Goal: Information Seeking & Learning: Check status

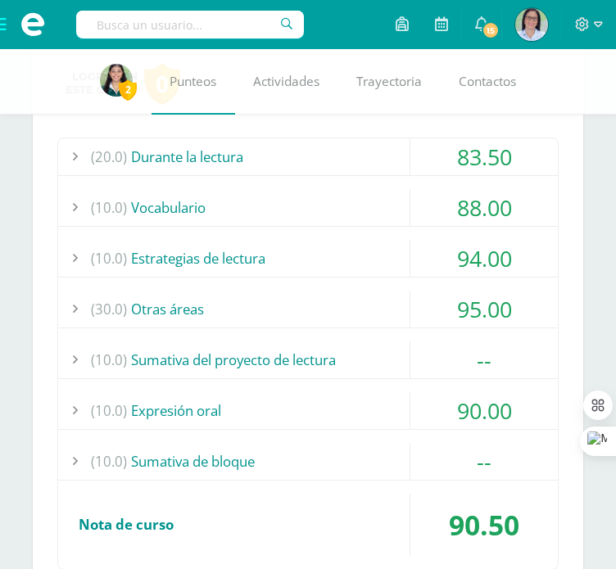
scroll to position [557, 0]
click at [150, 167] on div "(20.0) Durante la lectura" at bounding box center [308, 156] width 500 height 37
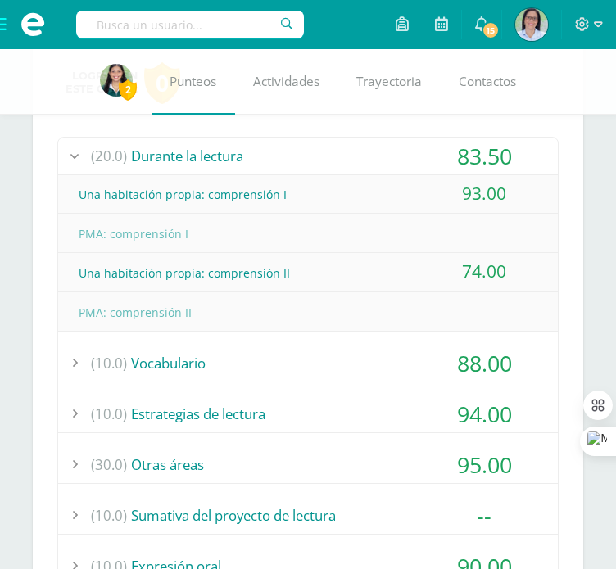
click at [151, 166] on div "(20.0) Durante la lectura" at bounding box center [308, 156] width 500 height 37
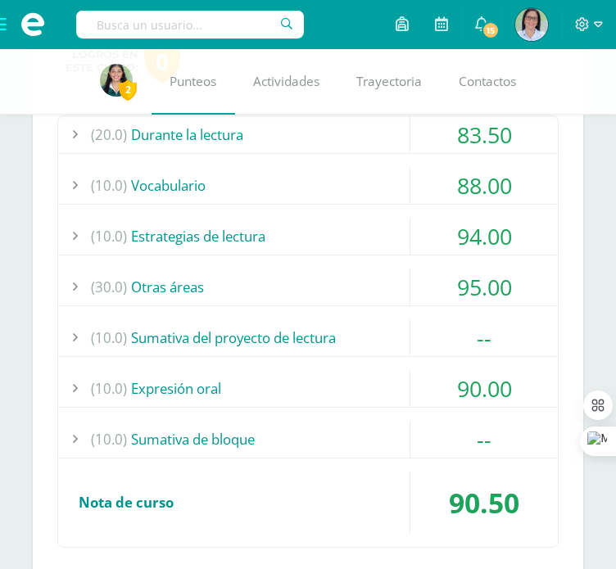
scroll to position [587, 0]
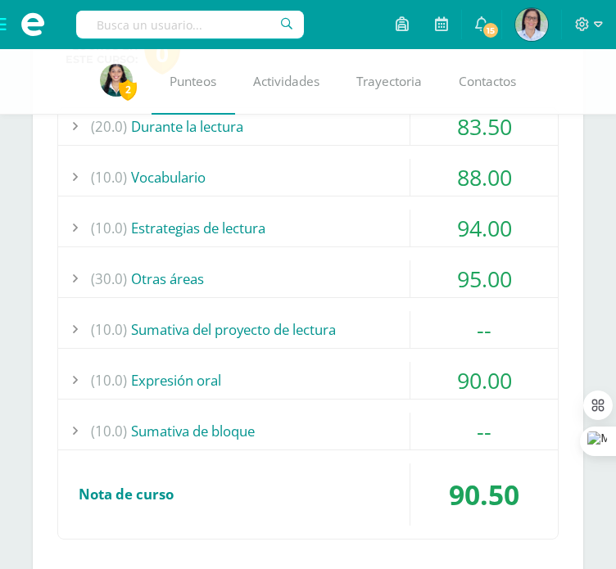
click at [174, 435] on div "(10.0) Sumativa de bloque" at bounding box center [308, 431] width 500 height 37
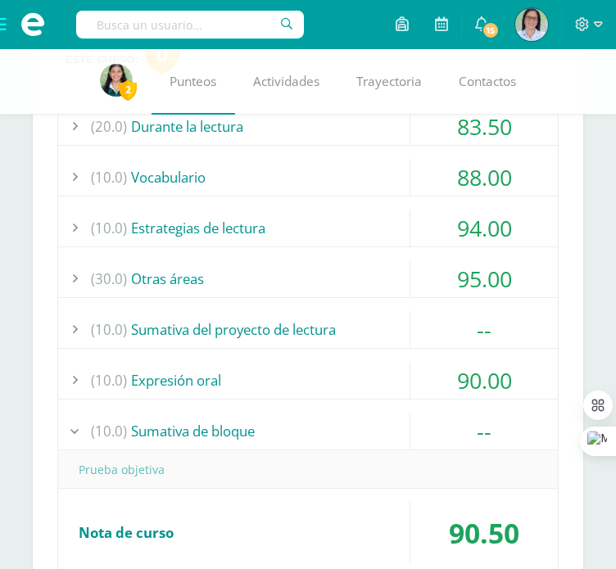
click at [193, 433] on div "(10.0) Sumativa de bloque" at bounding box center [308, 431] width 500 height 37
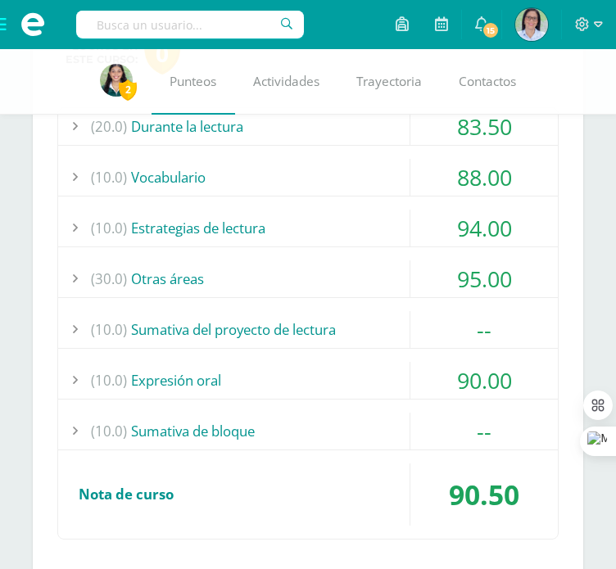
click at [163, 317] on div "(10.0) Sumativa del proyecto de lectura" at bounding box center [308, 329] width 500 height 37
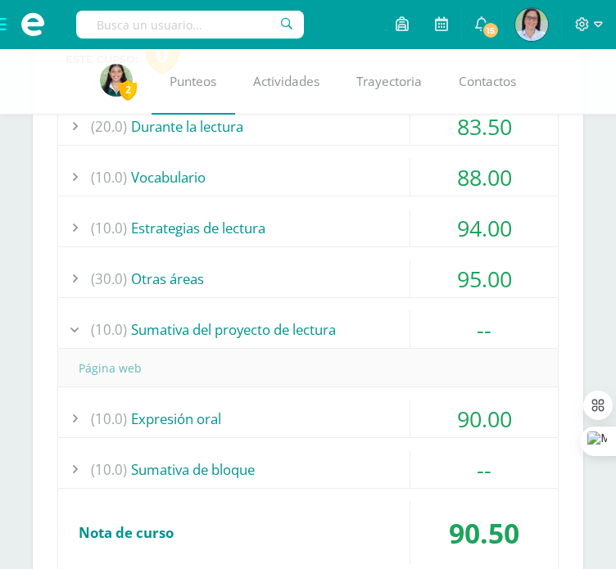
click at [160, 317] on div "(10.0) Sumativa del proyecto de lectura" at bounding box center [308, 329] width 500 height 37
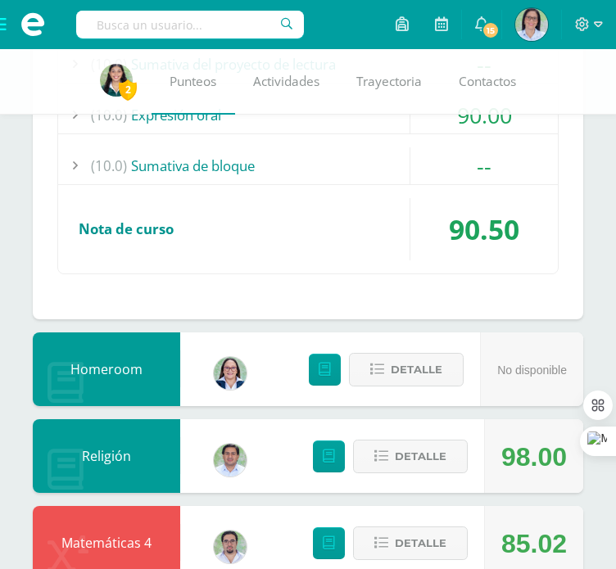
scroll to position [1059, 0]
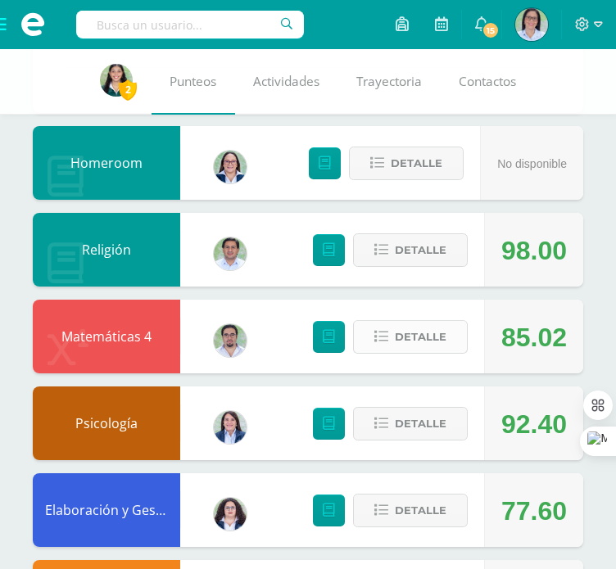
click at [423, 340] on span "Detalle" at bounding box center [421, 337] width 52 height 30
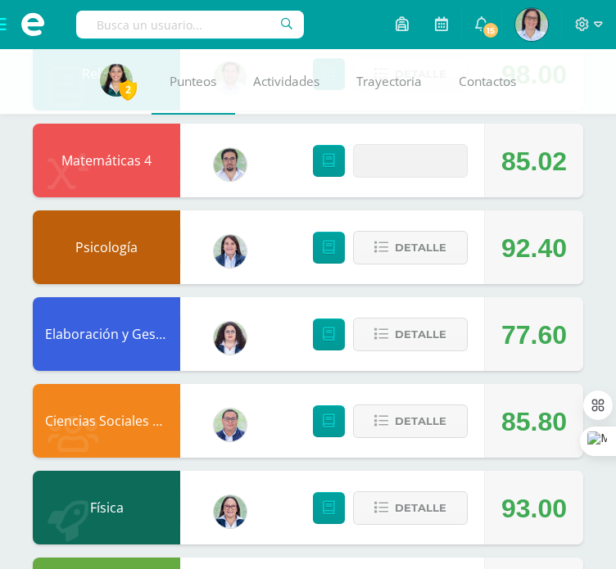
scroll to position [1234, 0]
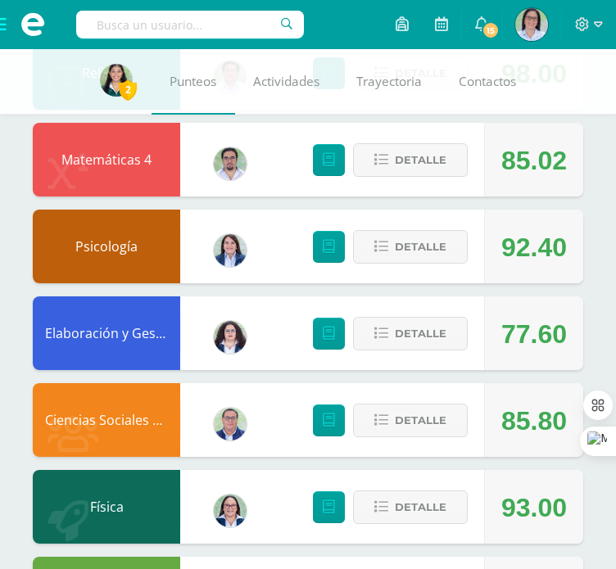
scroll to position [666, 0]
click at [430, 161] on span "Detalle" at bounding box center [421, 160] width 52 height 30
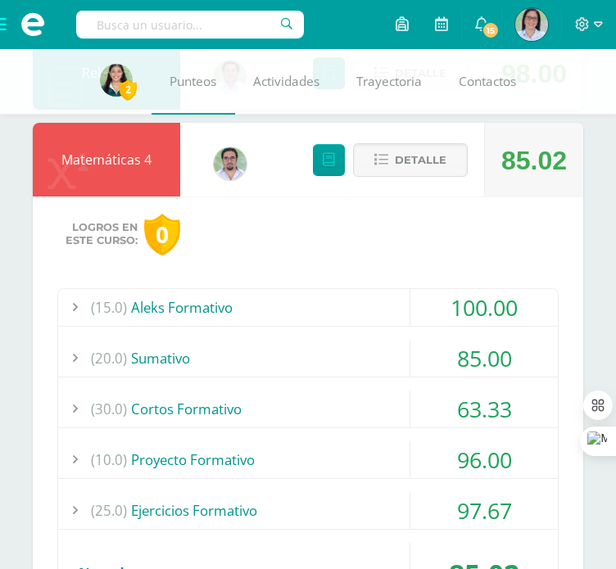
click at [225, 363] on div "(20.0) [GEOGRAPHIC_DATA]" at bounding box center [308, 358] width 500 height 37
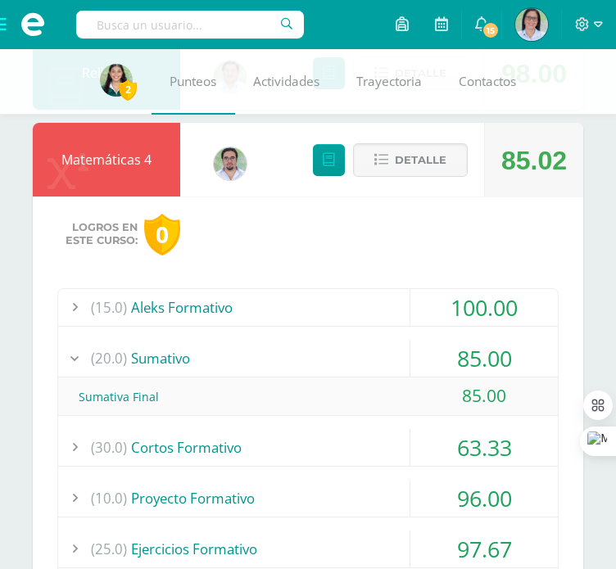
click at [202, 358] on div "(20.0) Sumativo" at bounding box center [308, 358] width 500 height 37
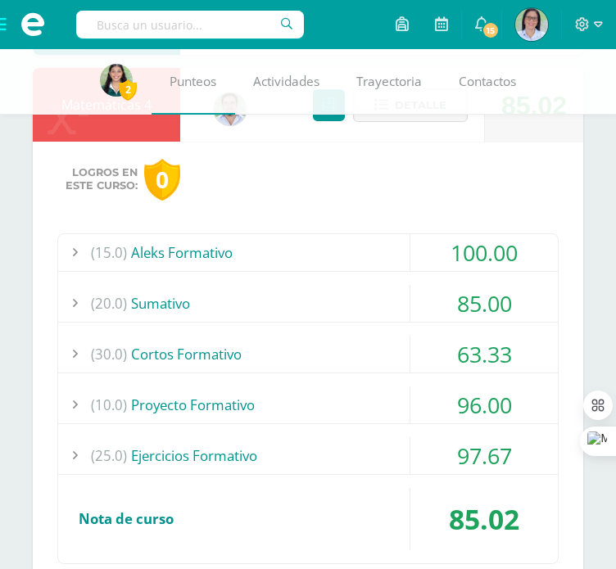
scroll to position [716, 0]
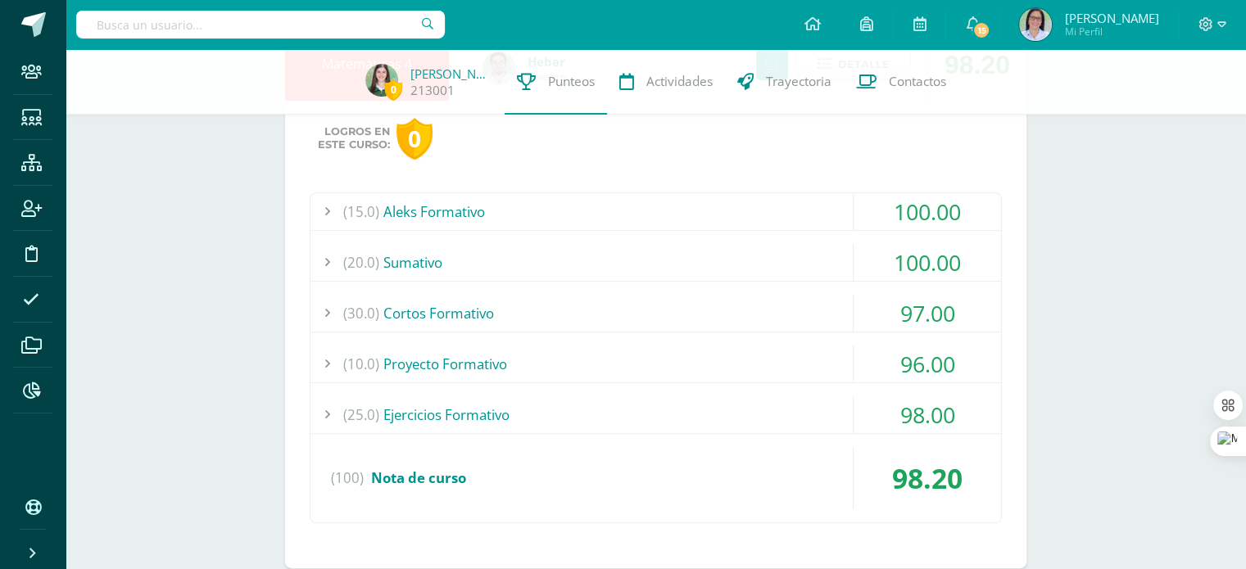
scroll to position [724, 0]
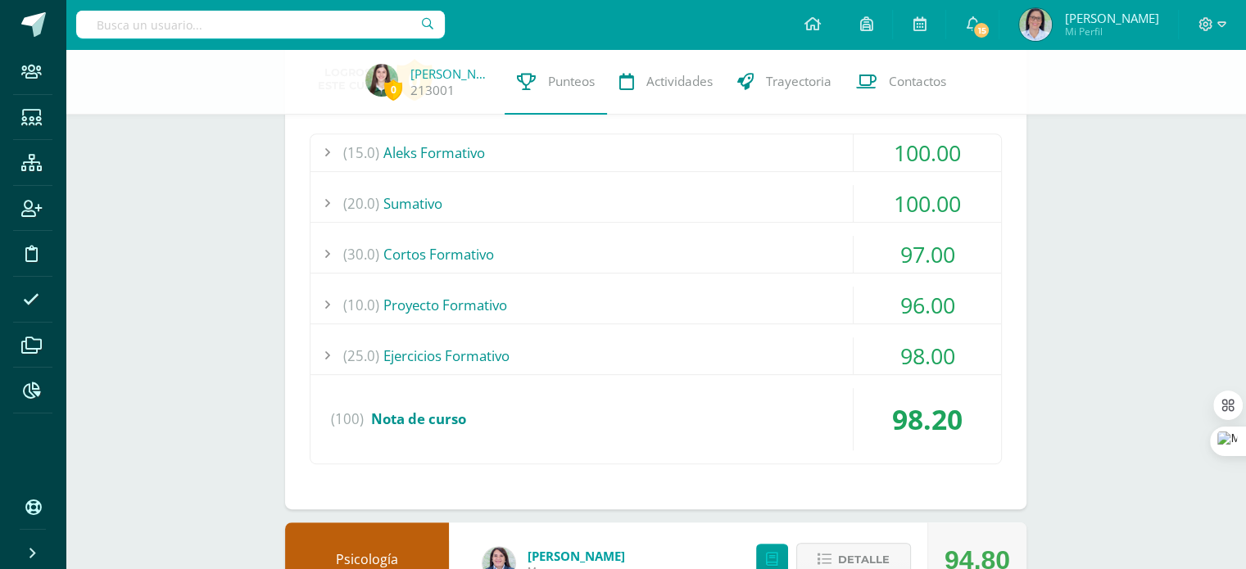
click at [686, 191] on div "(20.0) [GEOGRAPHIC_DATA]" at bounding box center [656, 203] width 691 height 37
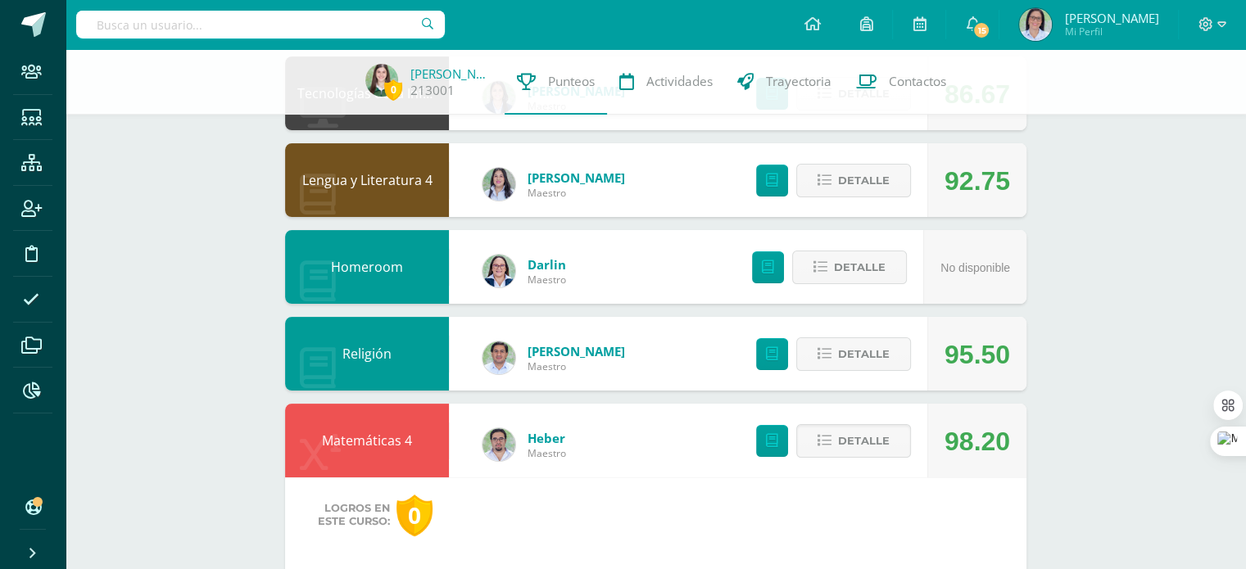
scroll to position [305, 0]
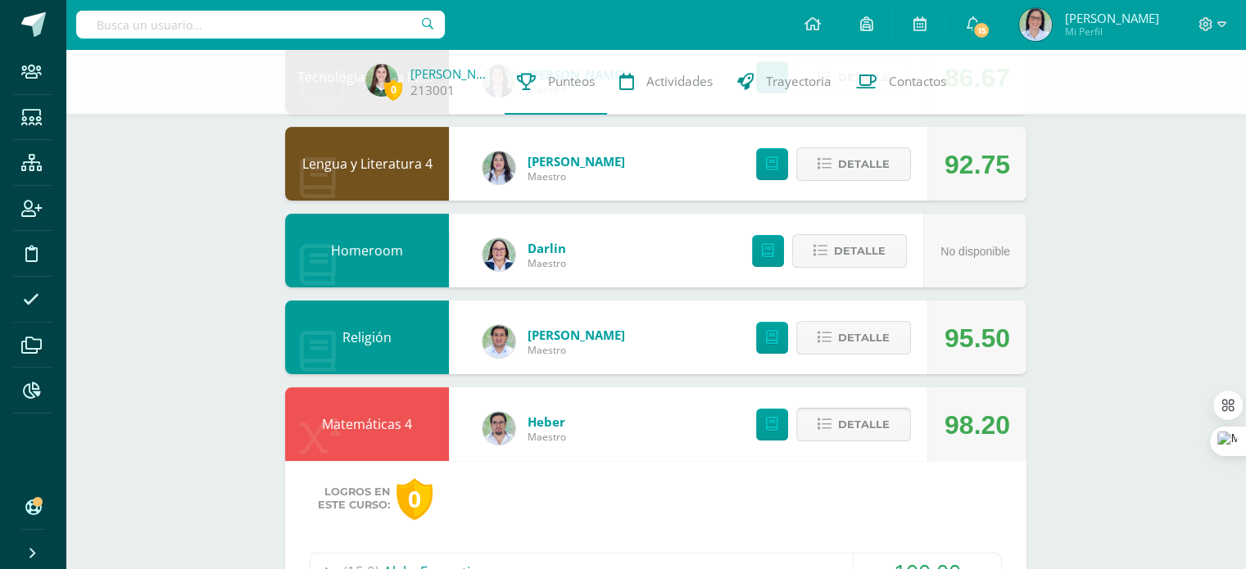
click at [840, 423] on span "Detalle" at bounding box center [864, 425] width 52 height 30
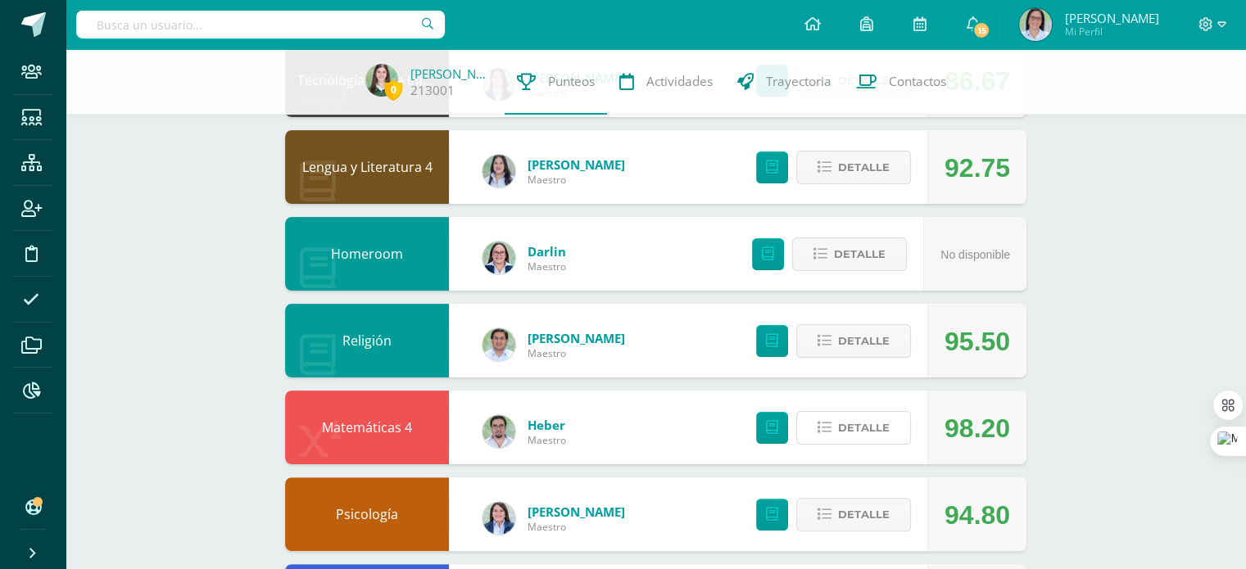
scroll to position [311, 0]
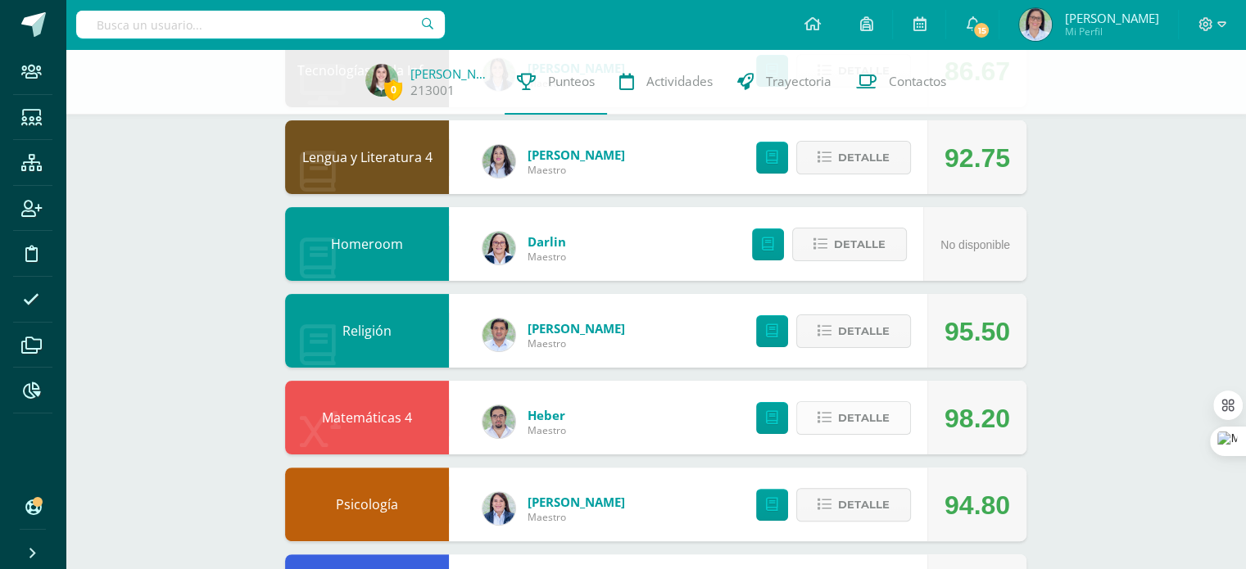
click at [826, 409] on button "Detalle" at bounding box center [853, 418] width 115 height 34
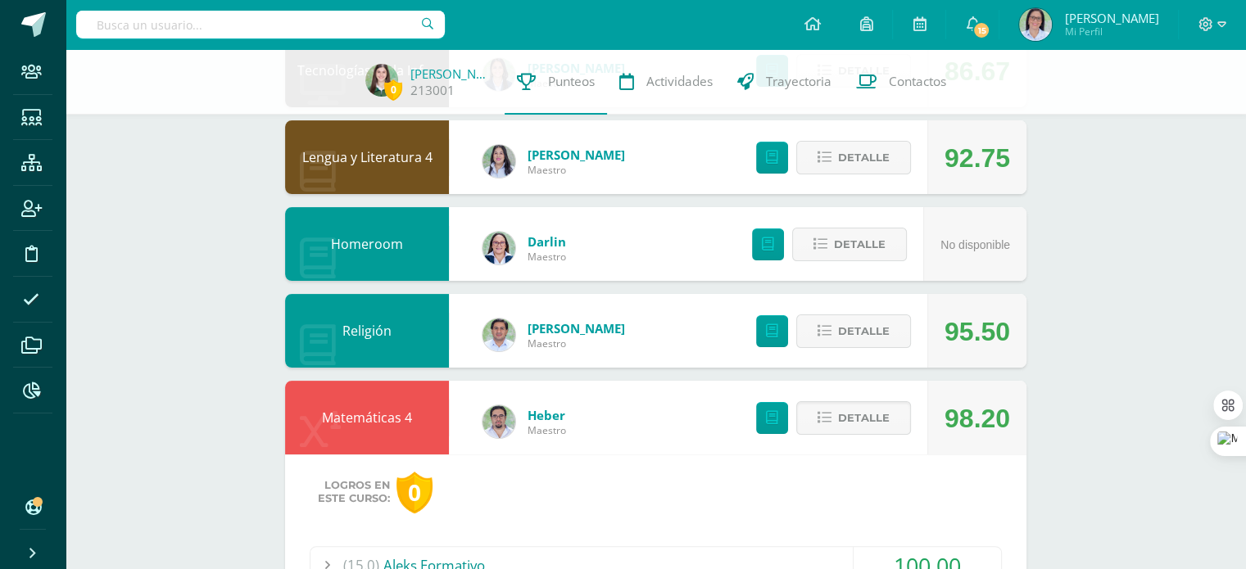
drag, startPoint x: 826, startPoint y: 409, endPoint x: 613, endPoint y: 355, distance: 219.8
click at [613, 355] on div "Carlos Araujo Maestro" at bounding box center [553, 335] width 175 height 74
click at [856, 408] on span "Detalle" at bounding box center [864, 418] width 52 height 30
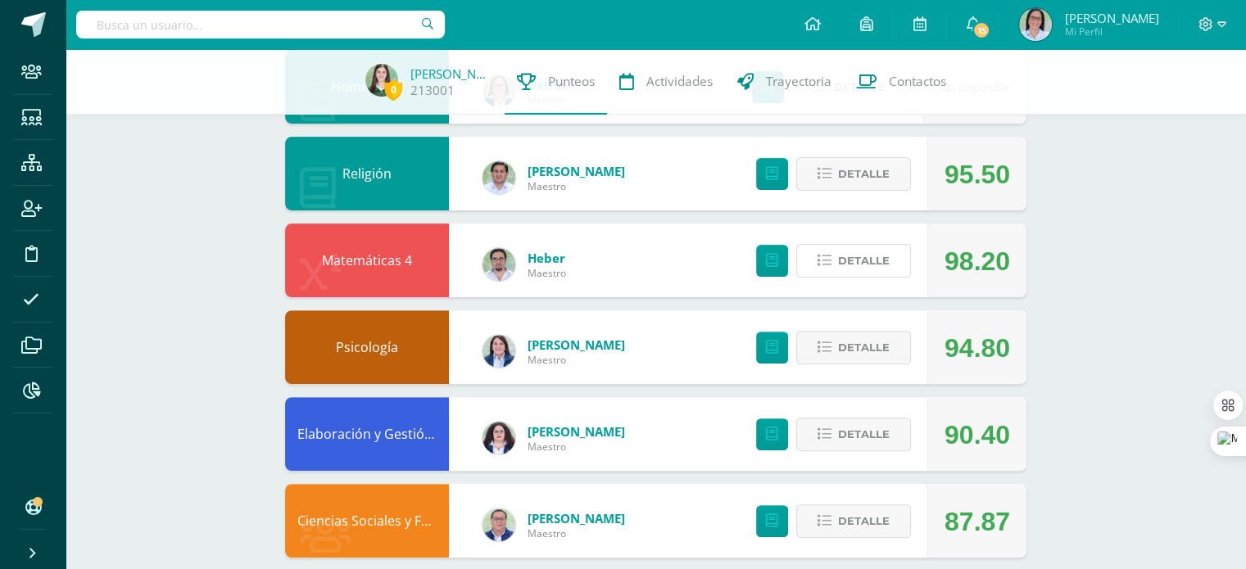
scroll to position [475, 0]
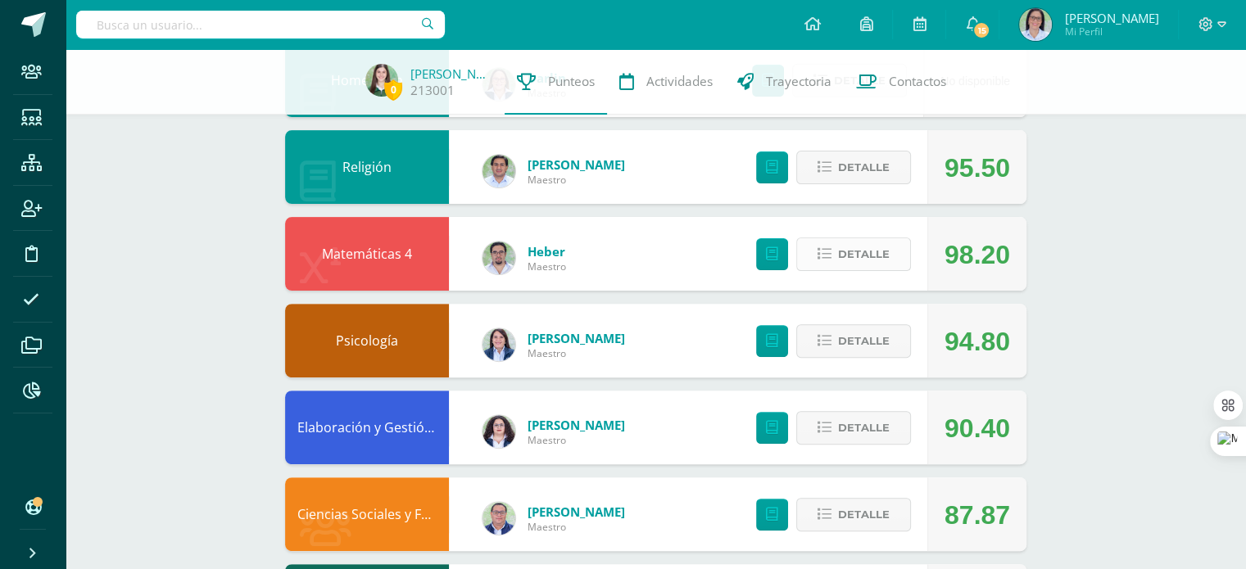
click at [895, 239] on button "Detalle" at bounding box center [853, 255] width 115 height 34
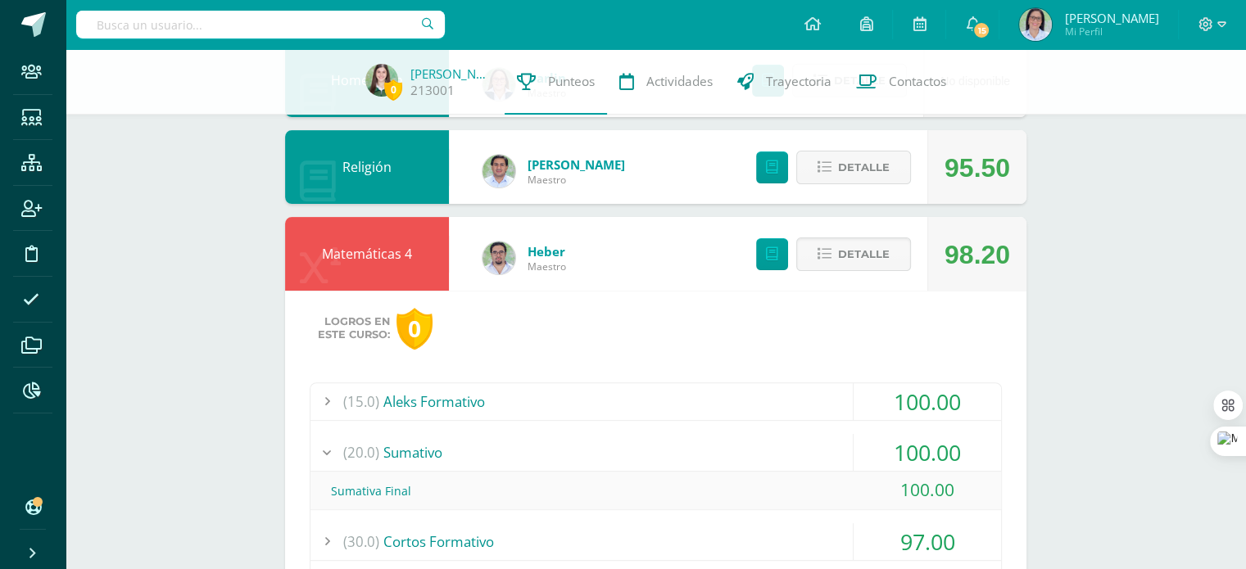
scroll to position [606, 0]
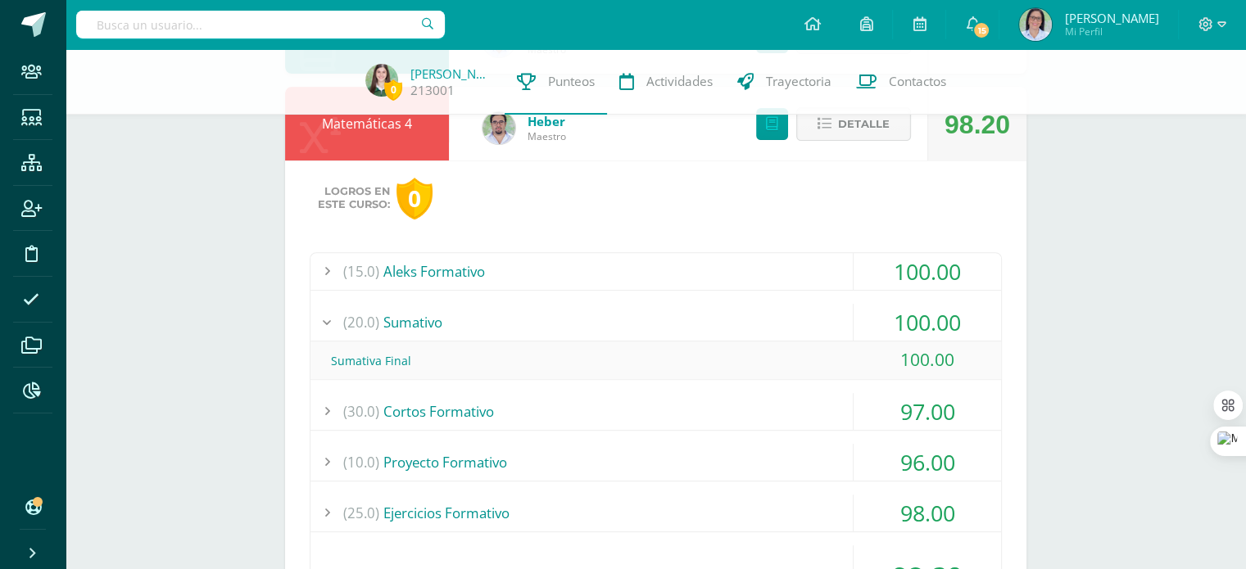
click at [745, 317] on div "(20.0) Sumativo" at bounding box center [656, 322] width 691 height 37
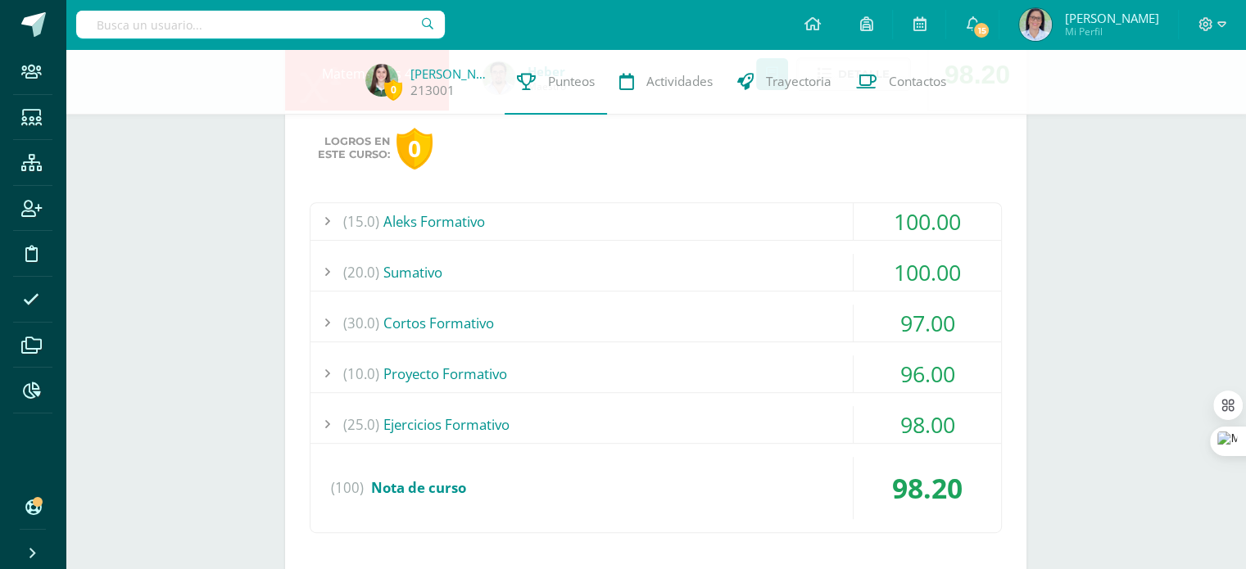
scroll to position [661, 0]
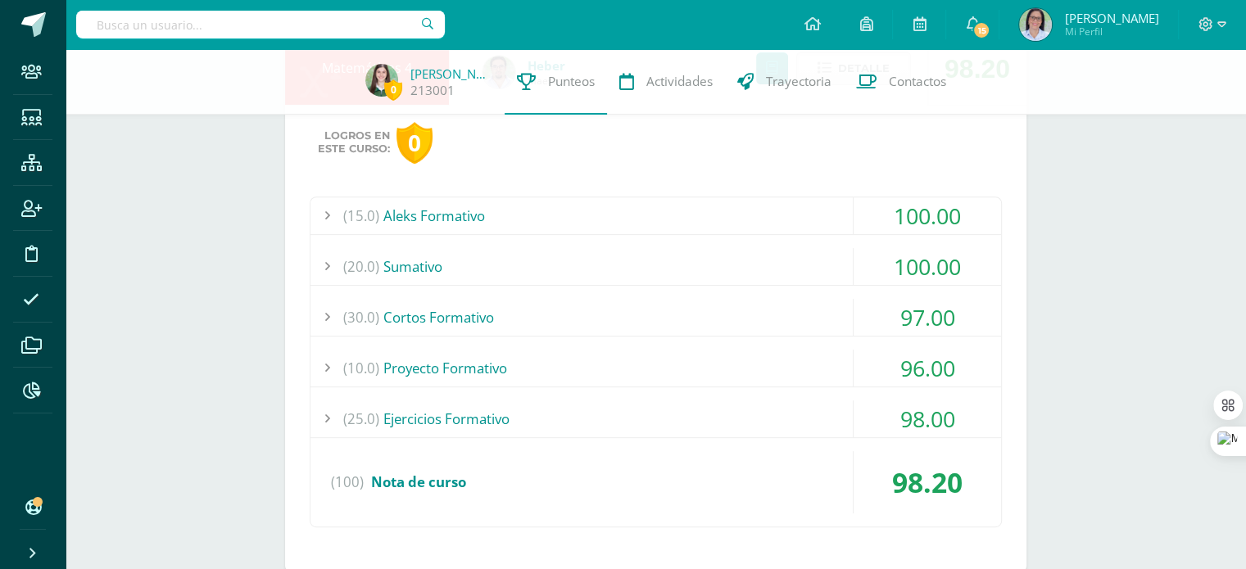
click at [633, 353] on div "(10.0) Proyecto Formativo" at bounding box center [656, 368] width 691 height 37
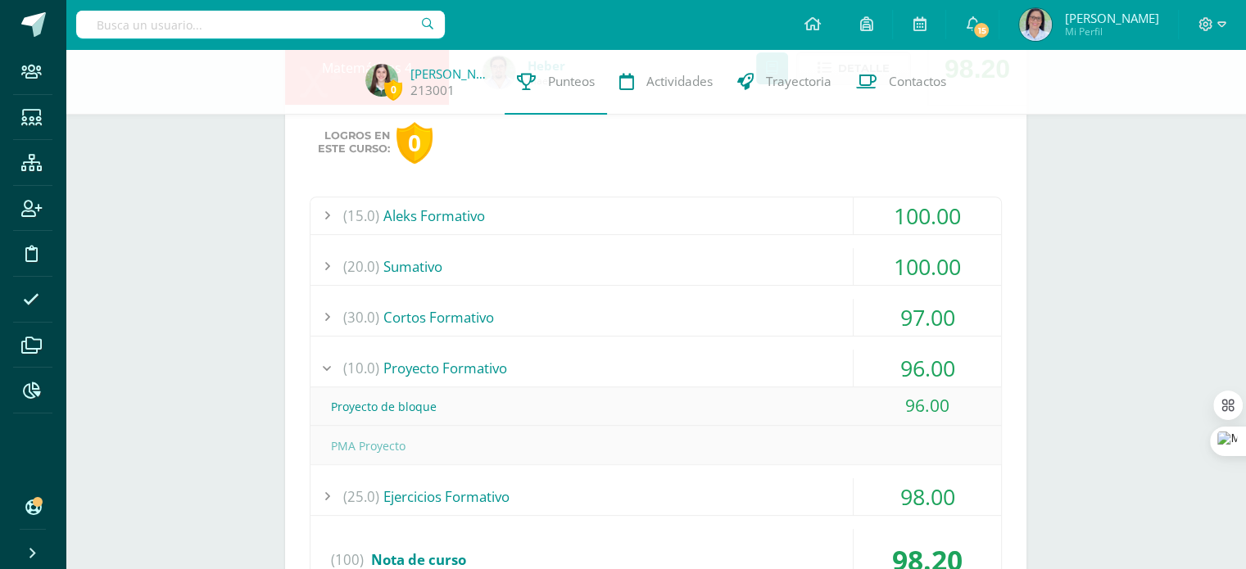
click at [592, 360] on div "(10.0) Proyecto Formativo" at bounding box center [656, 368] width 691 height 37
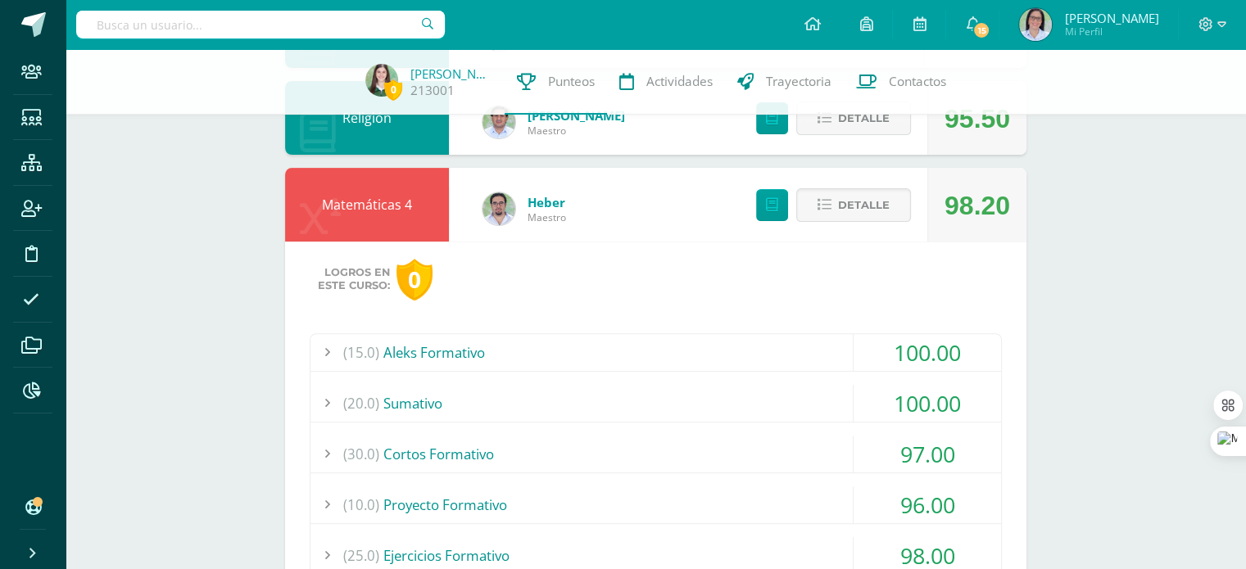
scroll to position [524, 0]
click at [796, 219] on div "Detalle" at bounding box center [830, 205] width 196 height 74
click at [829, 192] on button "Detalle" at bounding box center [853, 205] width 115 height 34
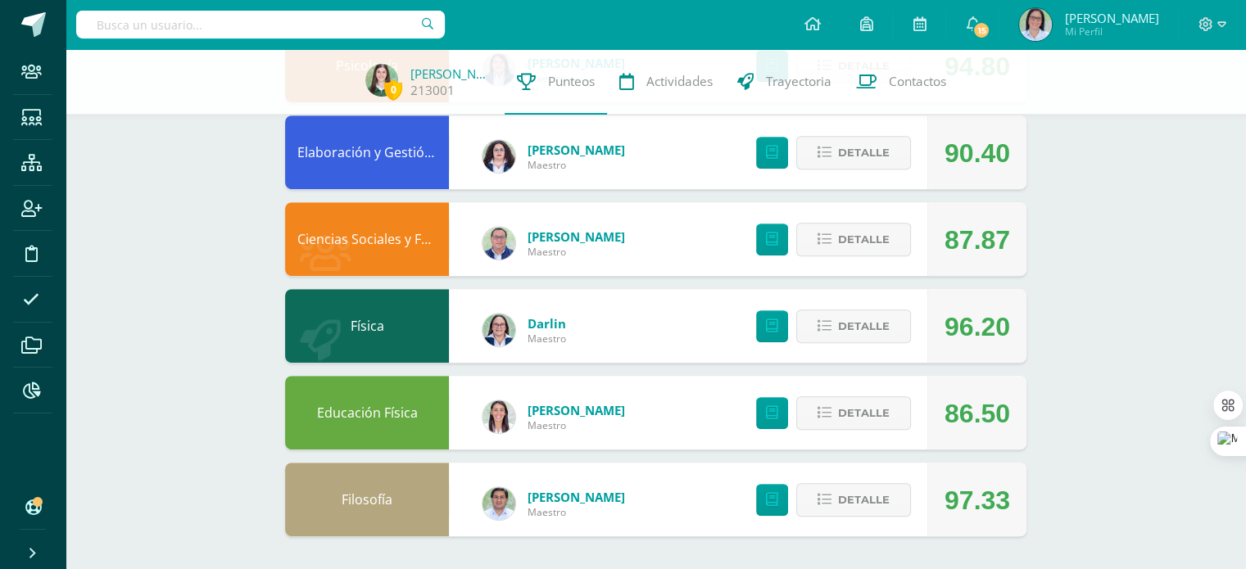
scroll to position [0, 0]
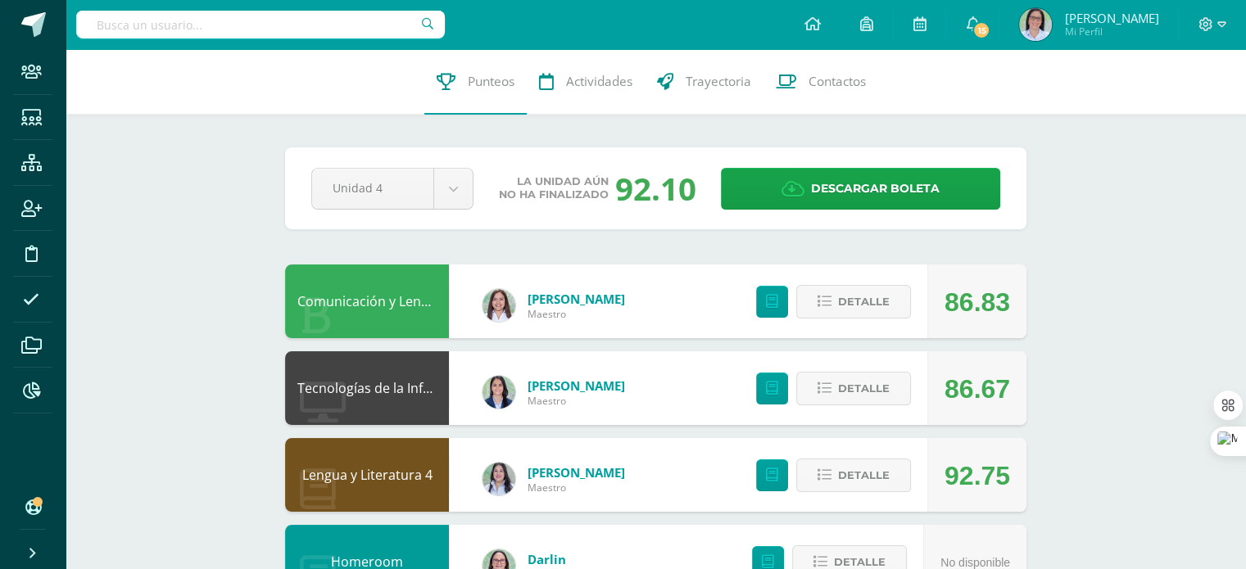
click at [329, 22] on input "text" at bounding box center [260, 25] width 369 height 28
click at [427, 20] on input "jimena monroy" at bounding box center [260, 25] width 369 height 28
click at [432, 19] on input "jimena monroy" at bounding box center [260, 25] width 369 height 28
click at [343, 32] on input "jimena monroy" at bounding box center [260, 25] width 369 height 28
type input "jimena monroy"
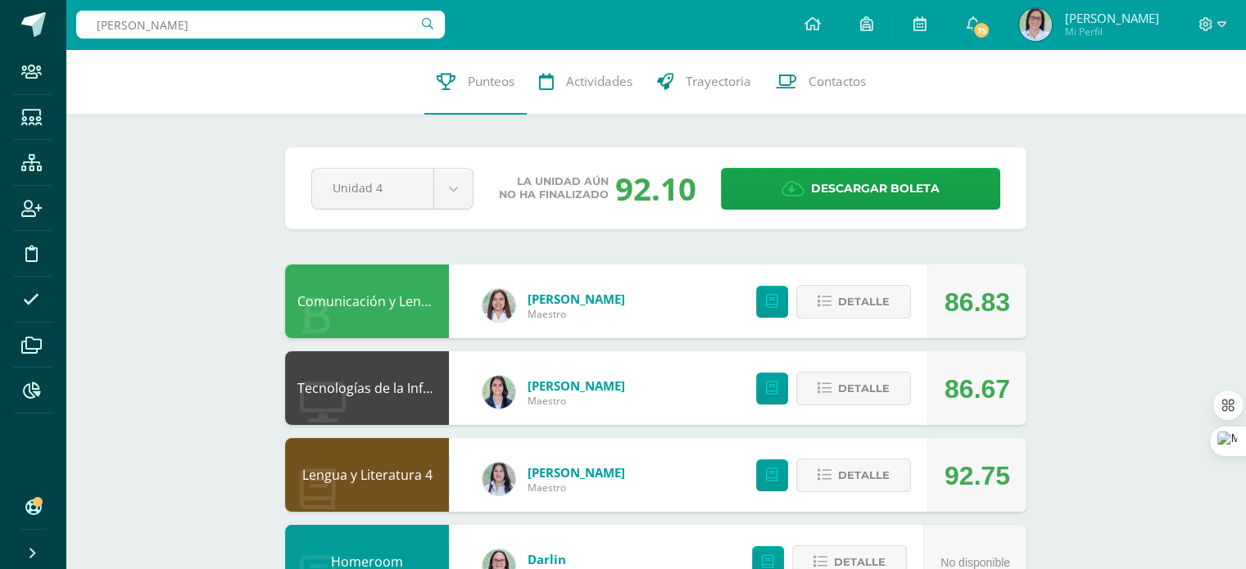
click at [433, 18] on input "jimena monroy" at bounding box center [260, 25] width 369 height 28
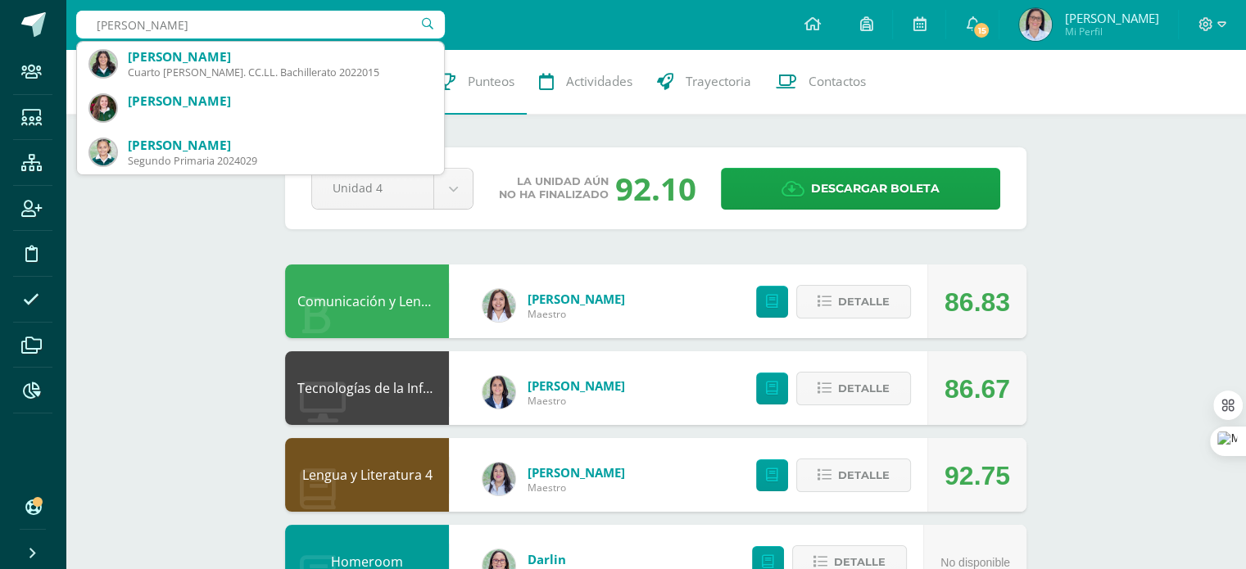
drag, startPoint x: 327, startPoint y: 35, endPoint x: 69, endPoint y: 27, distance: 258.2
click at [69, 27] on div "jimena monroy jimena monroy Ana Jimena Monroy Estrada Cuarto Bach. CC.LL. Bachi…" at bounding box center [656, 24] width 1181 height 49
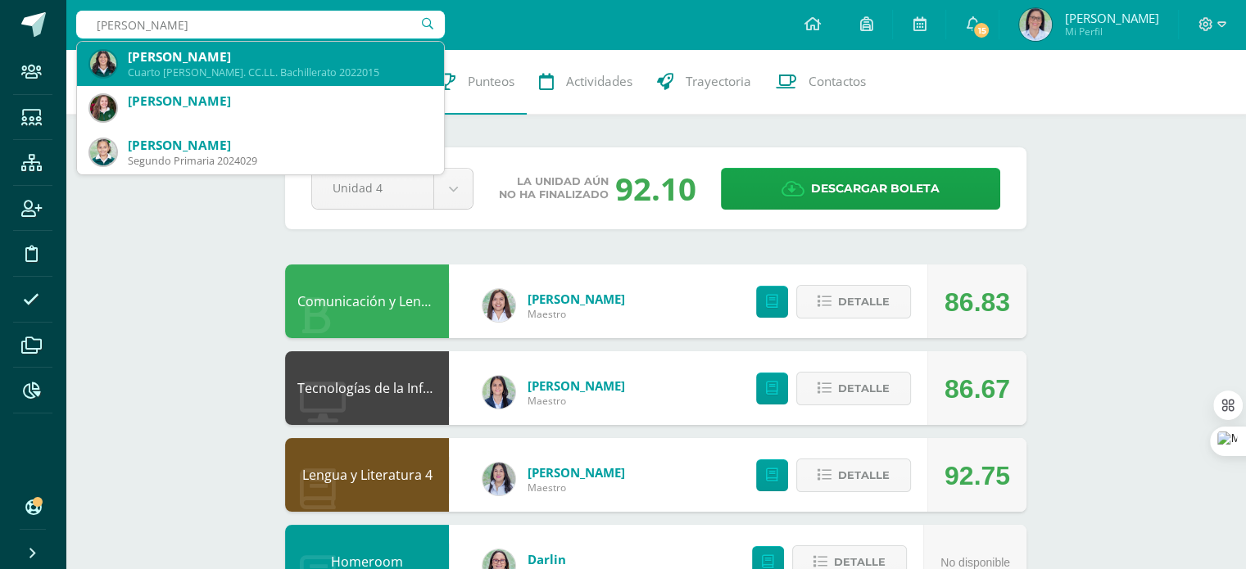
click at [221, 61] on div "Ana Jimena Monroy Estrada" at bounding box center [279, 56] width 303 height 17
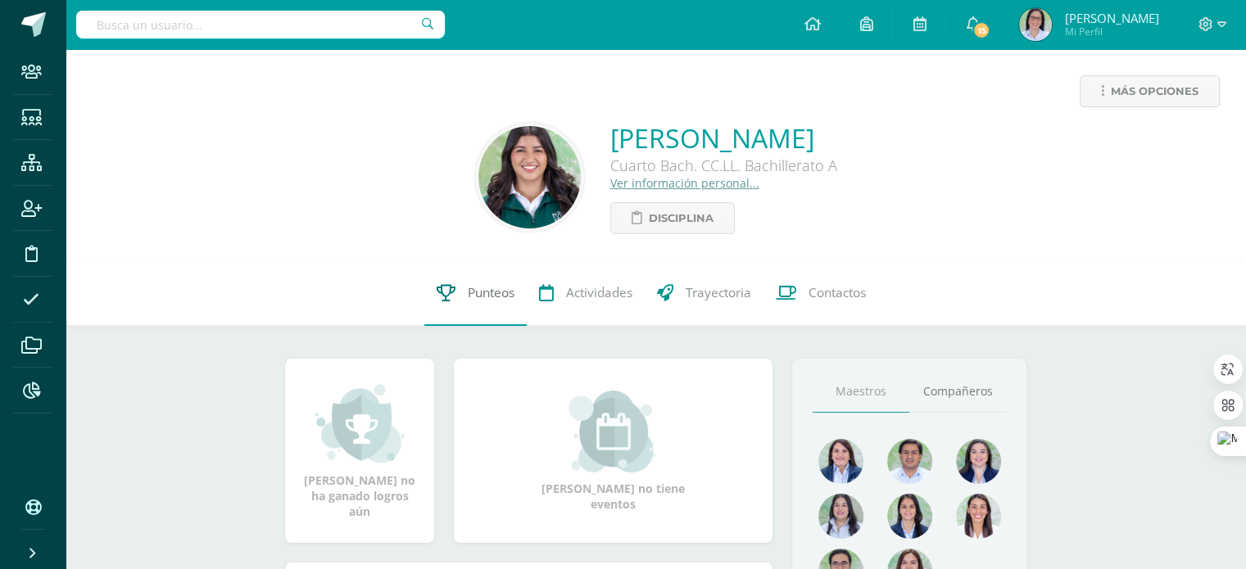
click at [483, 272] on link "Punteos" at bounding box center [475, 294] width 102 height 66
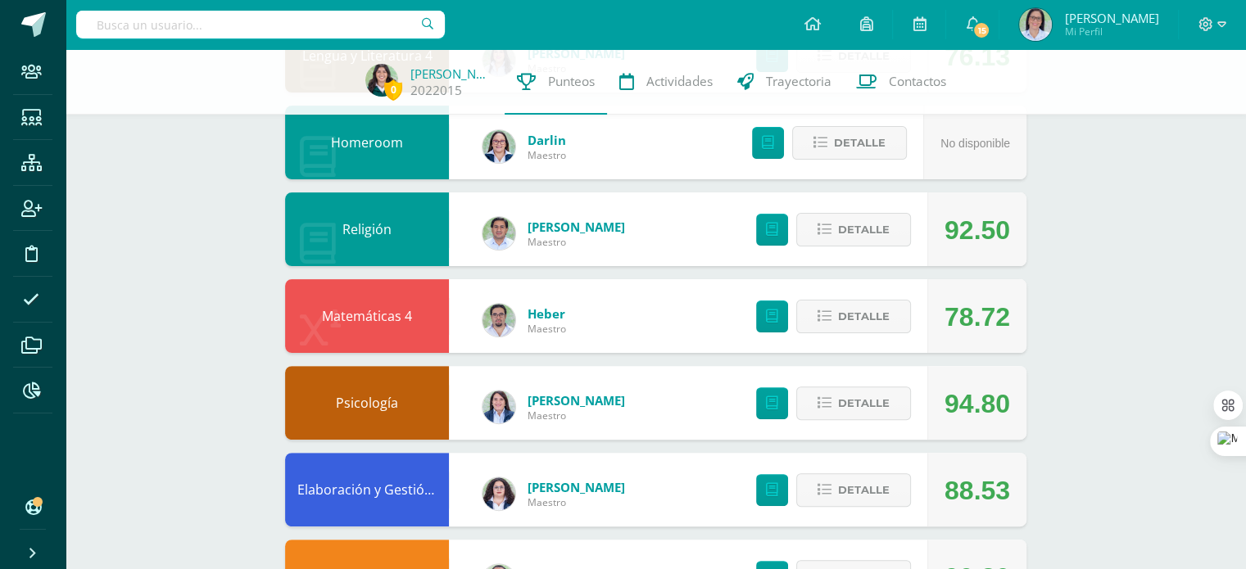
scroll to position [415, 0]
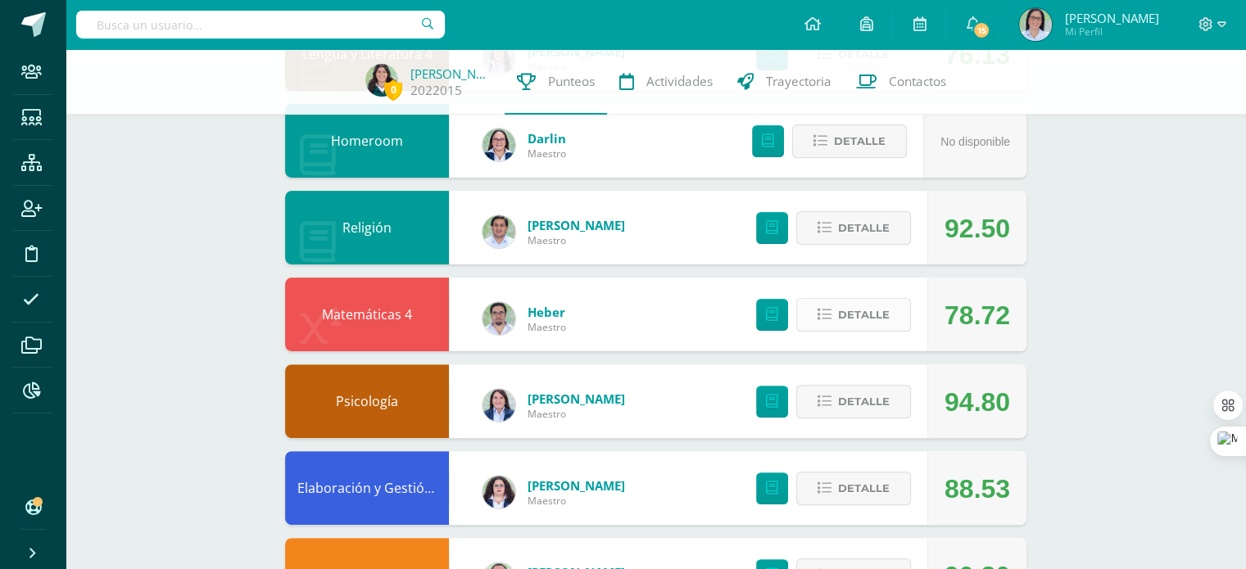
click at [826, 311] on icon at bounding box center [825, 315] width 14 height 14
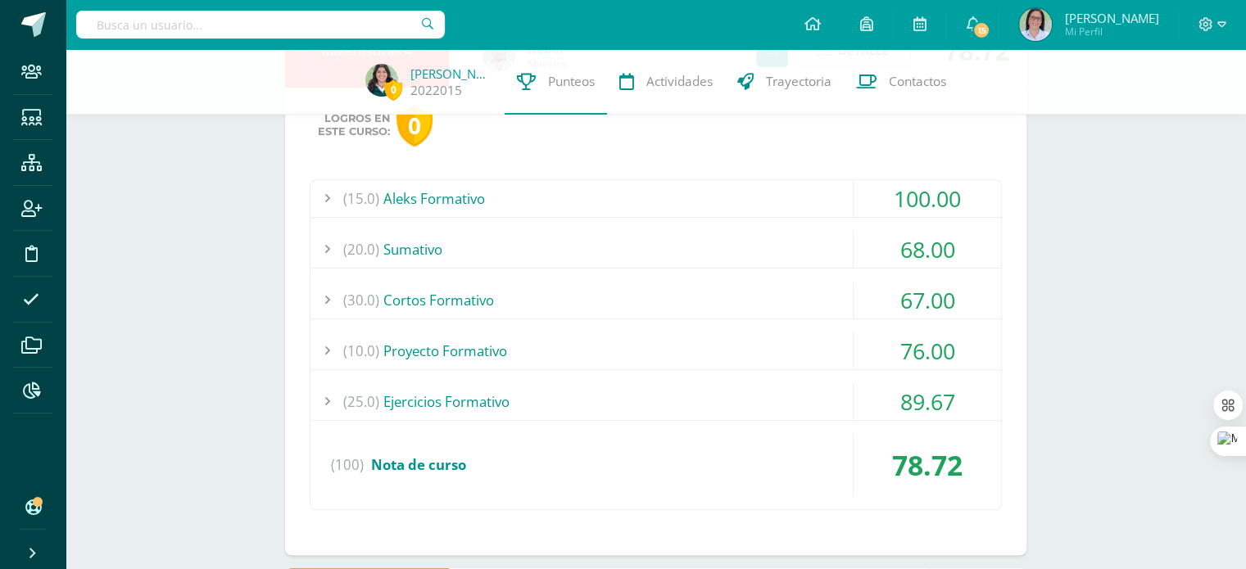
scroll to position [678, 0]
click at [734, 241] on div "(20.0) [GEOGRAPHIC_DATA]" at bounding box center [656, 249] width 691 height 37
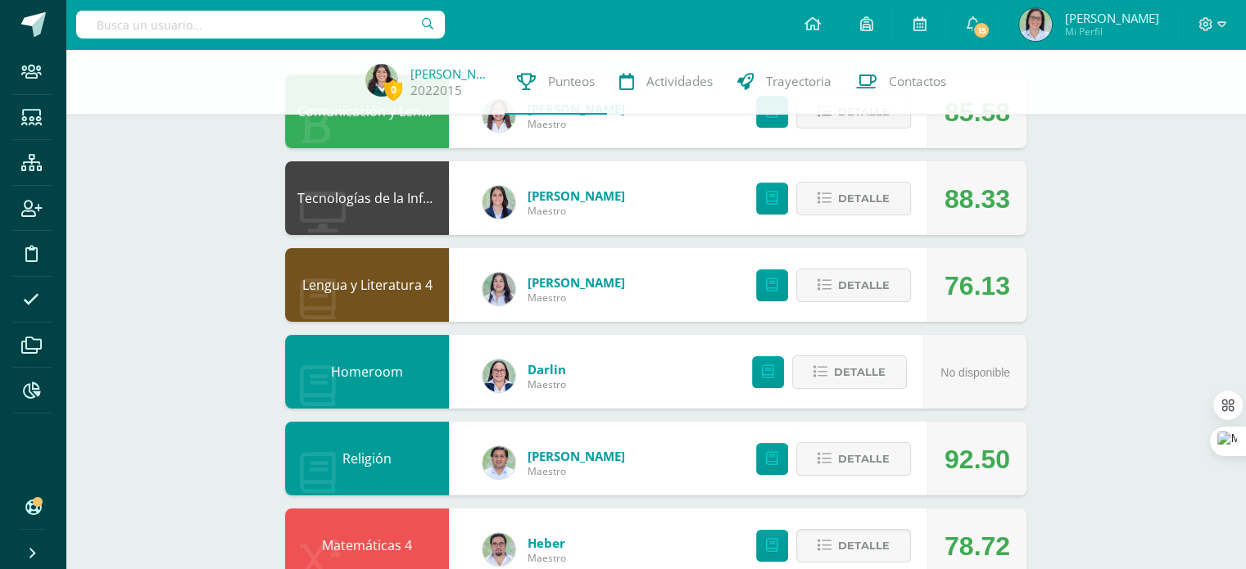
scroll to position [180, 0]
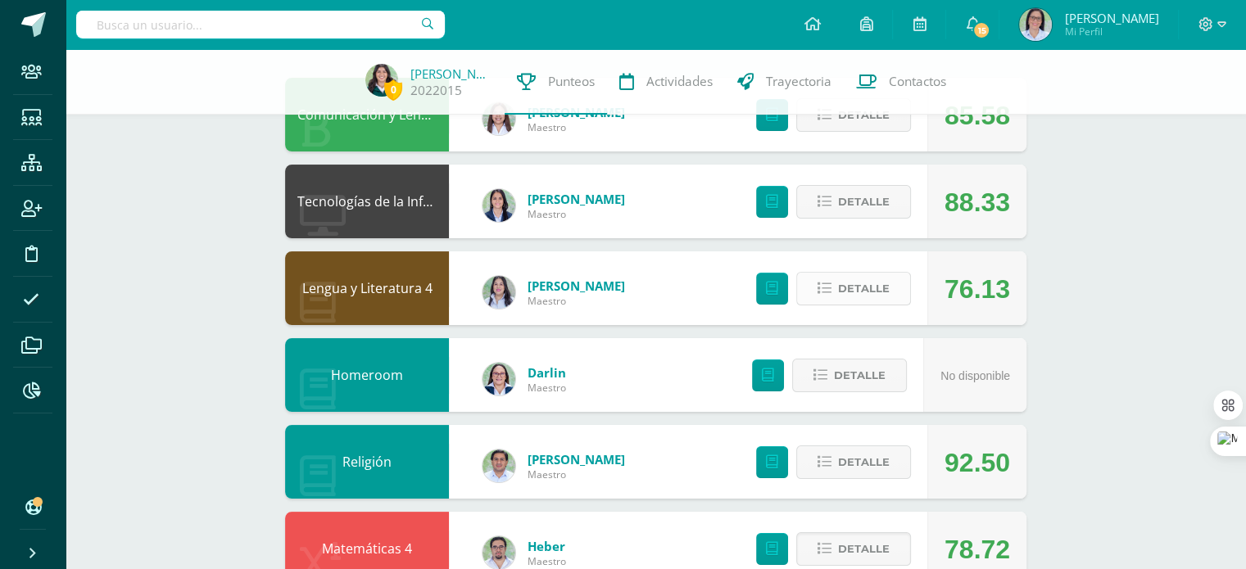
click at [831, 282] on icon at bounding box center [825, 289] width 14 height 14
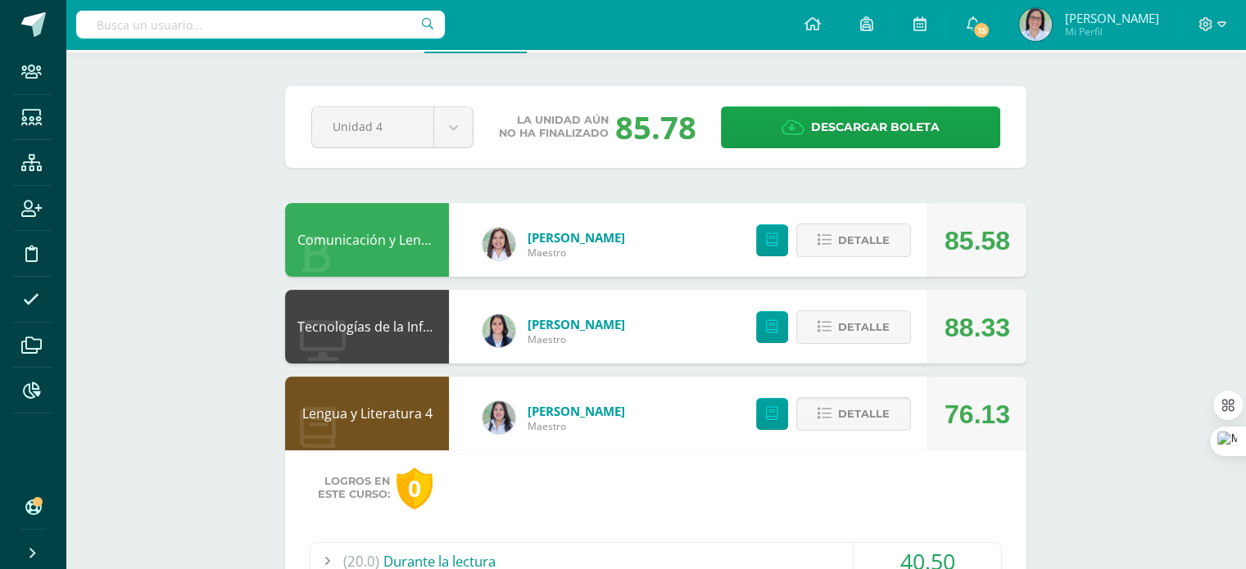
scroll to position [0, 0]
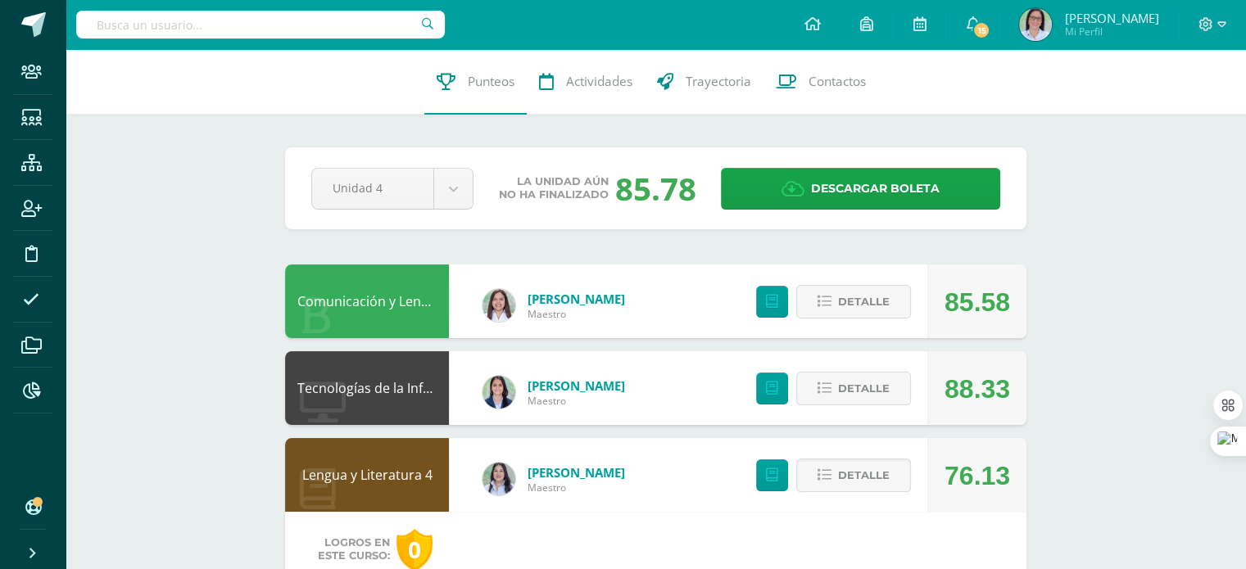
click at [422, 16] on icon at bounding box center [427, 24] width 11 height 28
click at [350, 20] on input "text" at bounding box center [260, 25] width 369 height 28
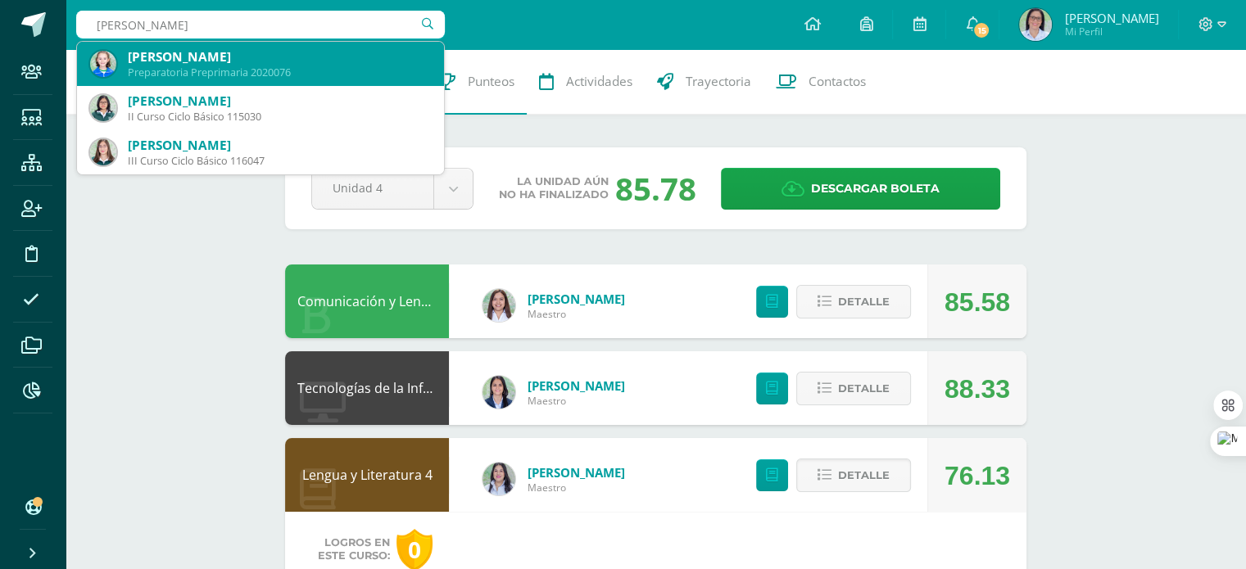
drag, startPoint x: 288, startPoint y: 23, endPoint x: 254, endPoint y: 57, distance: 47.5
click at [254, 39] on span "maria maria Mariana Reyna Marroquín Preparatoria Preprimaria 2020076 Mariana Mi…" at bounding box center [260, 25] width 369 height 28
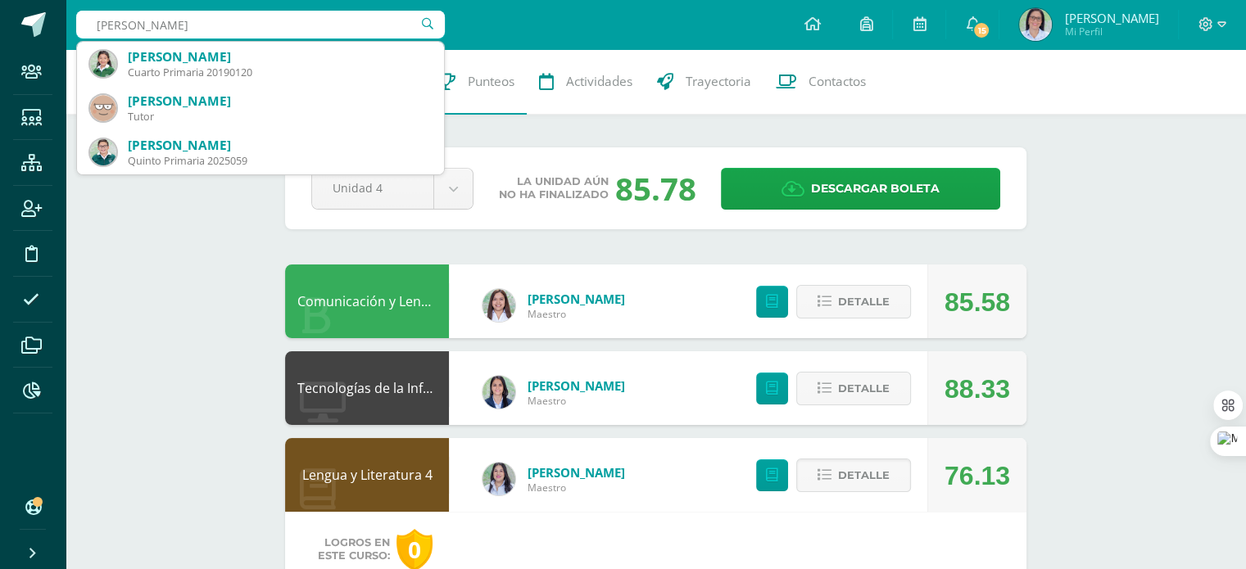
type input "maria jose lopez"
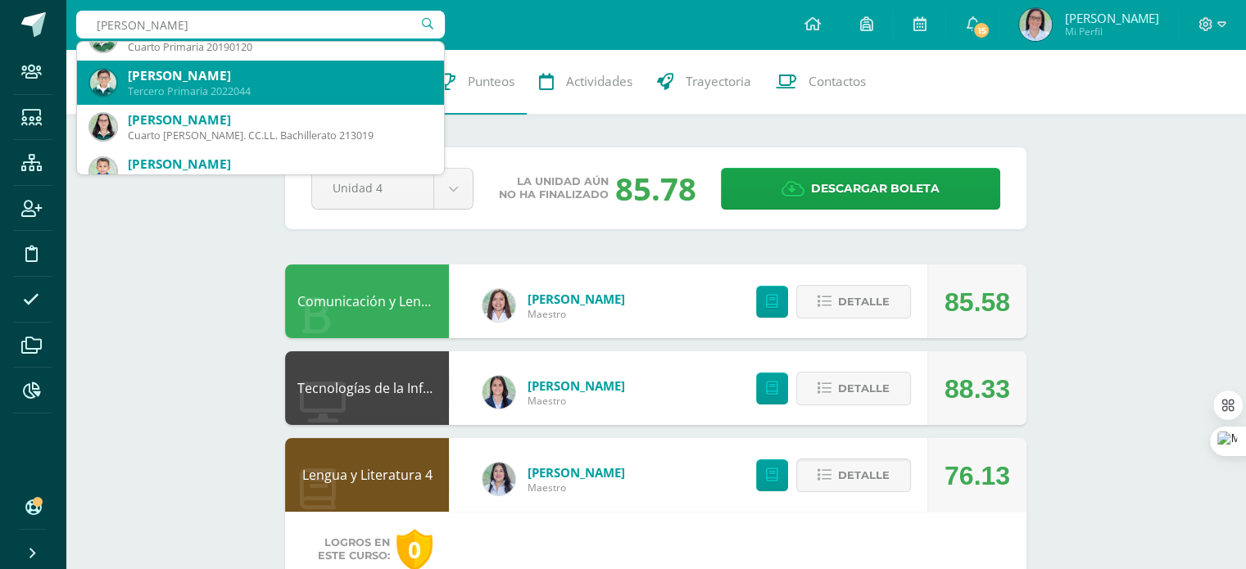
scroll to position [26, 0]
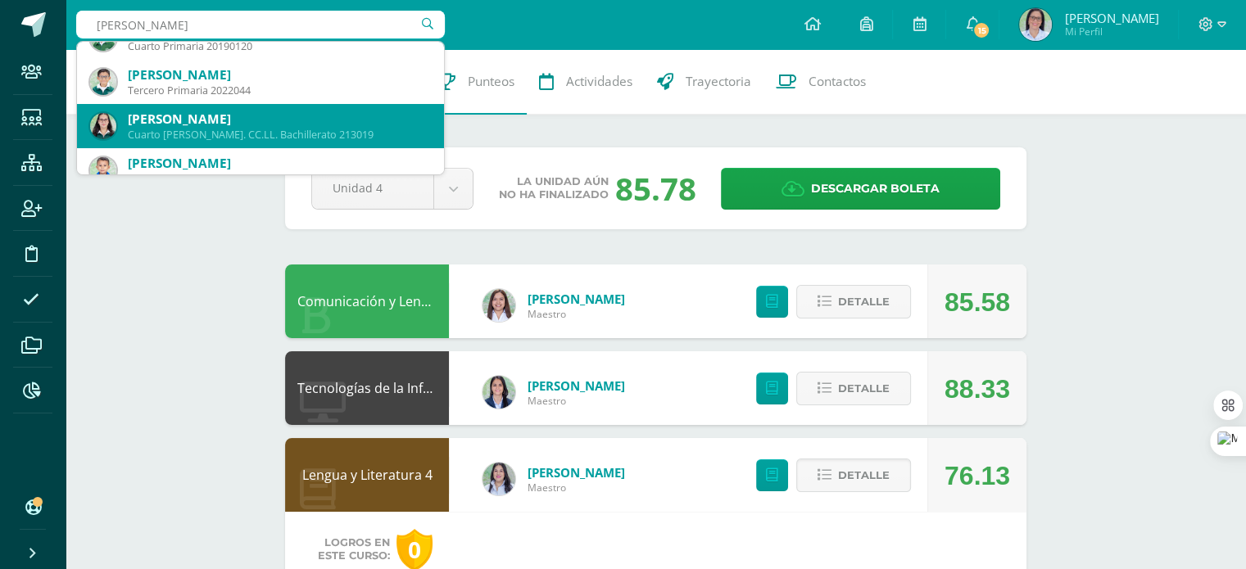
click at [265, 134] on div "Cuarto Bach. CC.LL. Bachillerato 213019" at bounding box center [279, 135] width 303 height 14
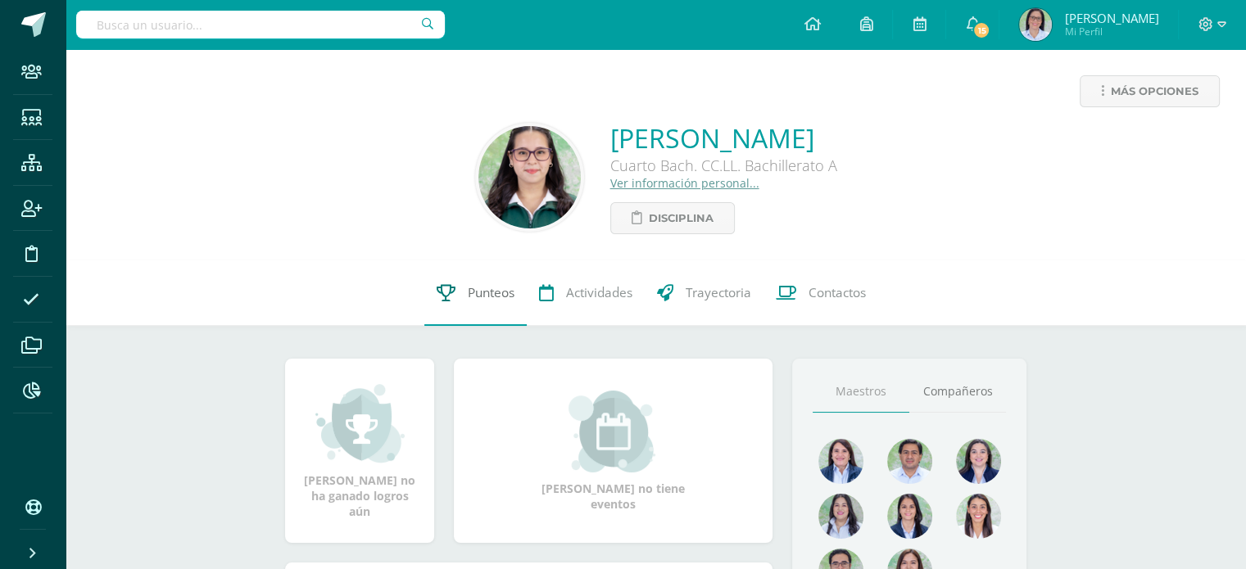
drag, startPoint x: 0, startPoint y: 0, endPoint x: 477, endPoint y: 281, distance: 553.5
click at [477, 281] on link "Punteos" at bounding box center [475, 294] width 102 height 66
click at [259, 24] on input "text" at bounding box center [260, 25] width 369 height 28
click at [475, 286] on span "Punteos" at bounding box center [491, 292] width 47 height 17
click at [311, 25] on input "text" at bounding box center [260, 25] width 369 height 28
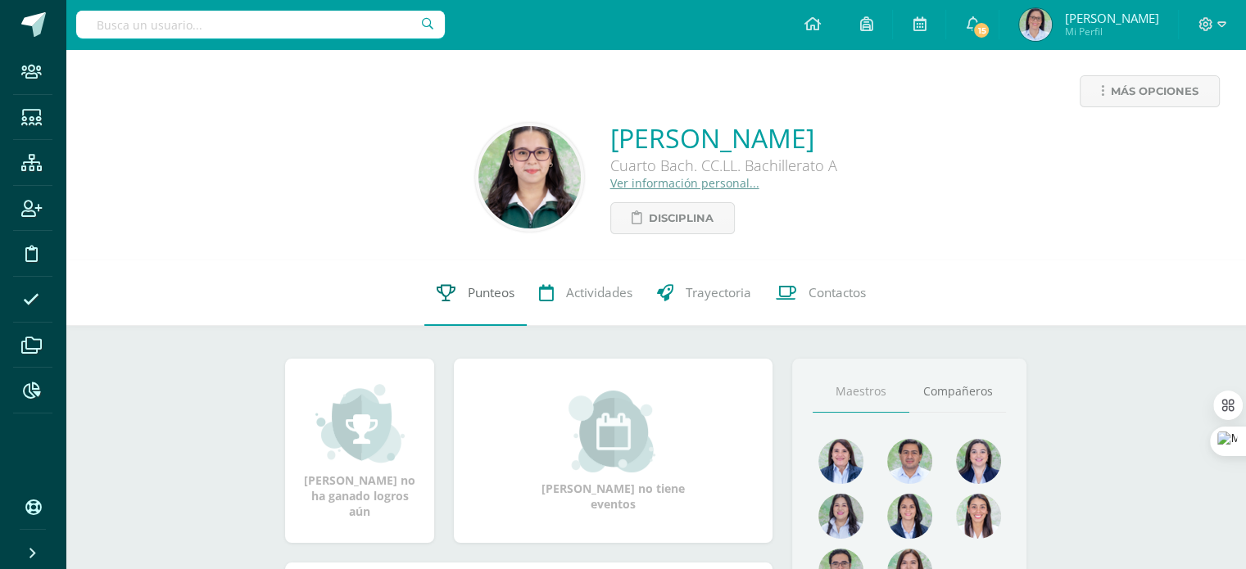
click at [468, 291] on span "Punteos" at bounding box center [491, 292] width 47 height 17
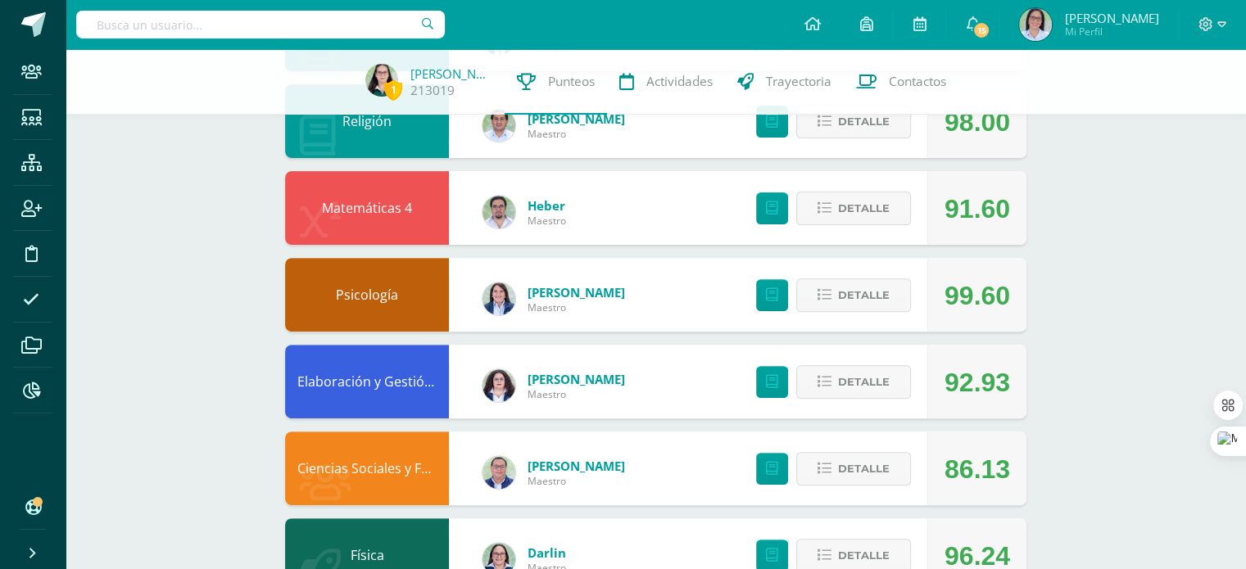
scroll to position [518, 0]
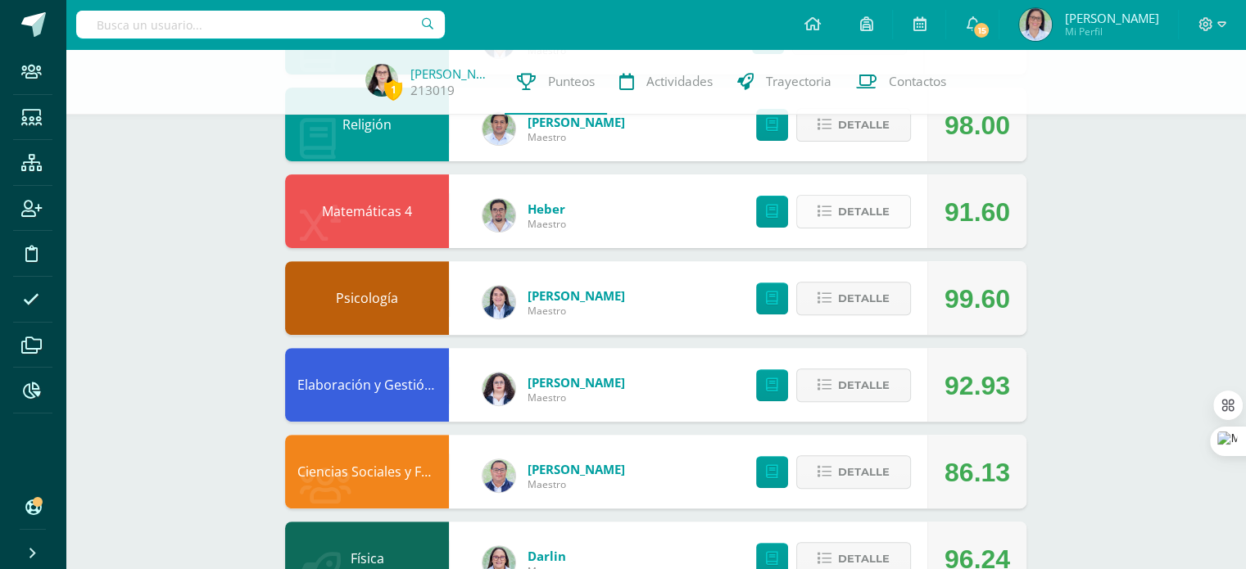
click at [842, 215] on span "Detalle" at bounding box center [864, 212] width 52 height 30
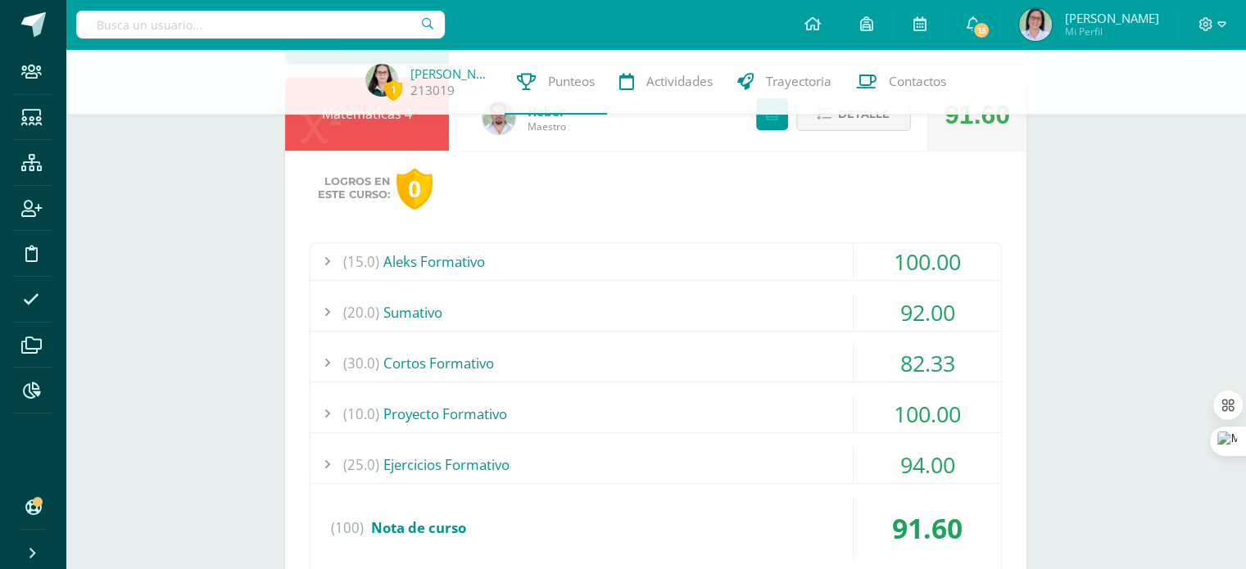
scroll to position [635, 0]
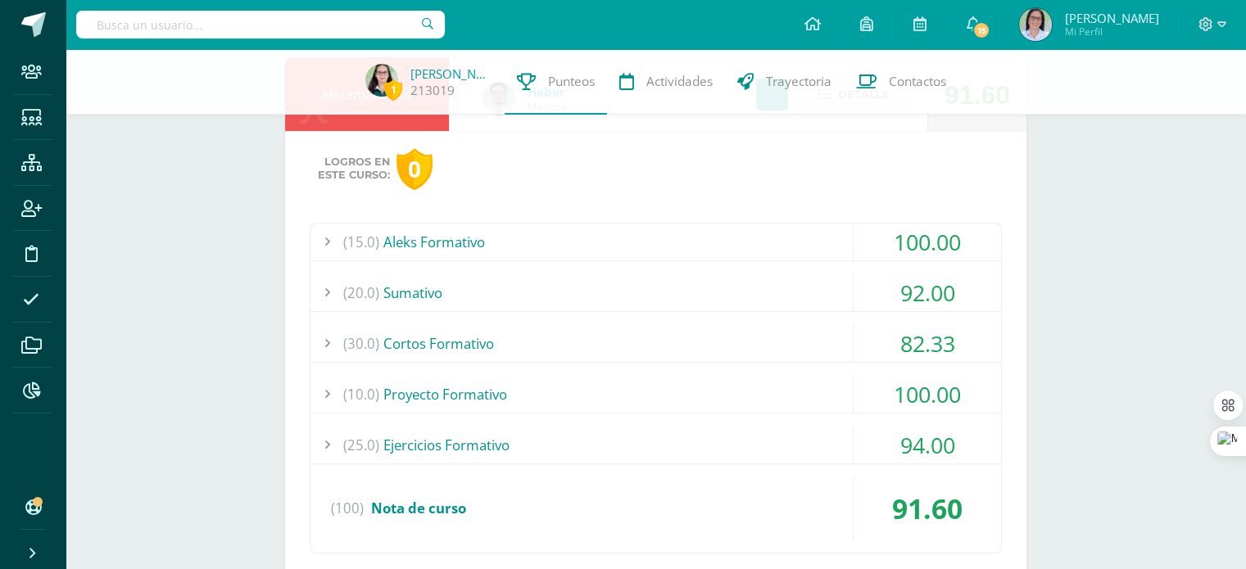
click at [718, 265] on div "(15.0) Aleks Formativo 100.00 Módulo #1 Aleks 100.00 (100)" at bounding box center [656, 388] width 692 height 331
click at [714, 274] on div "(20.0) [GEOGRAPHIC_DATA]" at bounding box center [656, 292] width 691 height 37
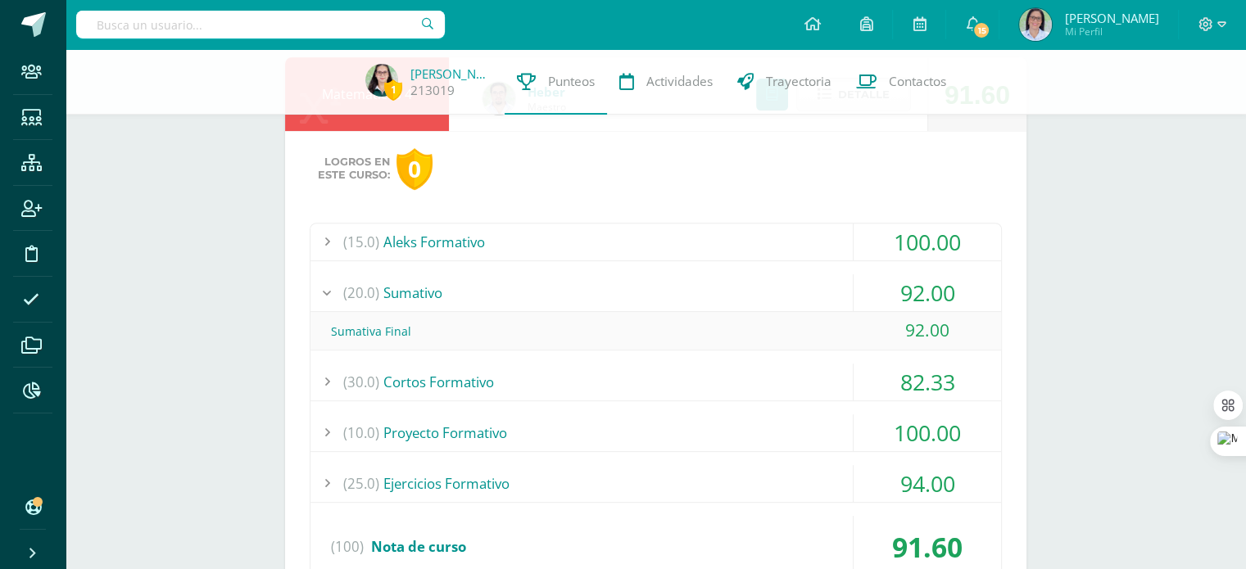
click at [714, 274] on div "(20.0) [GEOGRAPHIC_DATA]" at bounding box center [656, 292] width 691 height 37
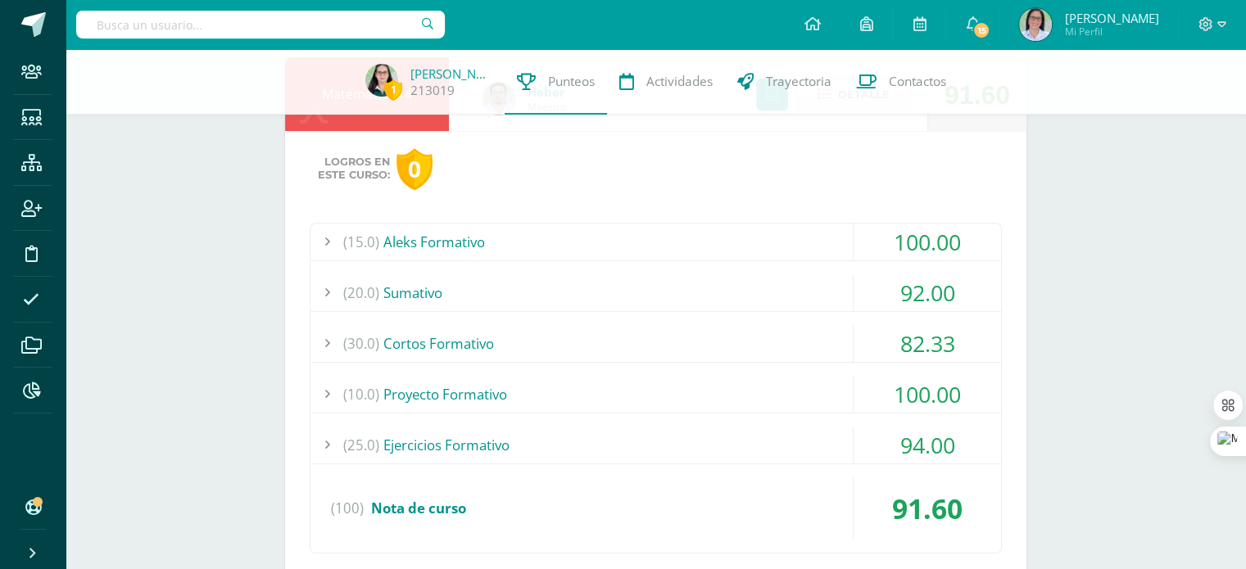
click at [1132, 15] on span "[PERSON_NAME]" at bounding box center [1111, 18] width 94 height 16
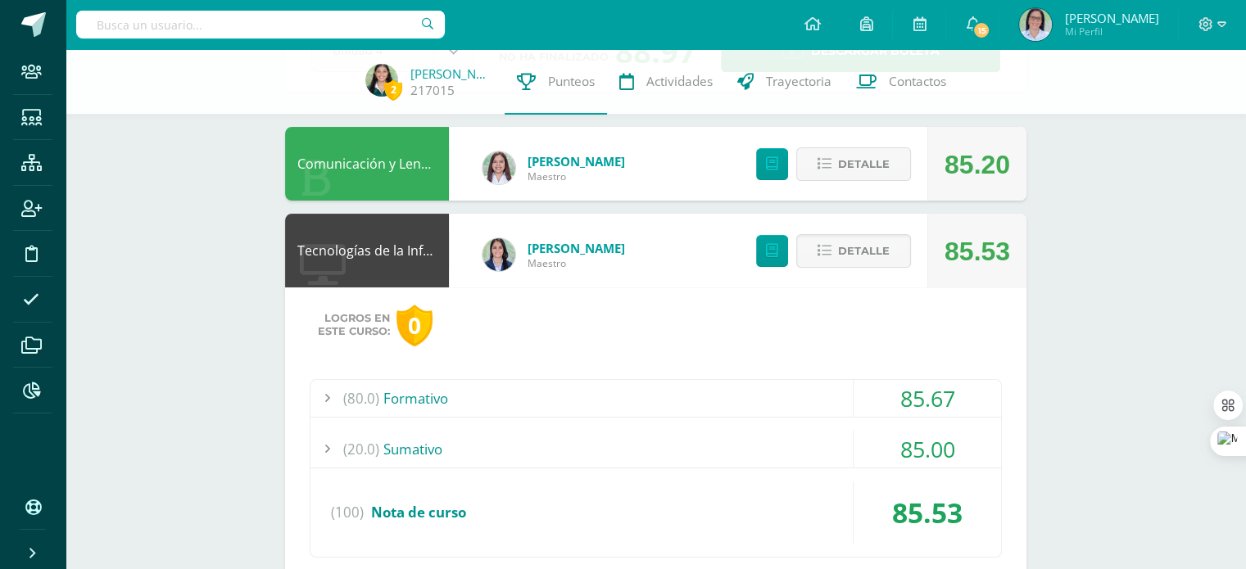
scroll to position [149, 0]
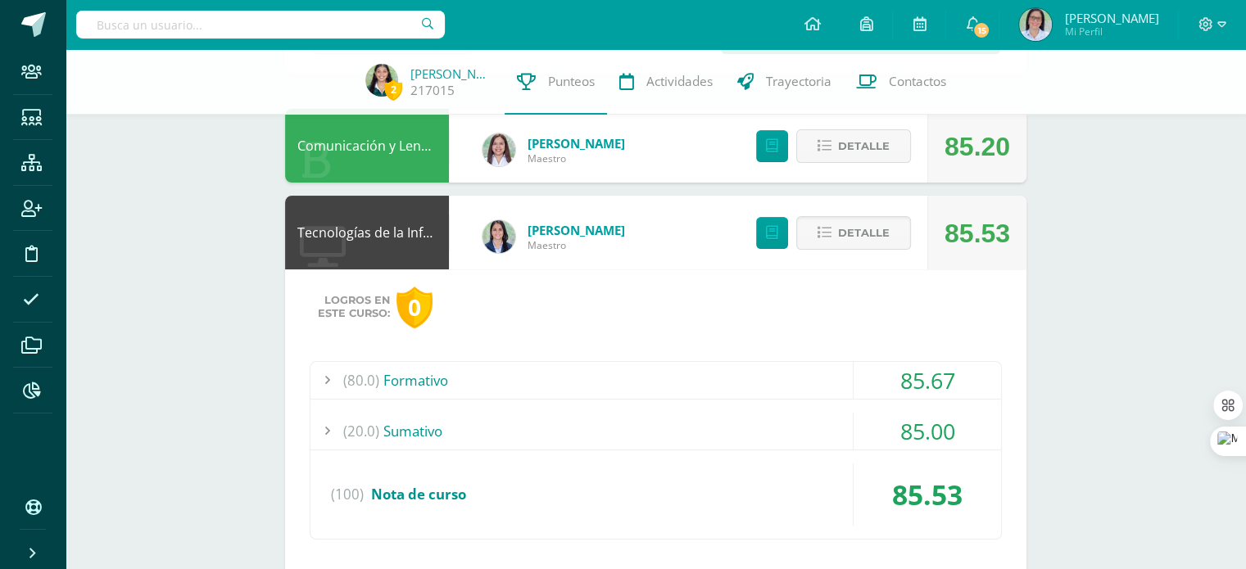
click at [404, 446] on div "(20.0) Sumativo" at bounding box center [656, 431] width 691 height 37
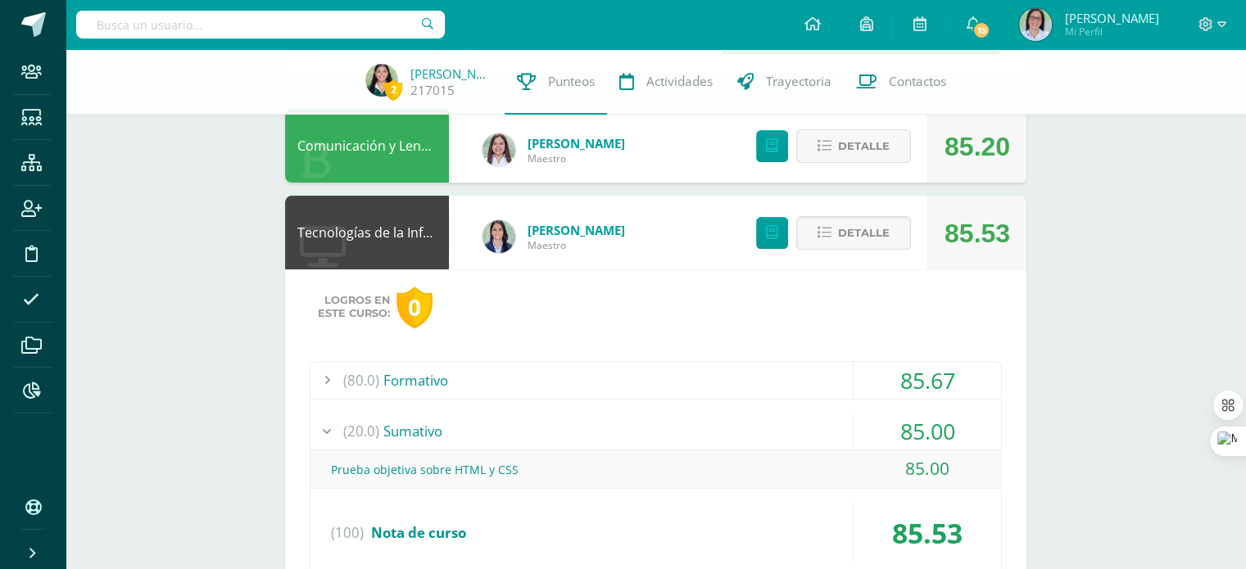
click at [427, 432] on div "(20.0) Sumativo" at bounding box center [656, 431] width 691 height 37
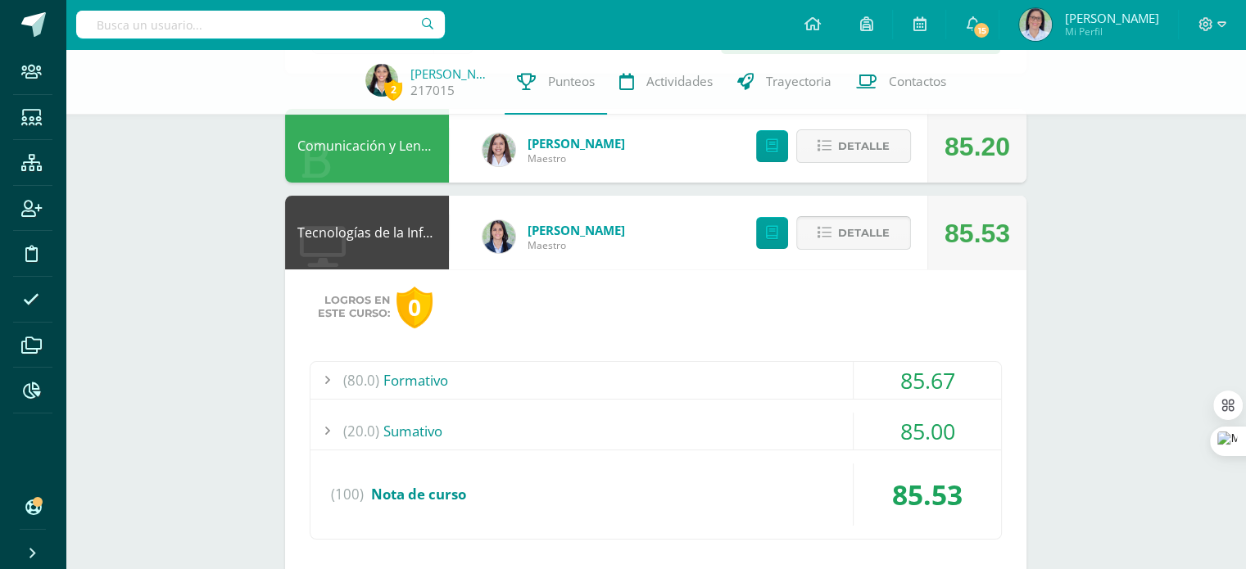
click at [861, 217] on button "Detalle" at bounding box center [853, 233] width 115 height 34
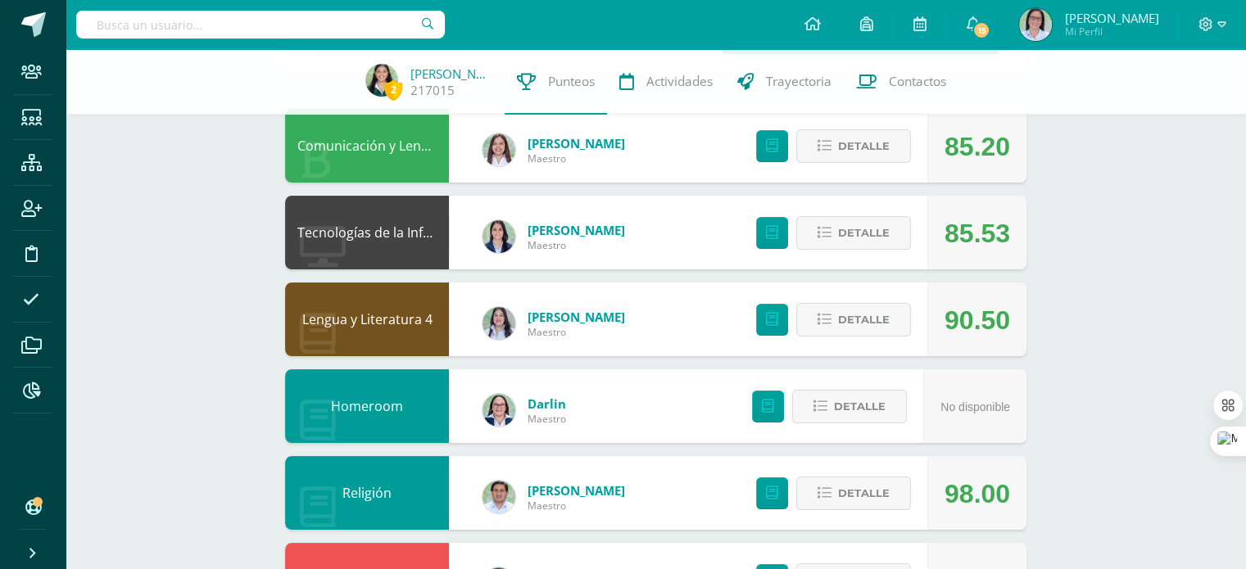
click at [225, 25] on input "text" at bounding box center [260, 25] width 369 height 28
type input "Carmina Rodrí"
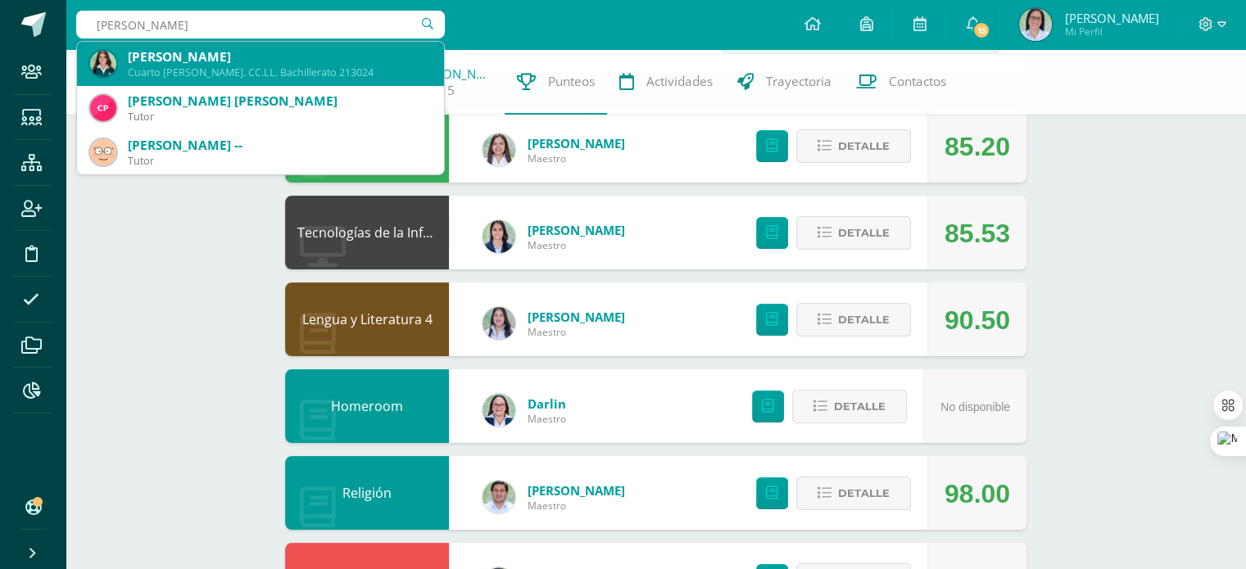
click at [278, 61] on div "Carmina Victoria Rodriguez López" at bounding box center [279, 56] width 303 height 17
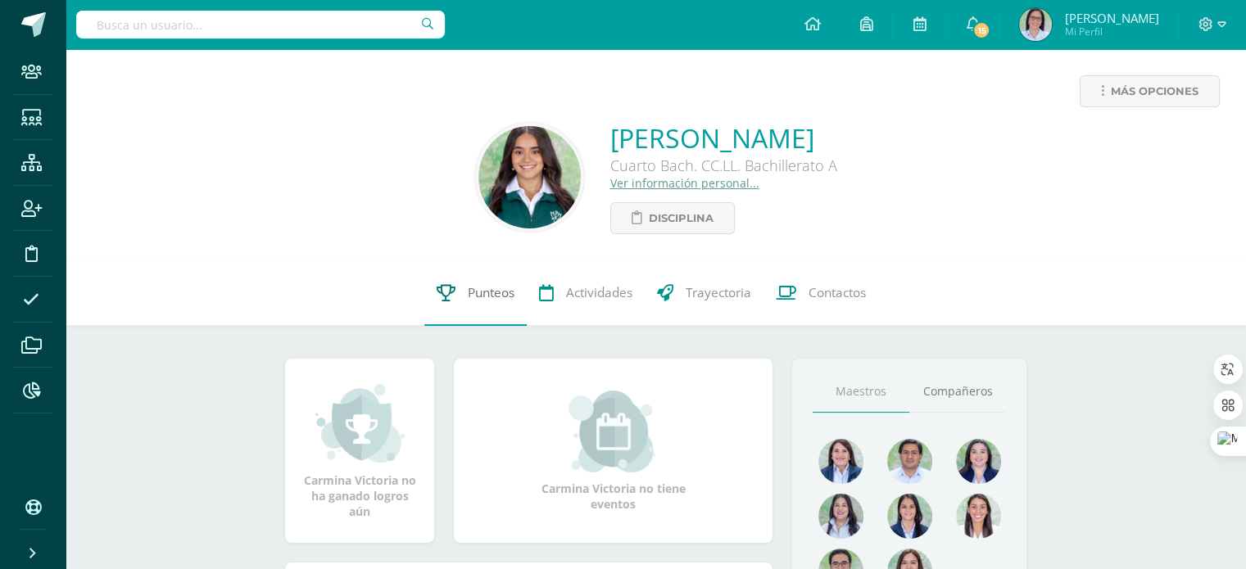
click at [490, 324] on link "Punteos" at bounding box center [475, 294] width 102 height 66
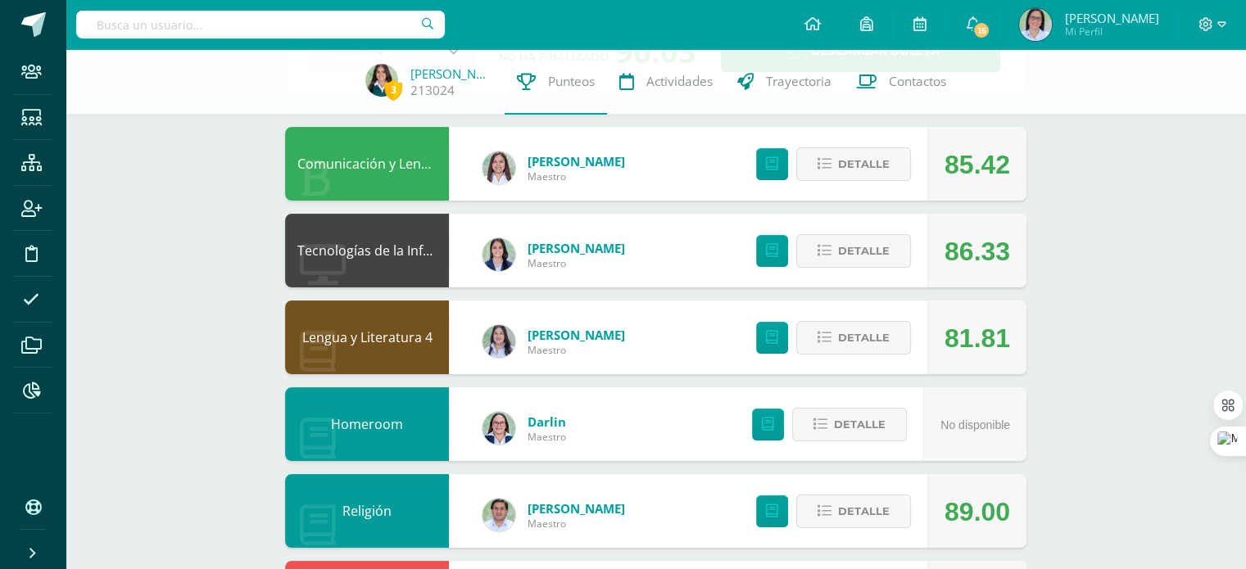
scroll to position [128, 0]
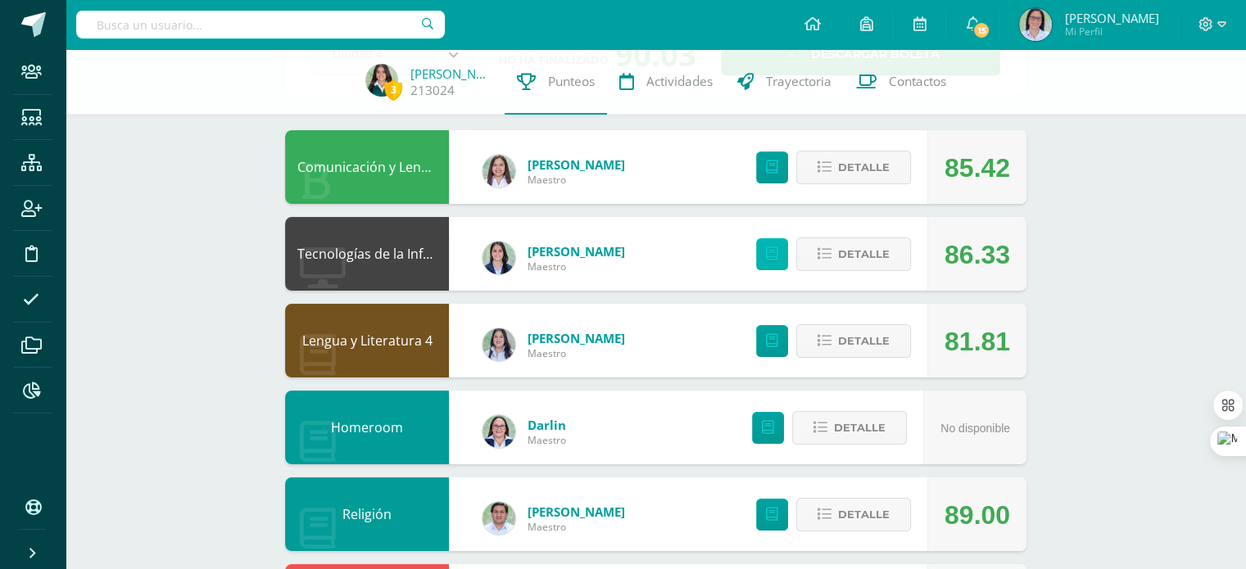
click at [779, 242] on link at bounding box center [772, 254] width 32 height 32
drag, startPoint x: 846, startPoint y: 254, endPoint x: 831, endPoint y: 252, distance: 15.0
click at [831, 252] on icon at bounding box center [825, 254] width 14 height 14
click at [831, 252] on span at bounding box center [853, 254] width 79 height 22
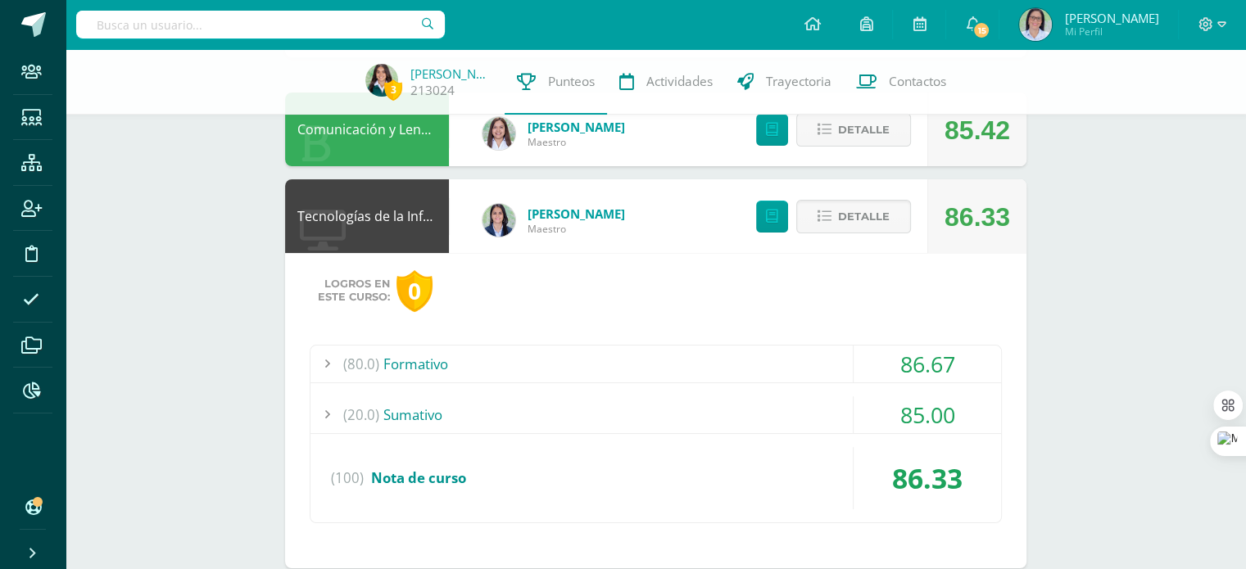
scroll to position [174, 0]
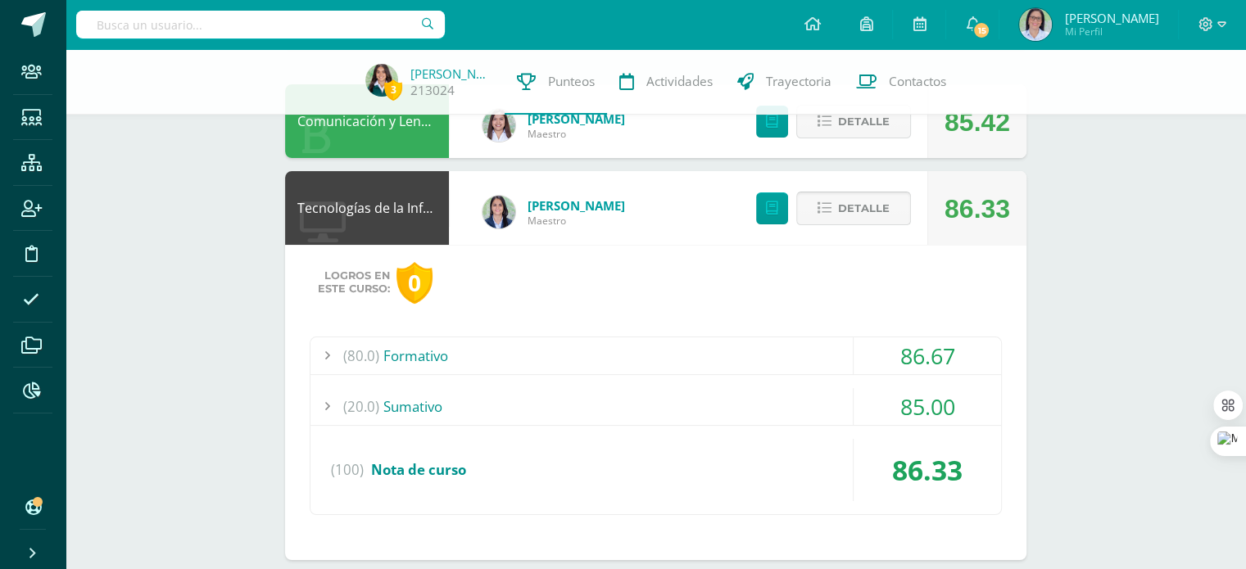
click at [878, 202] on span "Detalle" at bounding box center [864, 208] width 52 height 30
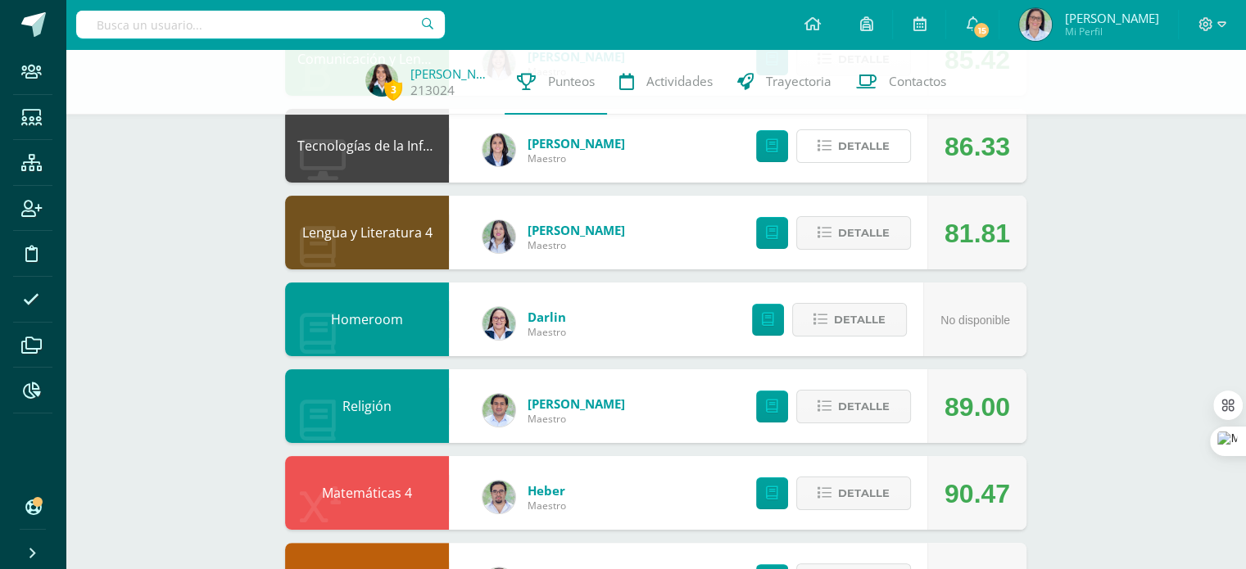
scroll to position [247, 0]
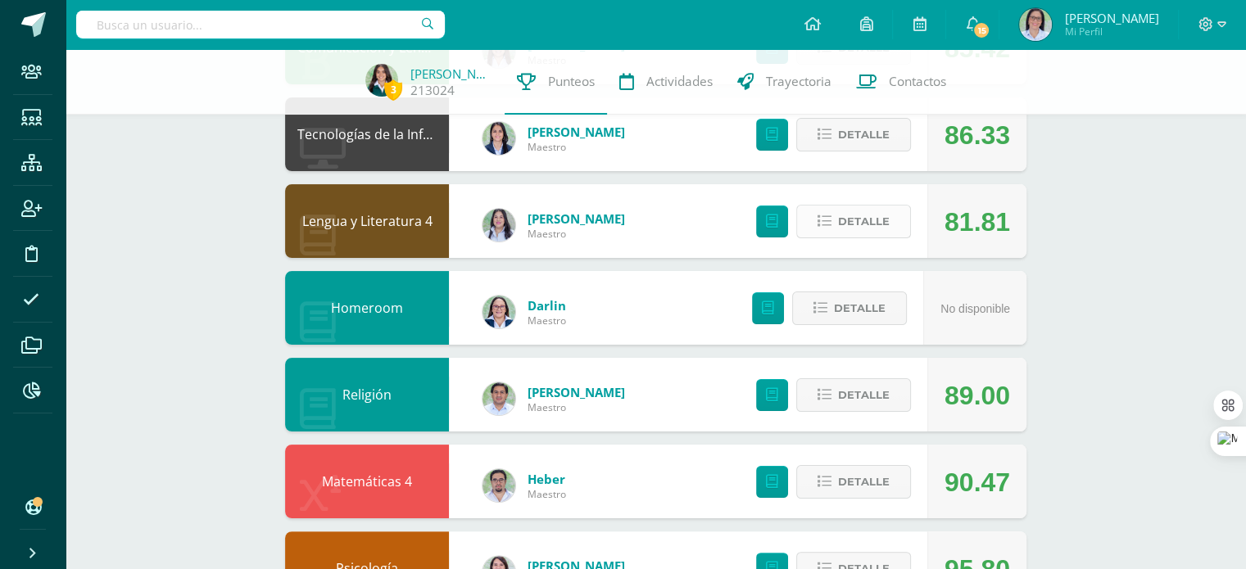
click at [852, 217] on span "Detalle" at bounding box center [864, 221] width 52 height 30
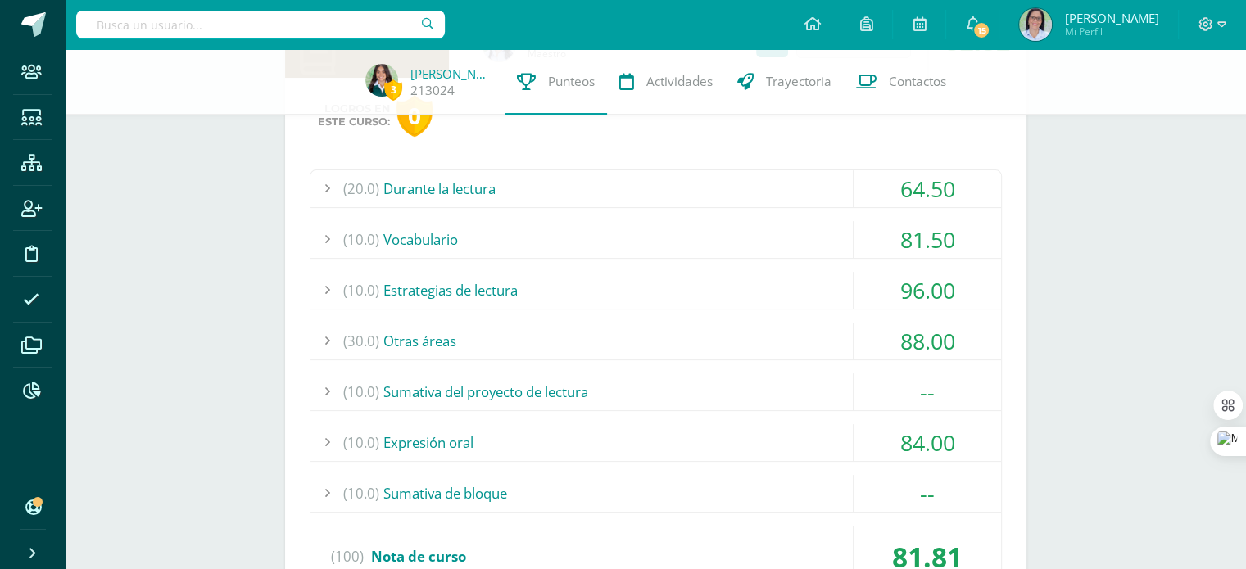
scroll to position [334, 0]
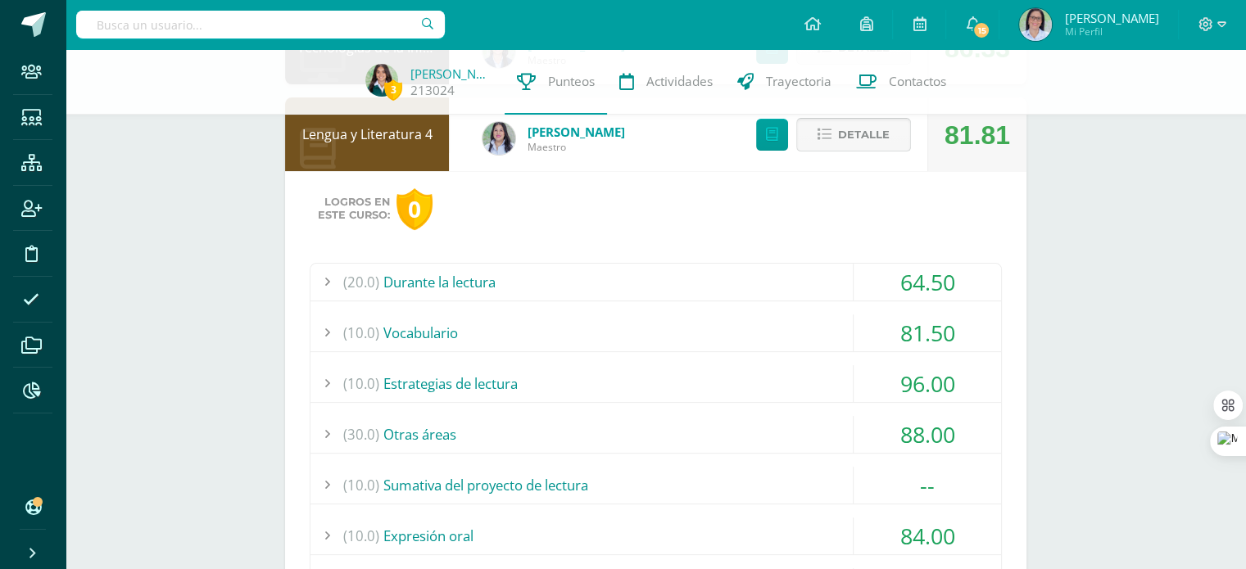
click at [888, 124] on span "Detalle" at bounding box center [864, 135] width 52 height 30
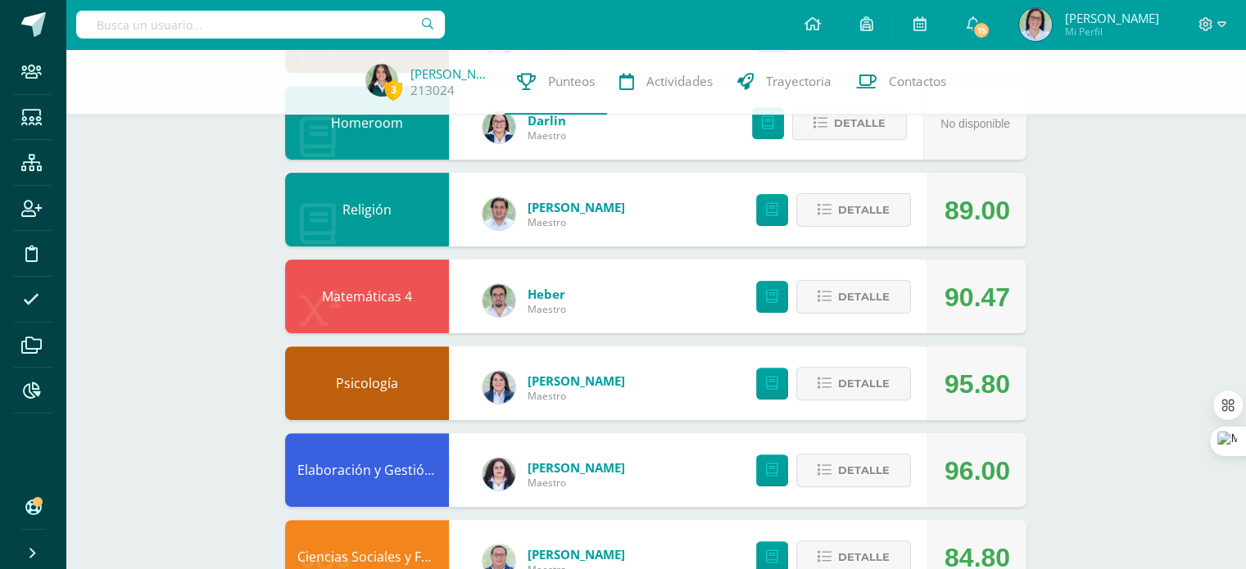
scroll to position [433, 0]
click at [849, 291] on span "Detalle" at bounding box center [864, 297] width 52 height 30
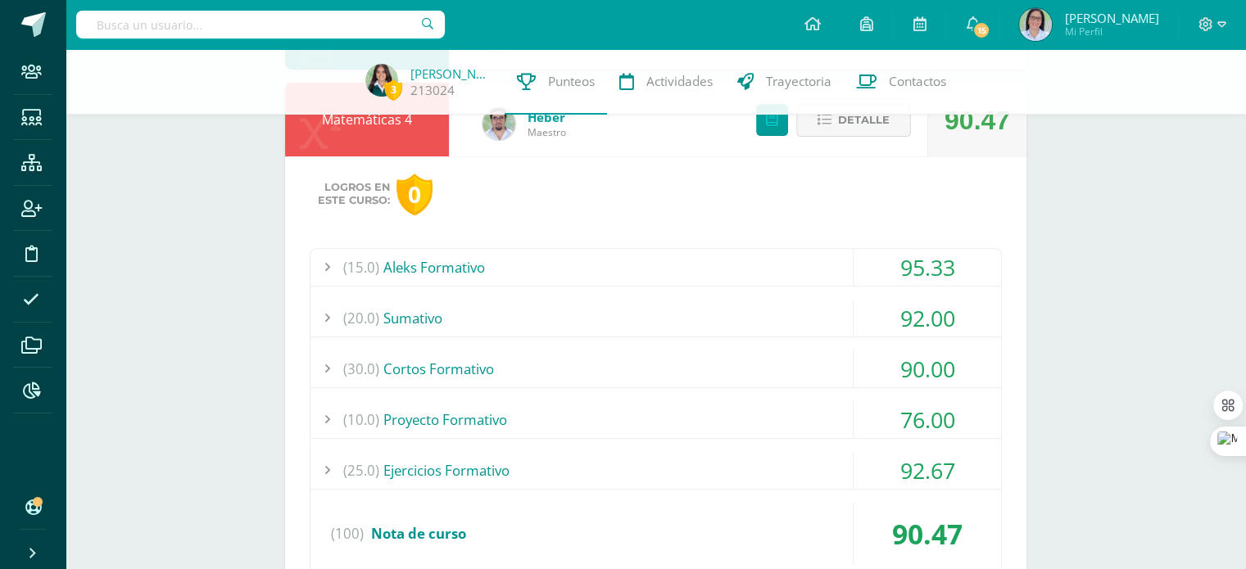
scroll to position [615, 0]
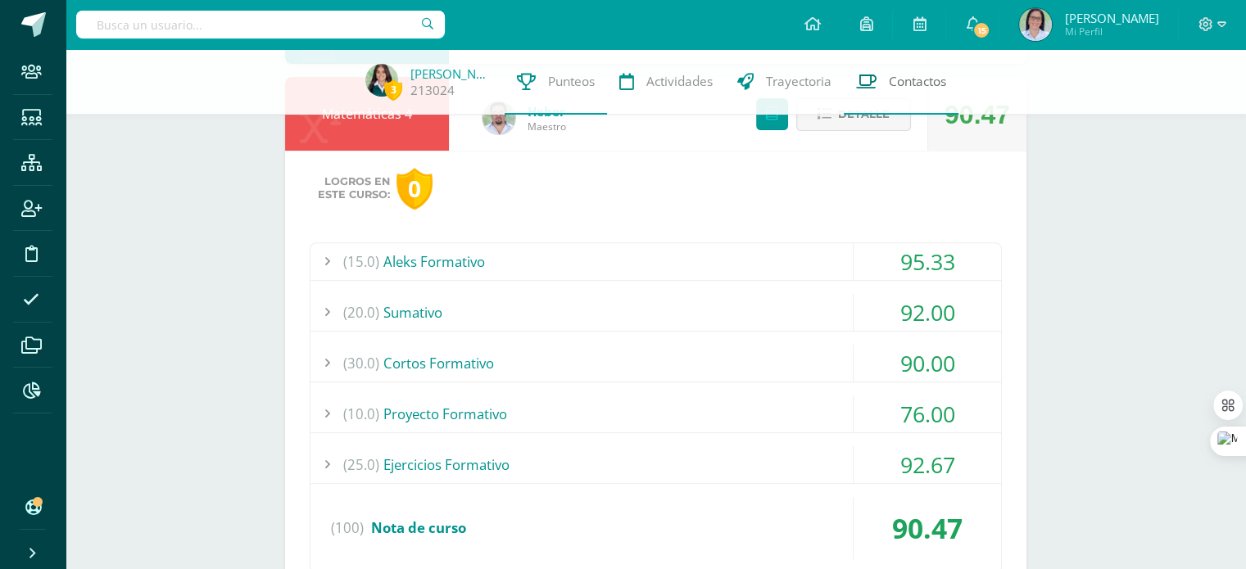
click at [853, 98] on link "Contactos" at bounding box center [901, 82] width 115 height 66
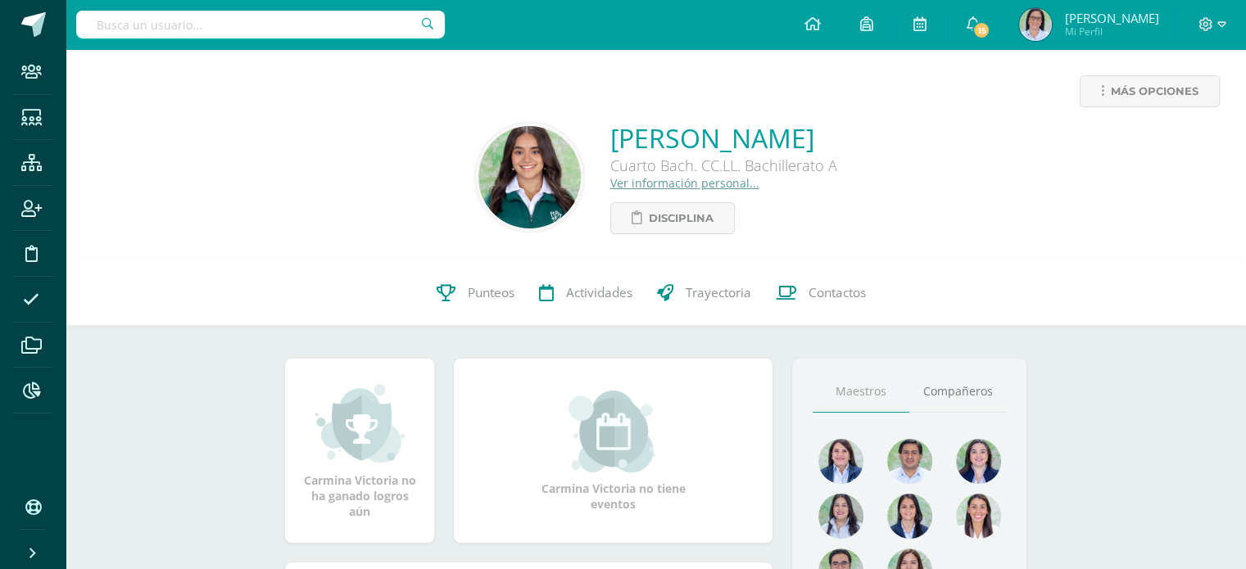
click at [306, 18] on input "text" at bounding box center [260, 25] width 369 height 28
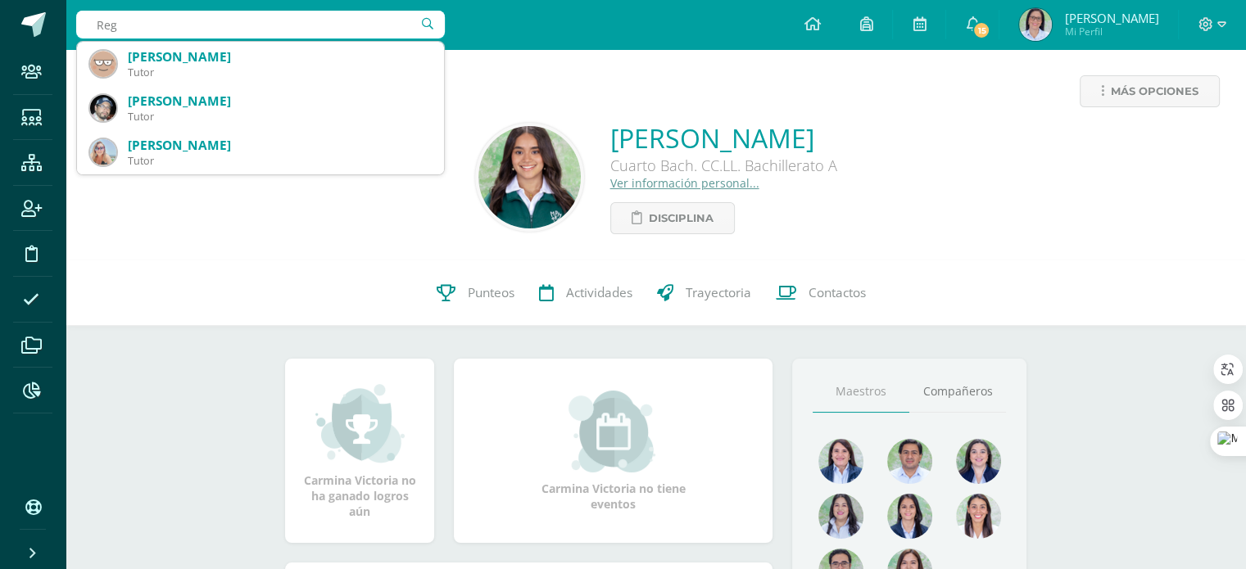
type input "Reg"
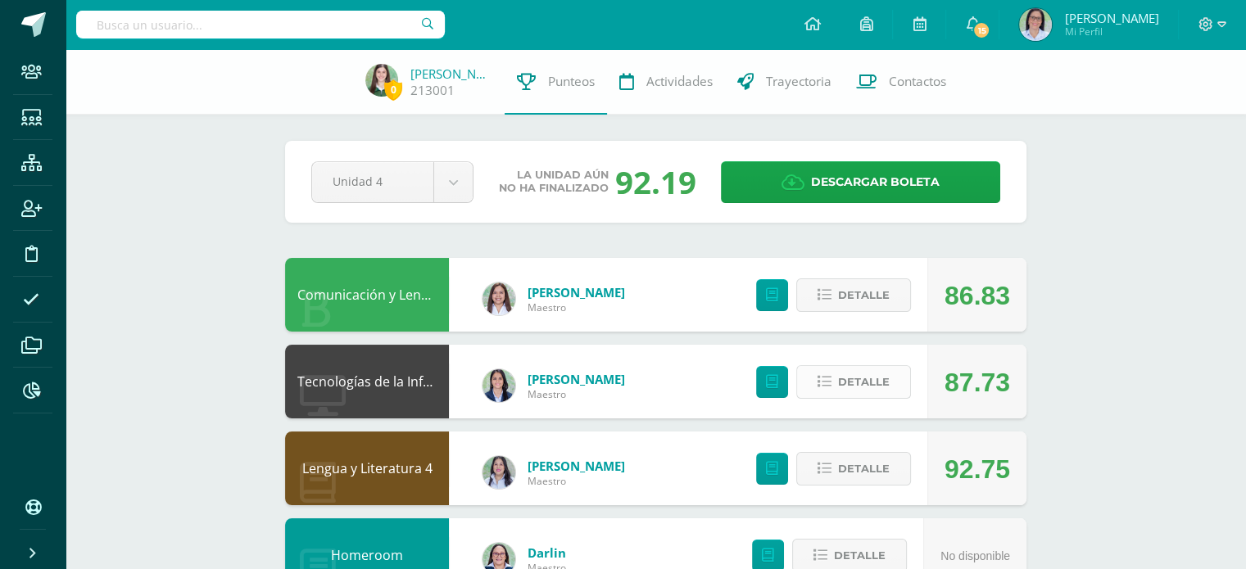
click at [833, 377] on button "Detalle" at bounding box center [853, 382] width 115 height 34
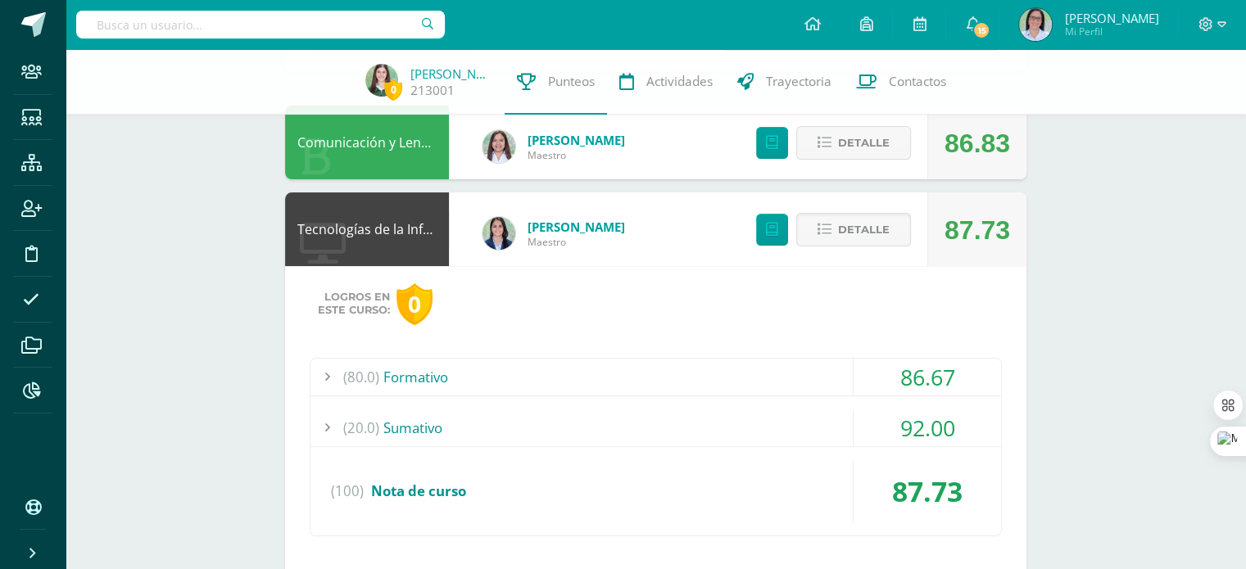
scroll to position [154, 0]
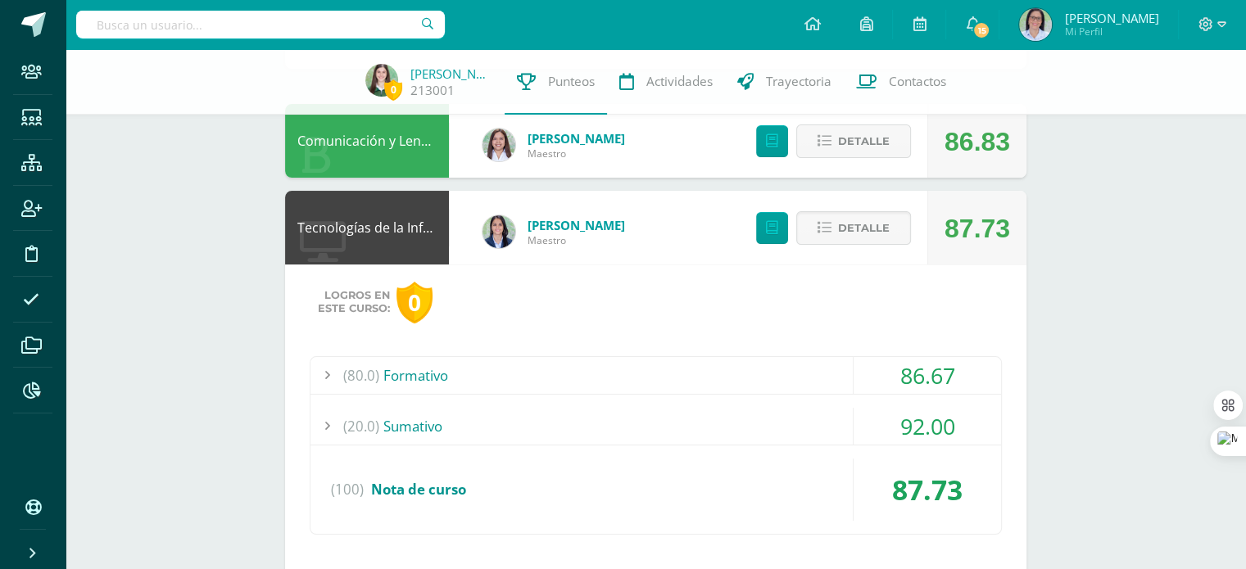
click at [765, 408] on div "(20.0) [GEOGRAPHIC_DATA]" at bounding box center [656, 426] width 691 height 37
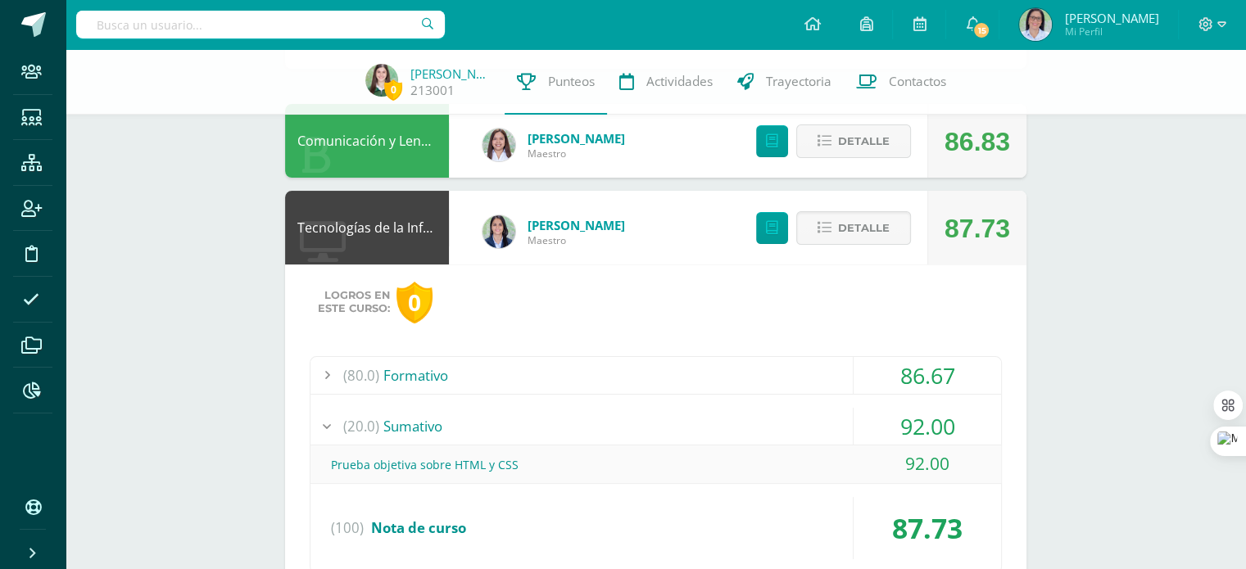
click at [765, 408] on div "(20.0) [GEOGRAPHIC_DATA]" at bounding box center [656, 426] width 691 height 37
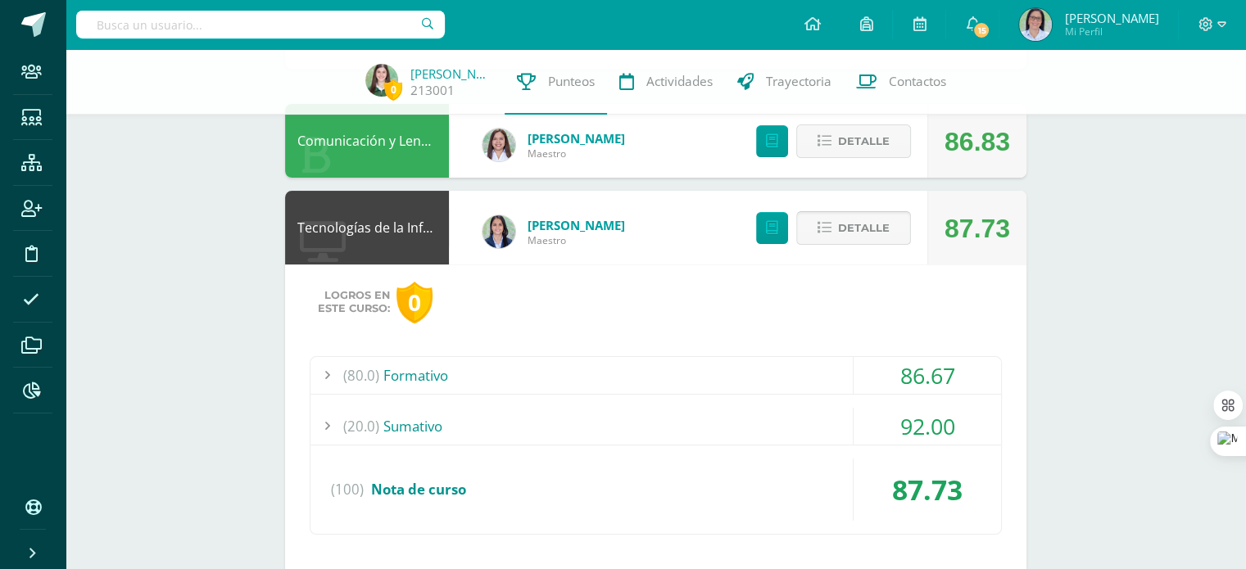
click at [828, 238] on button "Detalle" at bounding box center [853, 228] width 115 height 34
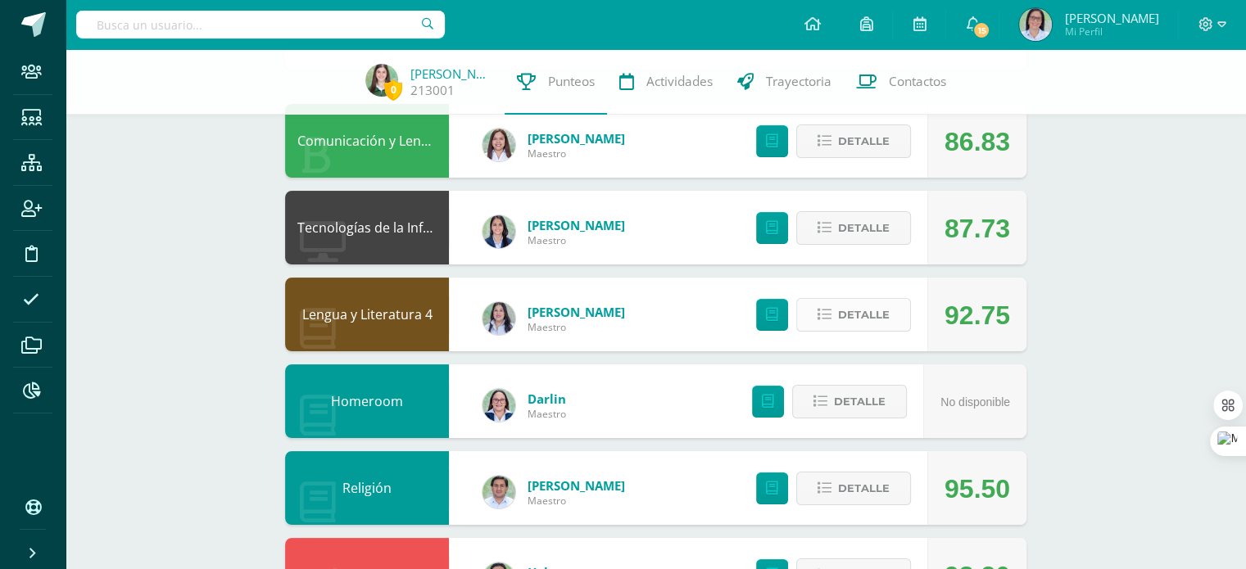
click at [813, 302] on button "Detalle" at bounding box center [853, 315] width 115 height 34
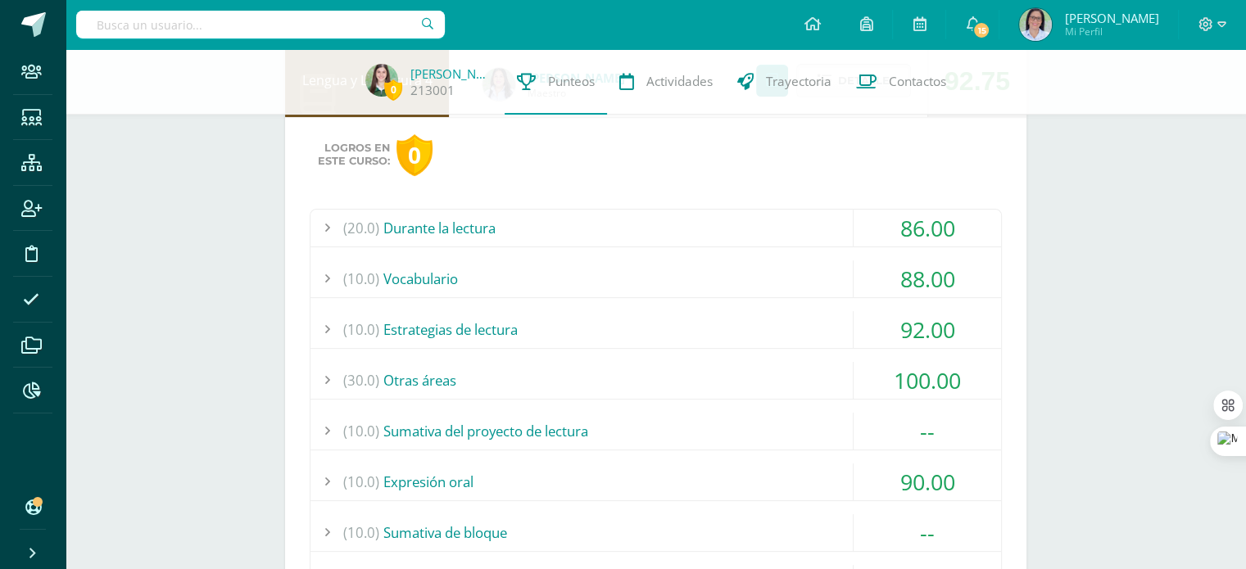
scroll to position [393, 0]
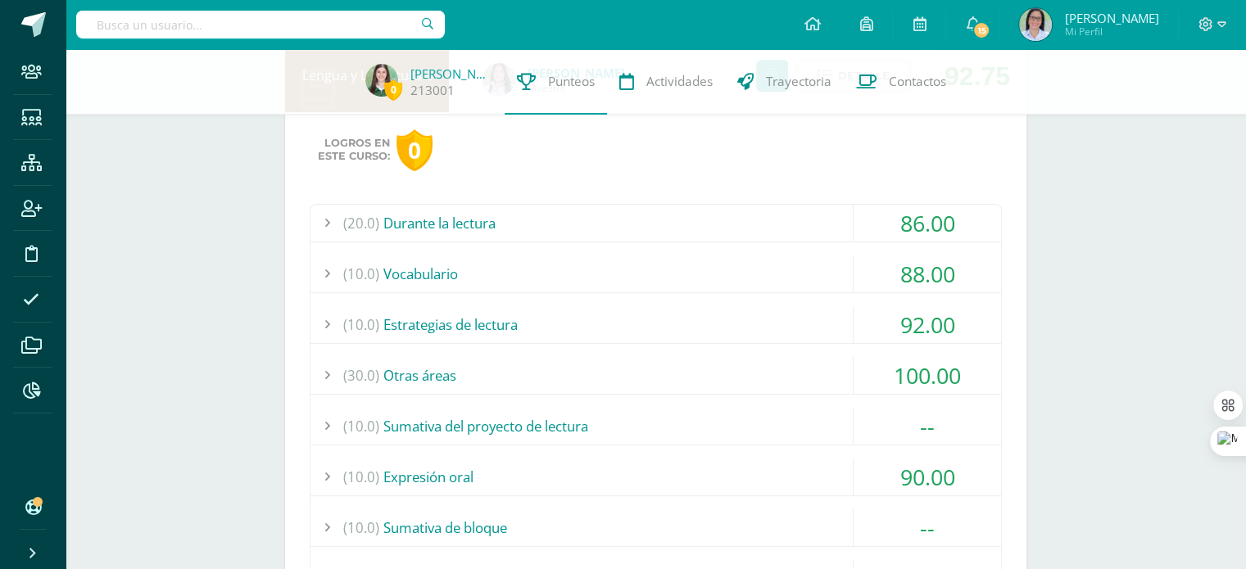
click at [665, 420] on div "(10.0) Sumativa del proyecto de lectura" at bounding box center [656, 426] width 691 height 37
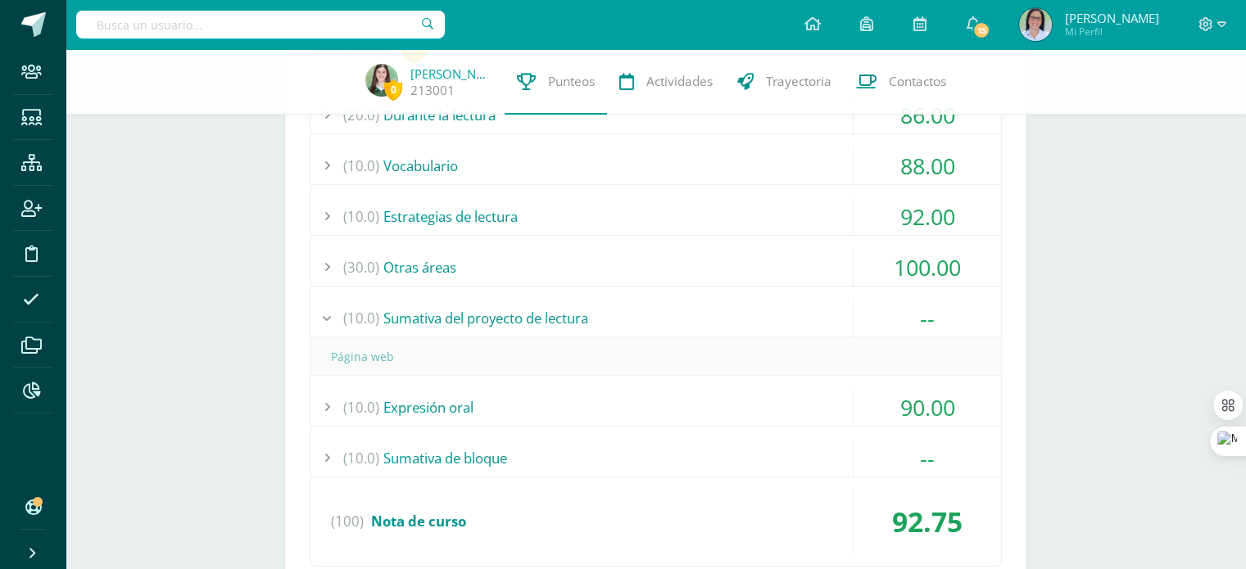
scroll to position [501, 0]
drag, startPoint x: 665, startPoint y: 420, endPoint x: 516, endPoint y: 435, distance: 149.9
click at [516, 435] on div "(20.0) Durante la lectura 86.00 Una habitación propia: comprensión I 93.00" at bounding box center [656, 332] width 692 height 472
drag, startPoint x: 516, startPoint y: 435, endPoint x: 873, endPoint y: 252, distance: 401.6
click at [873, 252] on div "(20.0) Durante la lectura 86.00 Una habitación propia: comprensión I 93.00" at bounding box center [656, 332] width 692 height 472
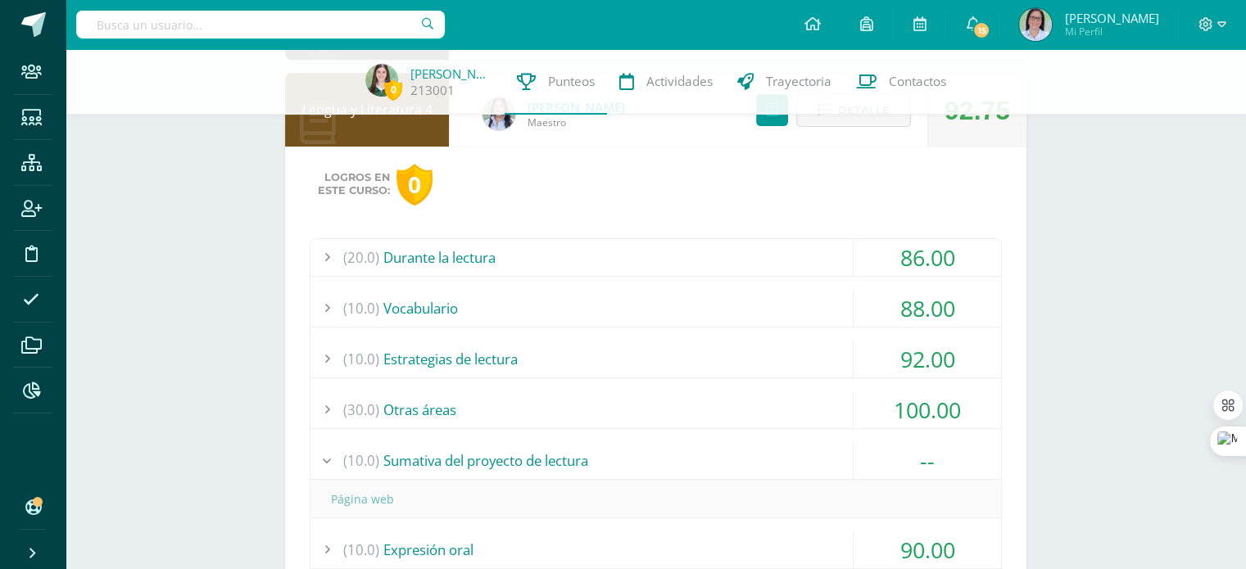
scroll to position [357, 0]
click at [832, 117] on icon at bounding box center [825, 112] width 14 height 14
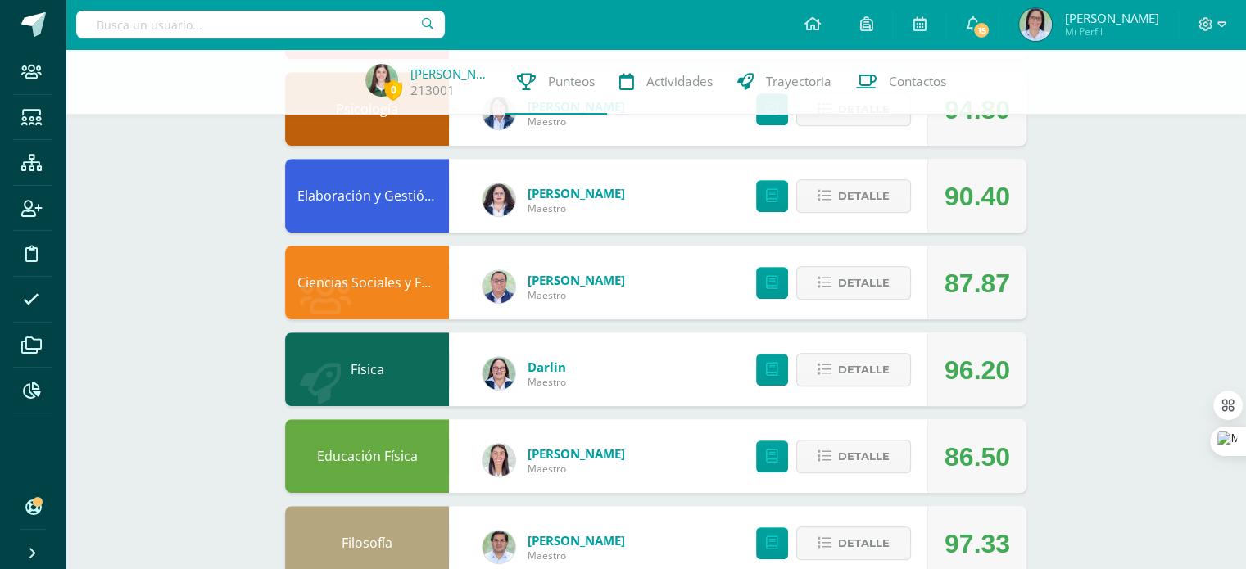
scroll to position [708, 0]
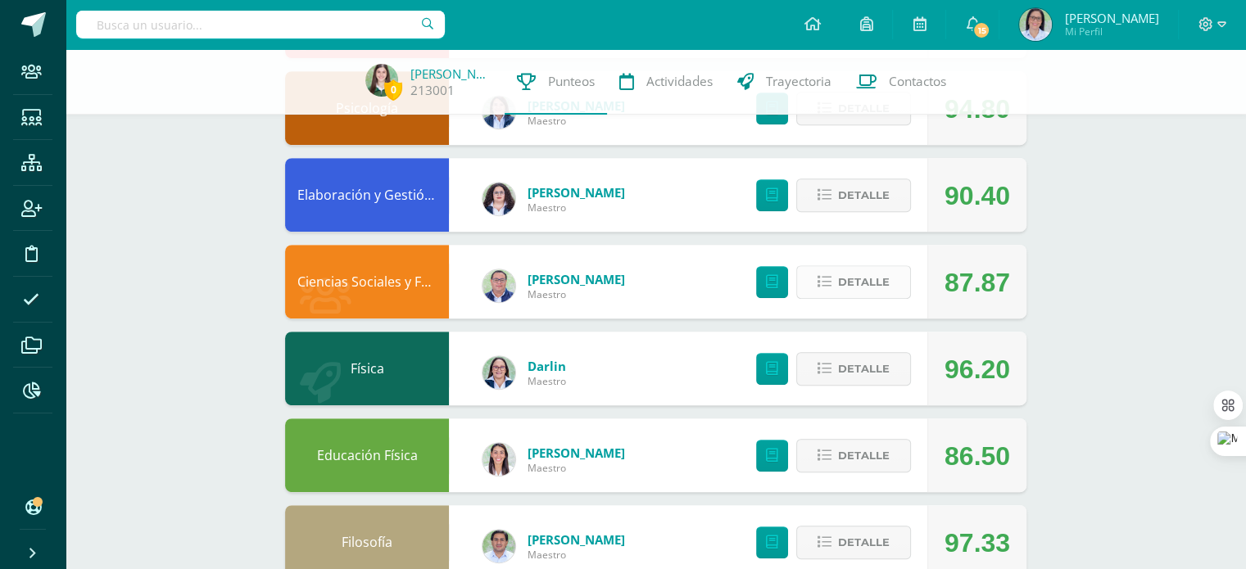
click at [833, 277] on button "Detalle" at bounding box center [853, 282] width 115 height 34
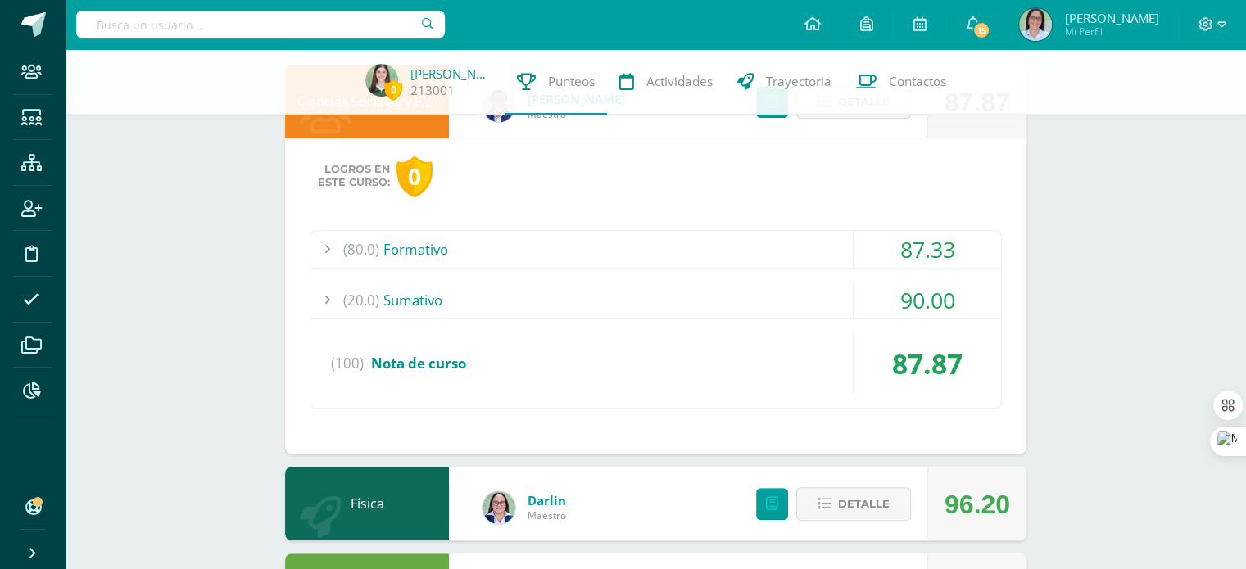
scroll to position [888, 0]
click at [685, 274] on div "(80.0) Formativo 87.33 Fenómenos del mundo actual 94.00" at bounding box center [656, 319] width 692 height 179
click at [421, 288] on div "(20.0) Sumativo" at bounding box center [656, 300] width 691 height 37
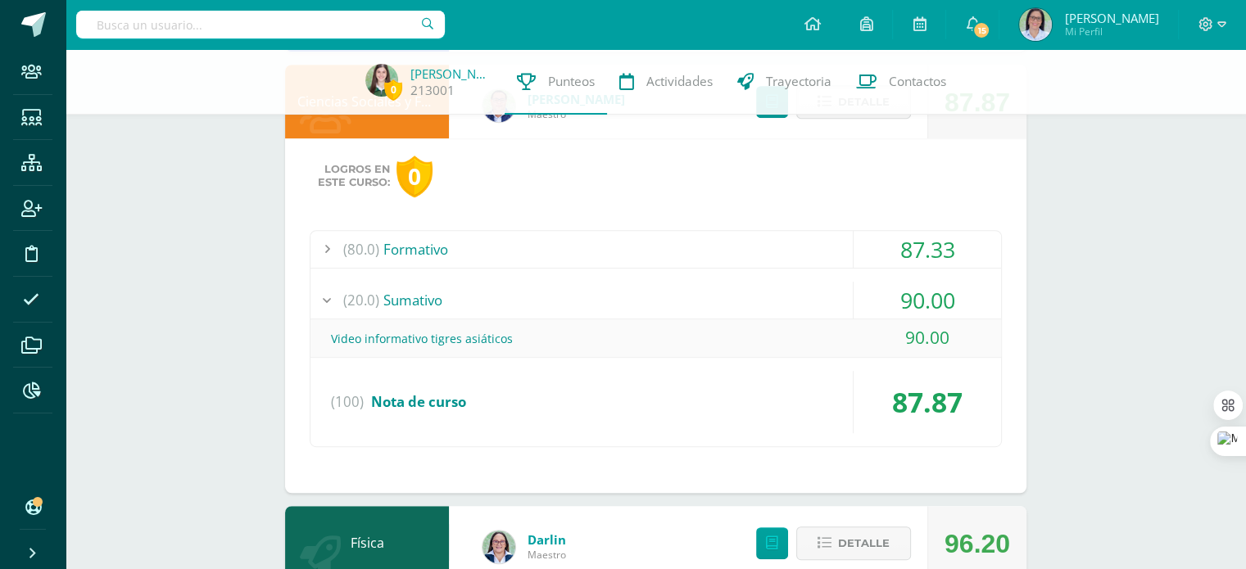
click at [433, 244] on div "(80.0) Formativo" at bounding box center [656, 249] width 691 height 37
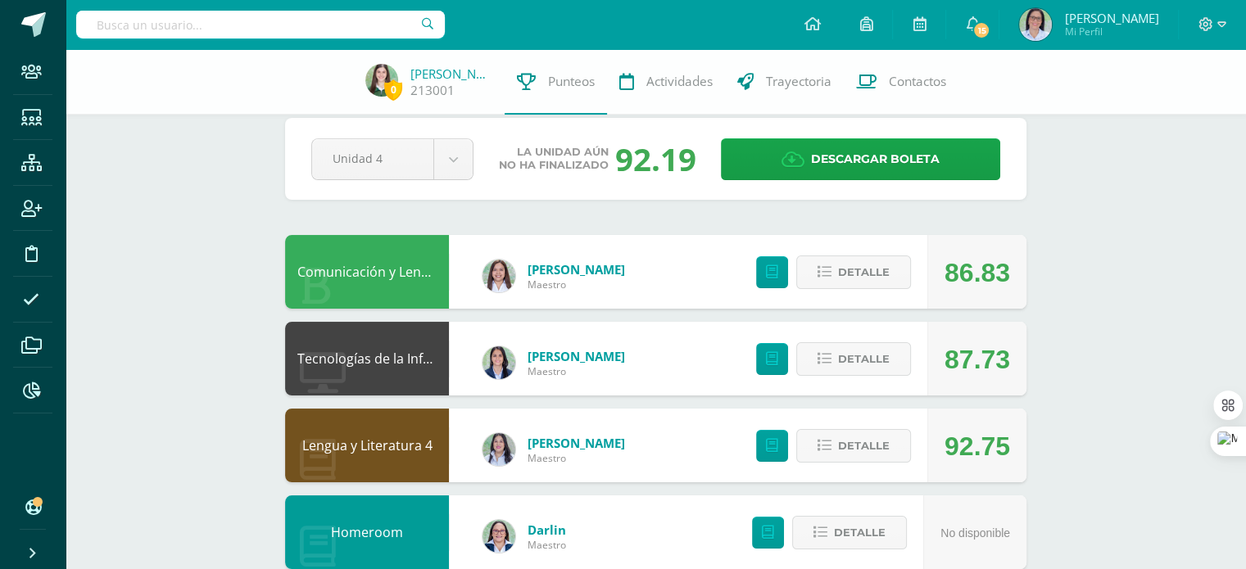
scroll to position [0, 0]
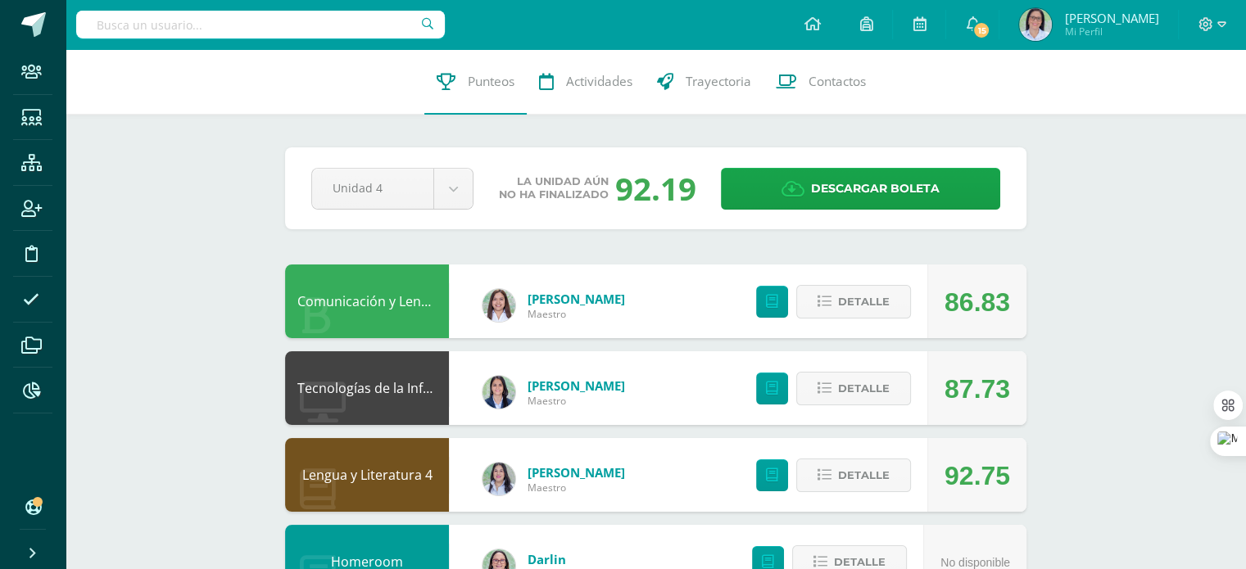
click at [279, 25] on input "text" at bounding box center [260, 25] width 369 height 28
type input "n"
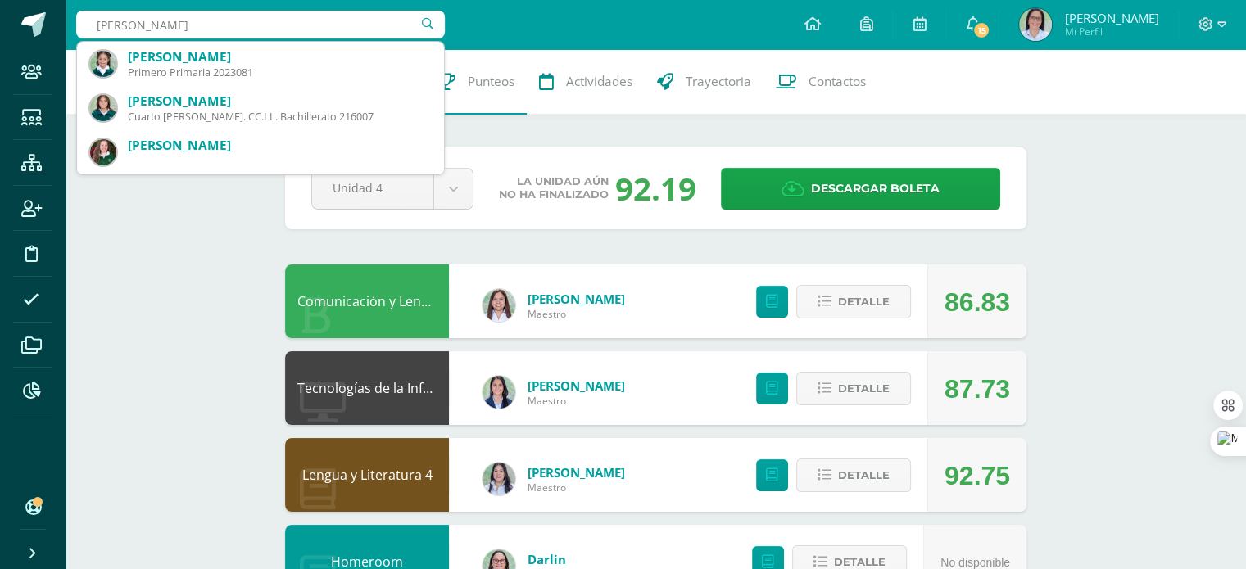
type input "jimena monr"
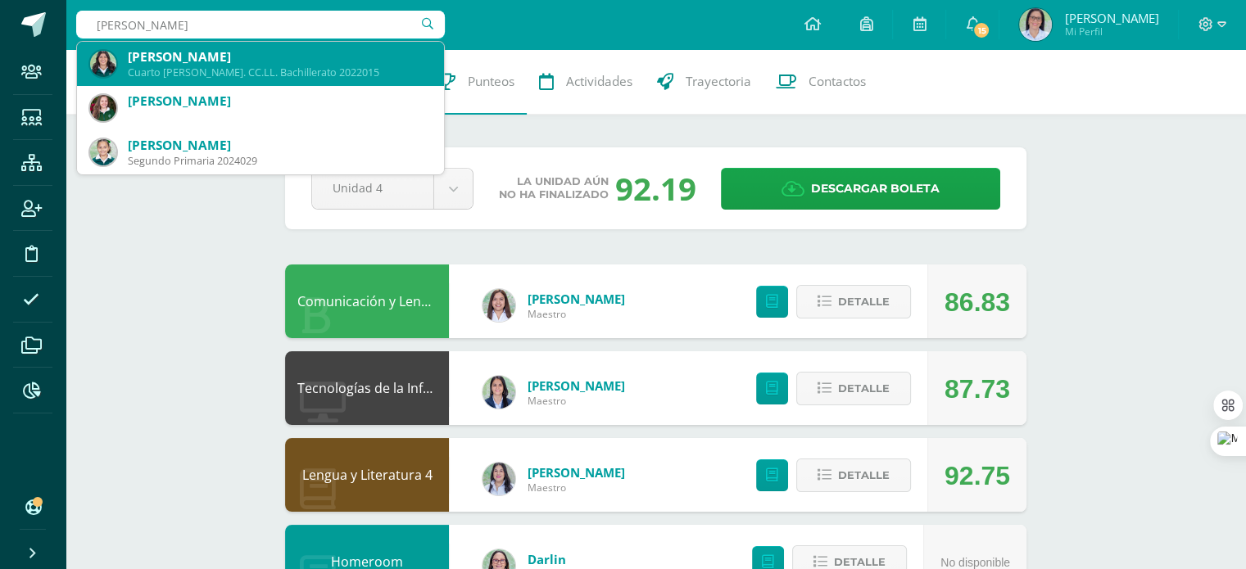
click at [278, 64] on div "Ana Jimena Monroy Estrada" at bounding box center [279, 56] width 303 height 17
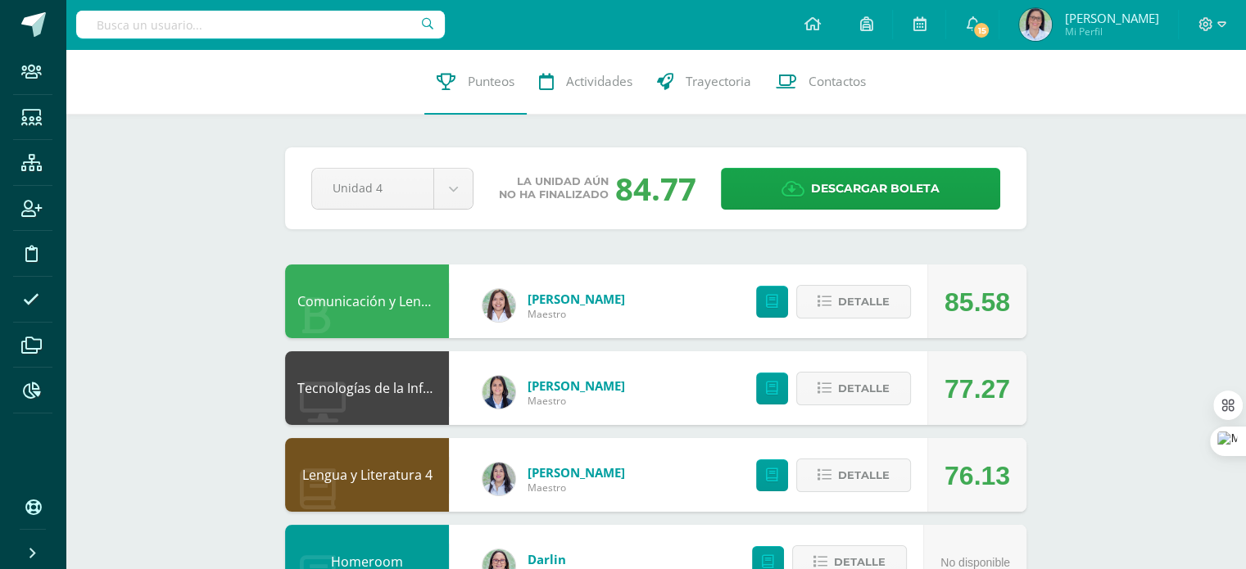
click at [769, 148] on div "Pendiente Unidad 4 Unidad 1 Unidad 2 Unidad 3 Unidad 4 La unidad aún no ha fina…" at bounding box center [656, 188] width 742 height 82
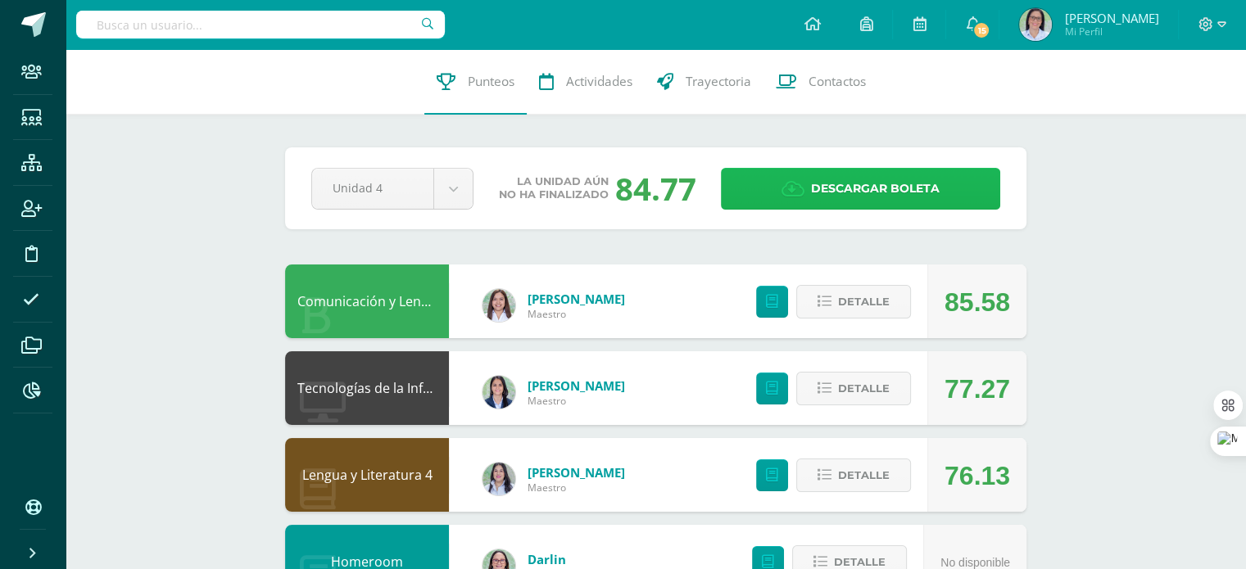
click at [783, 179] on link "Descargar boleta" at bounding box center [860, 189] width 279 height 42
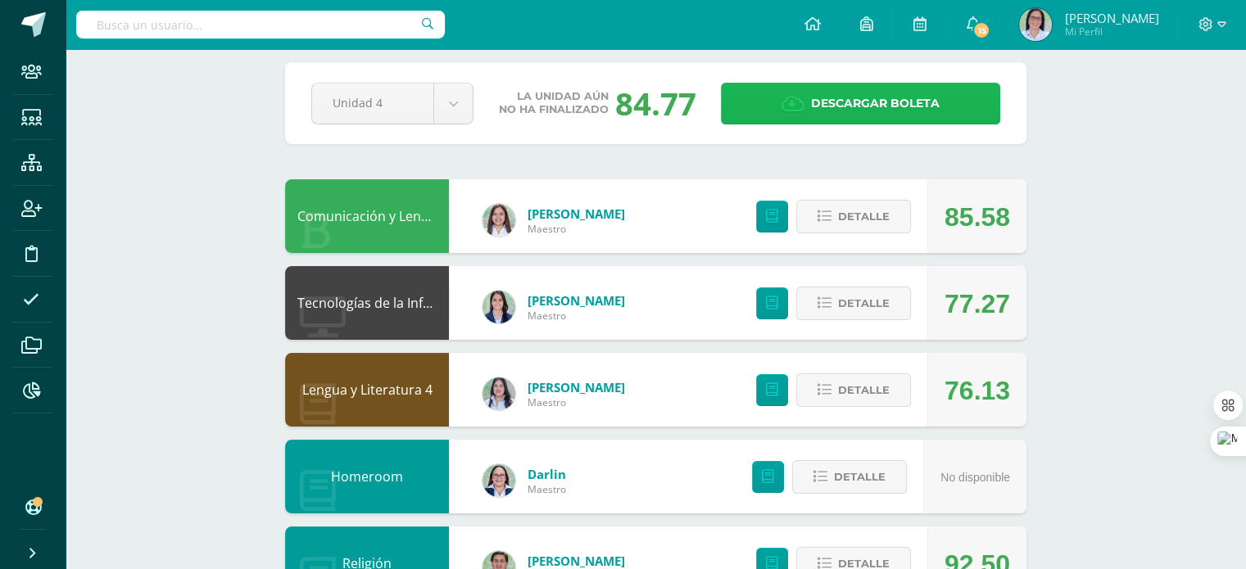
scroll to position [88, 0]
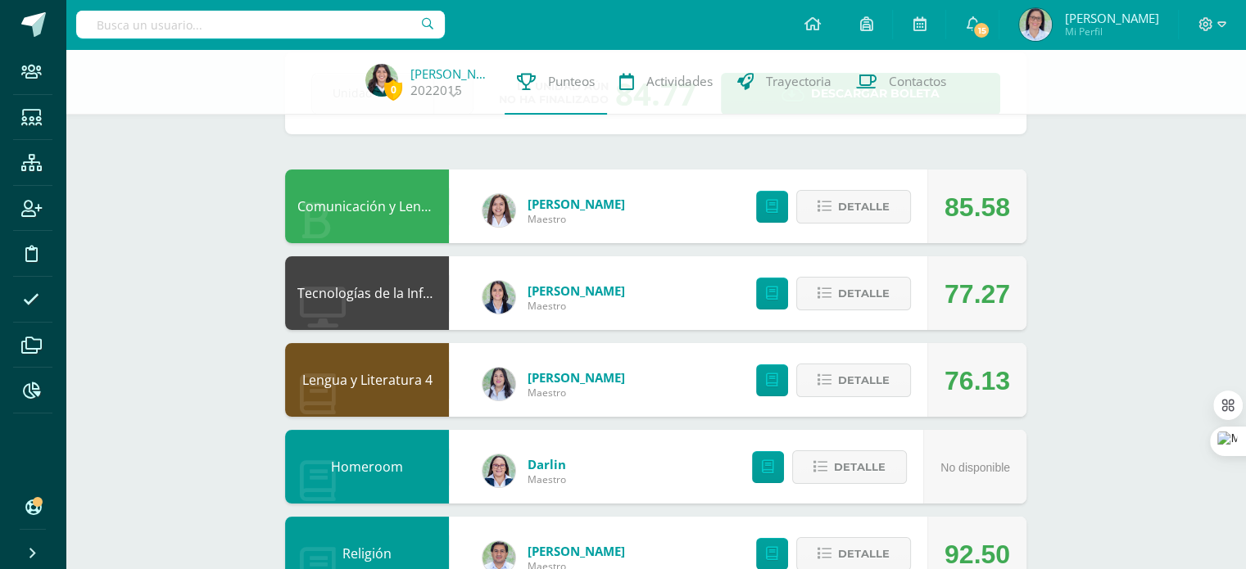
click at [373, 16] on input "text" at bounding box center [260, 25] width 369 height 28
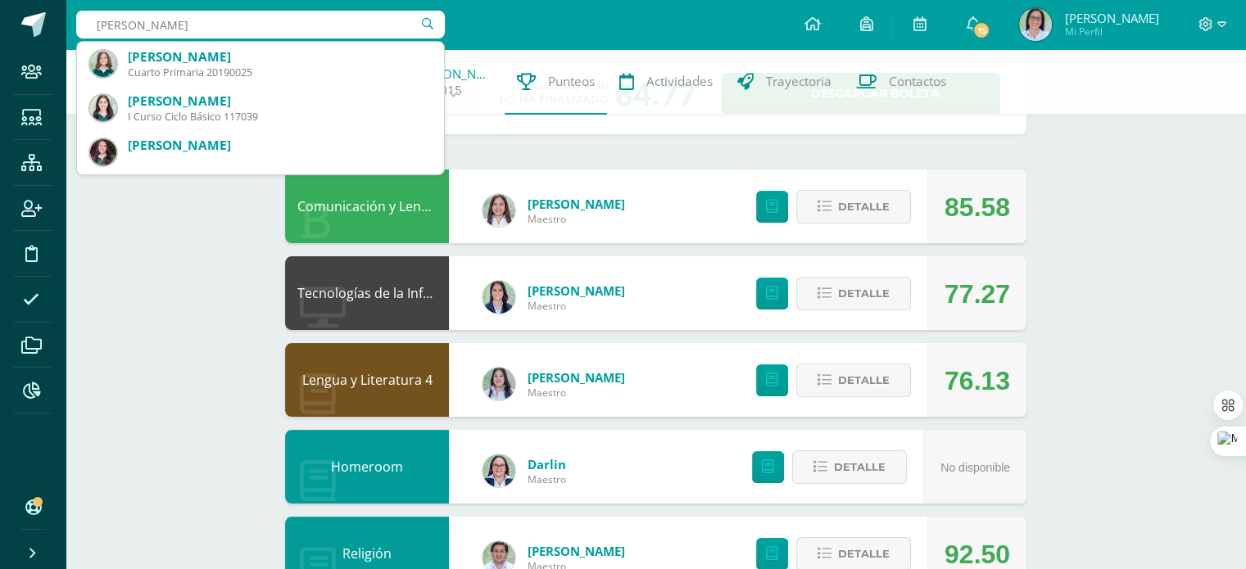
type input "adriana reyes"
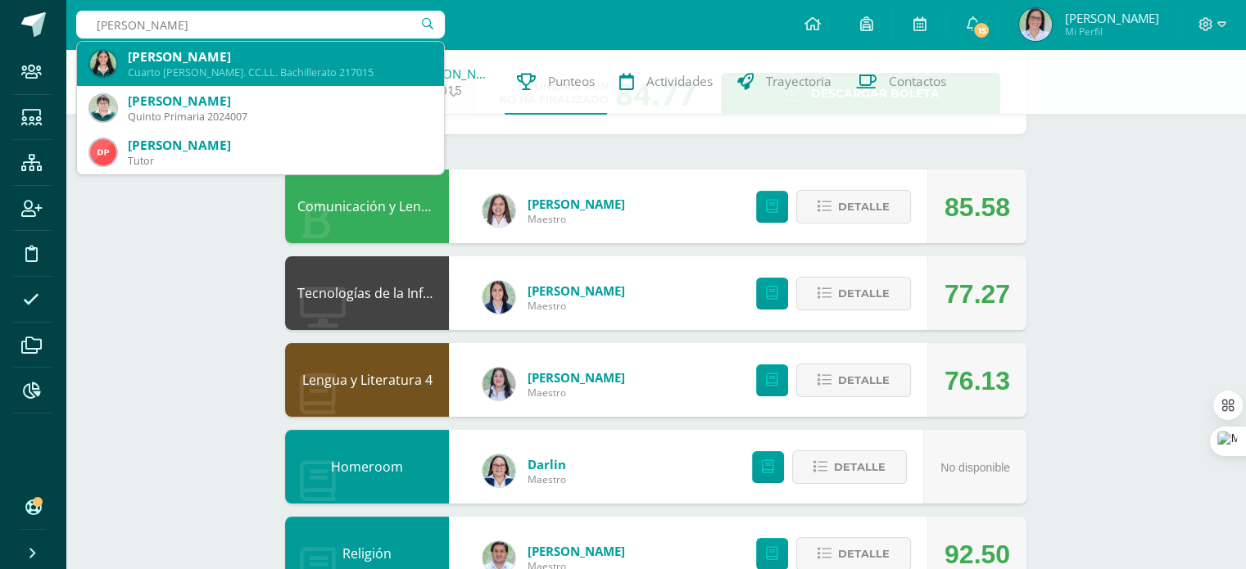
click at [249, 62] on div "[PERSON_NAME]" at bounding box center [279, 56] width 303 height 17
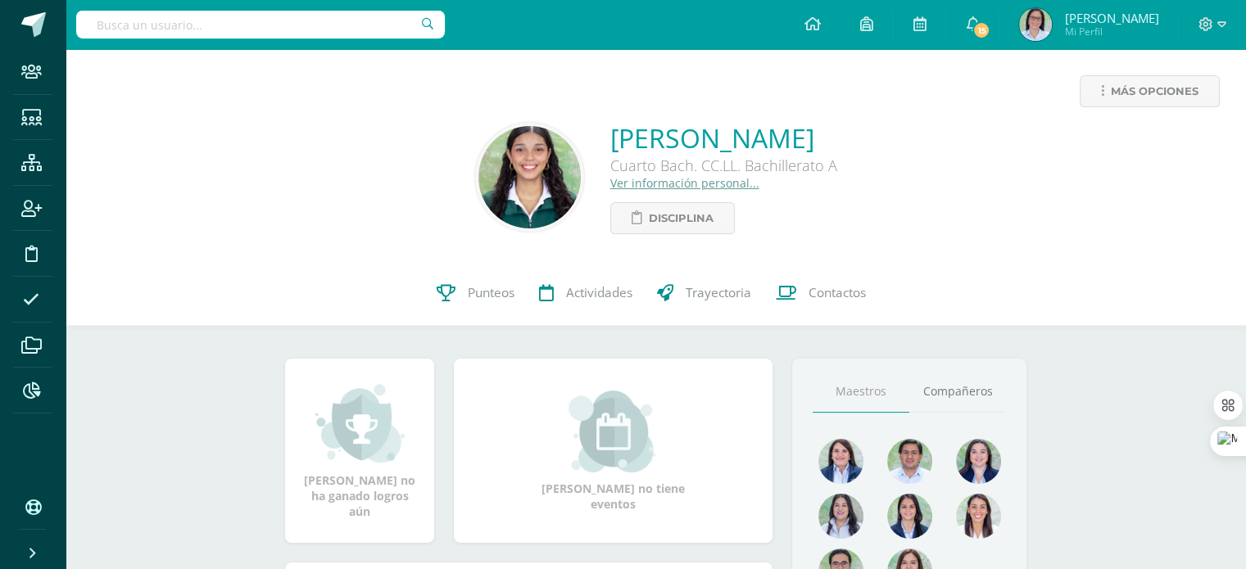
click at [460, 369] on div "[PERSON_NAME] no tiene eventos" at bounding box center [613, 451] width 332 height 184
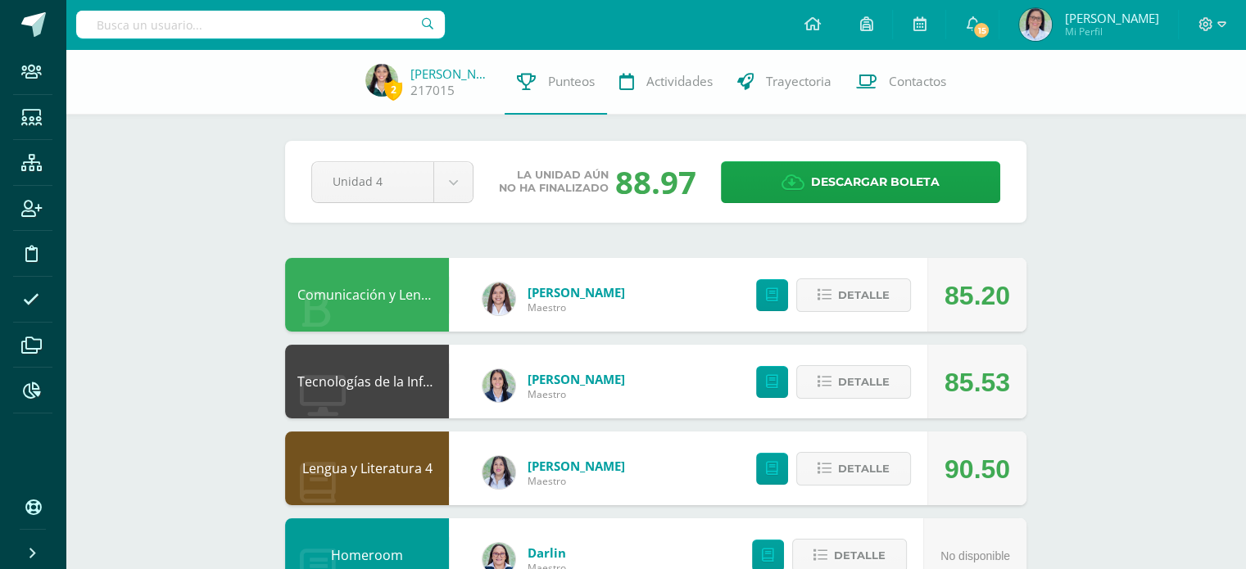
click at [246, 22] on input "text" at bounding box center [260, 25] width 369 height 28
type input "Jaqueline"
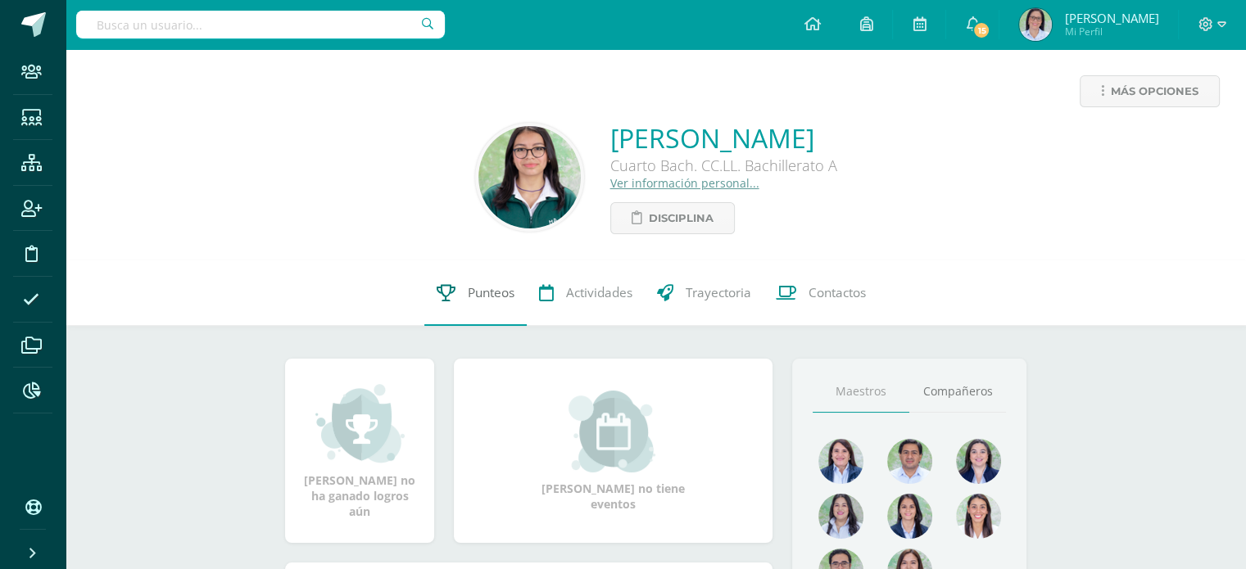
click at [491, 306] on link "Punteos" at bounding box center [475, 294] width 102 height 66
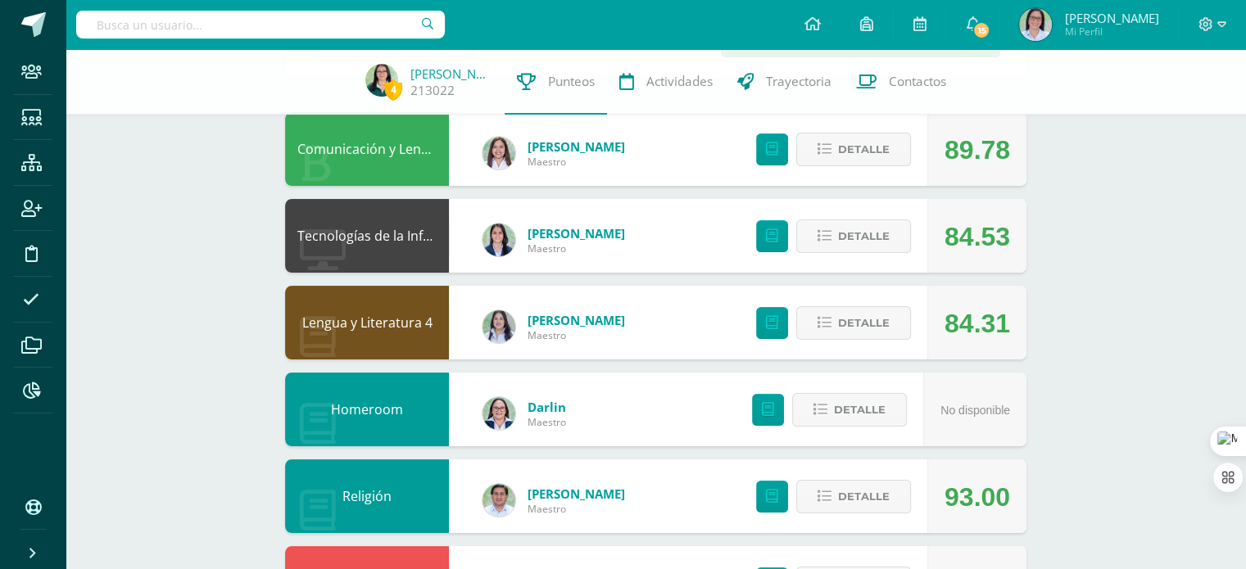
scroll to position [202, 0]
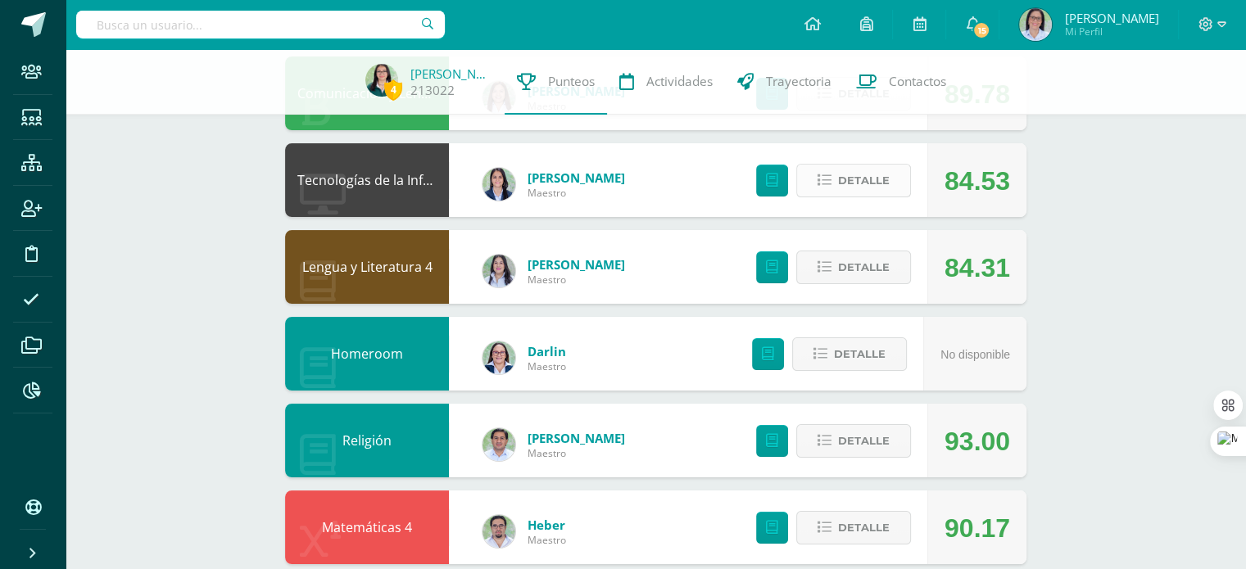
click at [870, 188] on span "Detalle" at bounding box center [864, 181] width 52 height 30
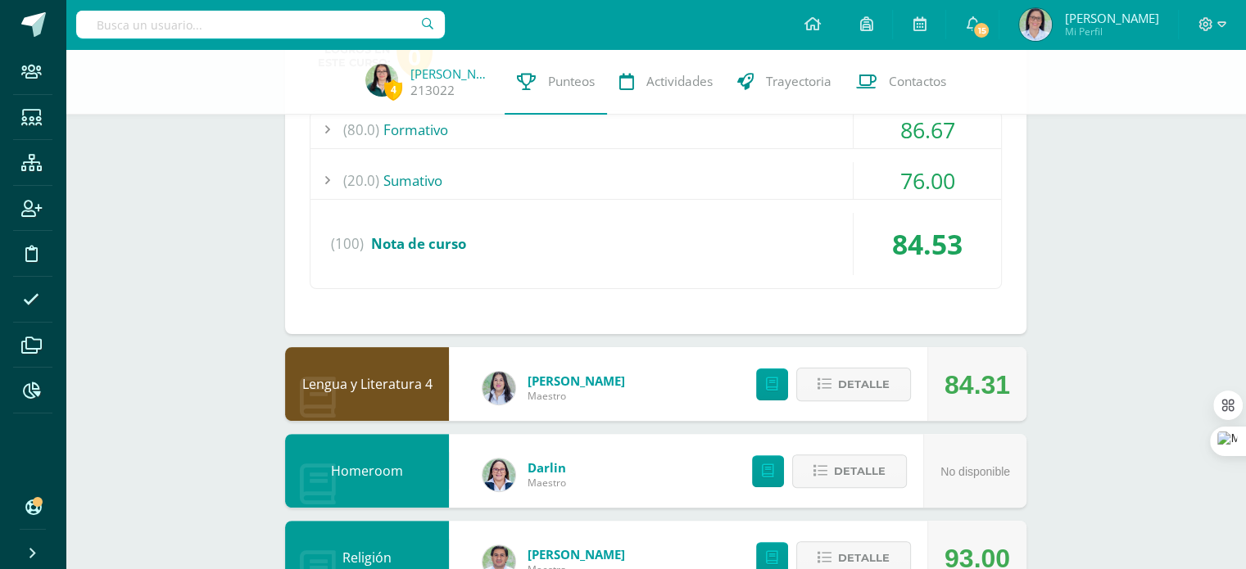
scroll to position [400, 0]
click at [826, 373] on button "Detalle" at bounding box center [853, 385] width 115 height 34
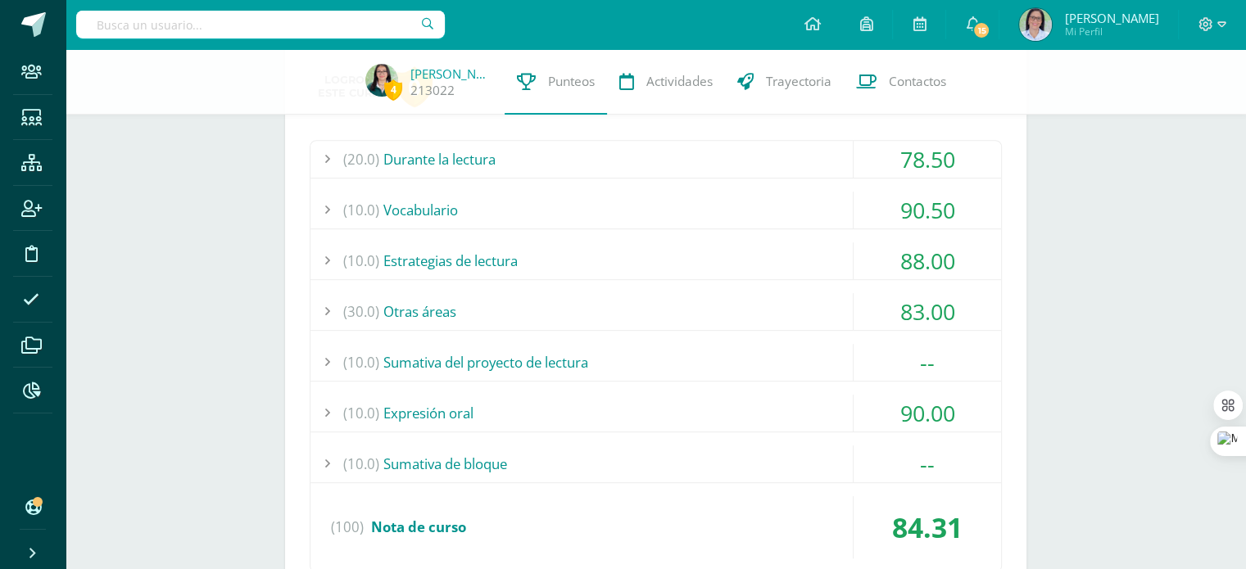
scroll to position [762, 0]
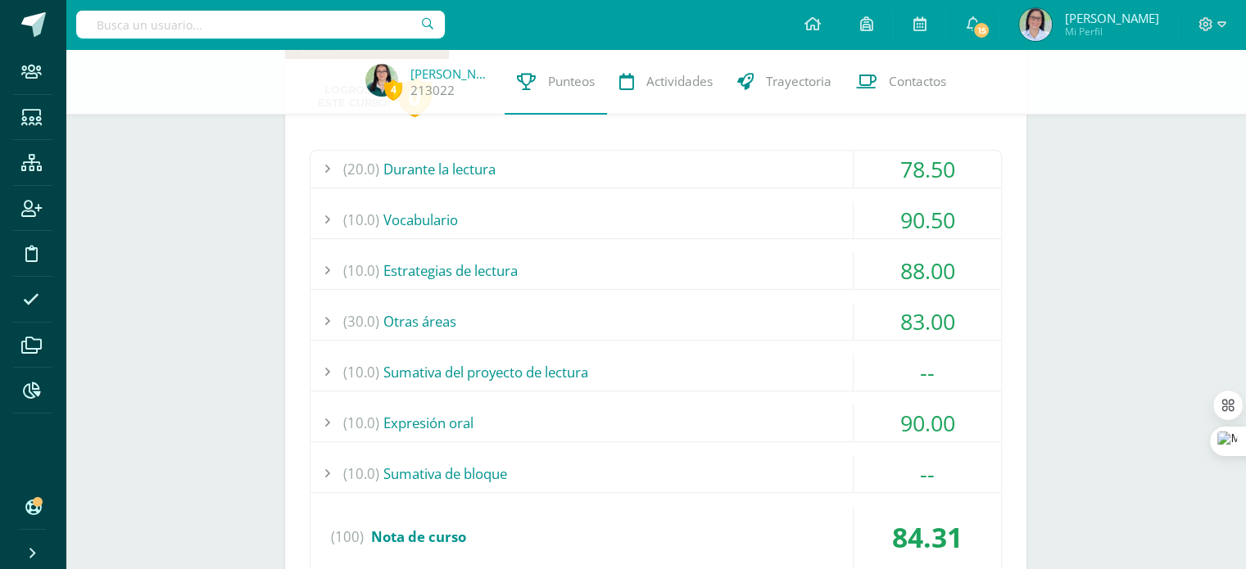
click at [767, 165] on div "(20.0) Durante la lectura" at bounding box center [656, 169] width 691 height 37
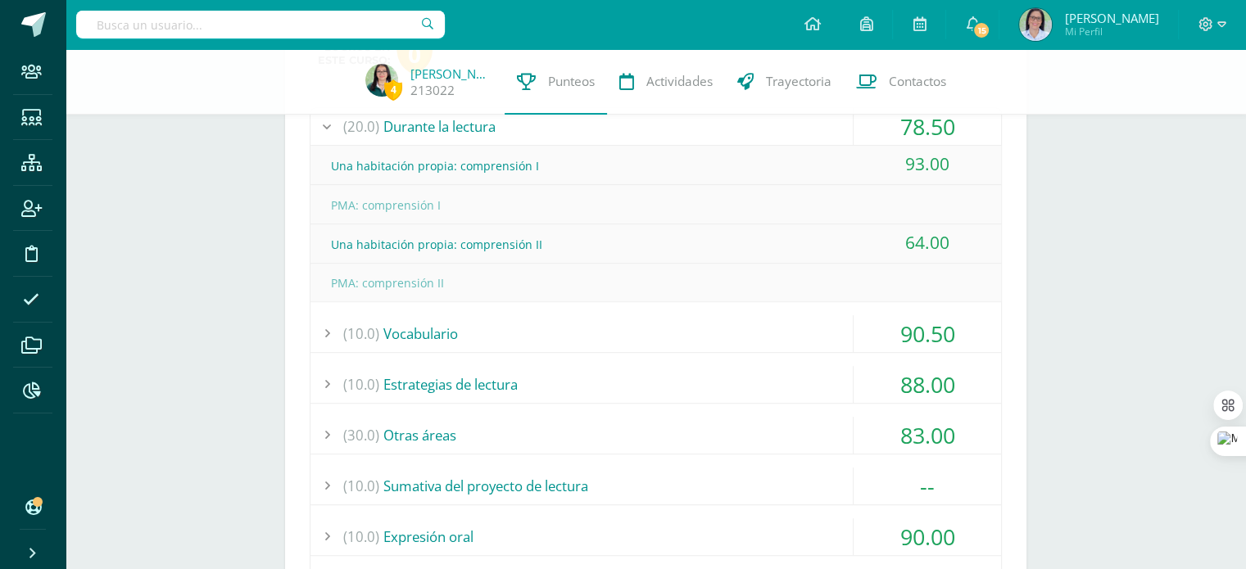
scroll to position [865, 0]
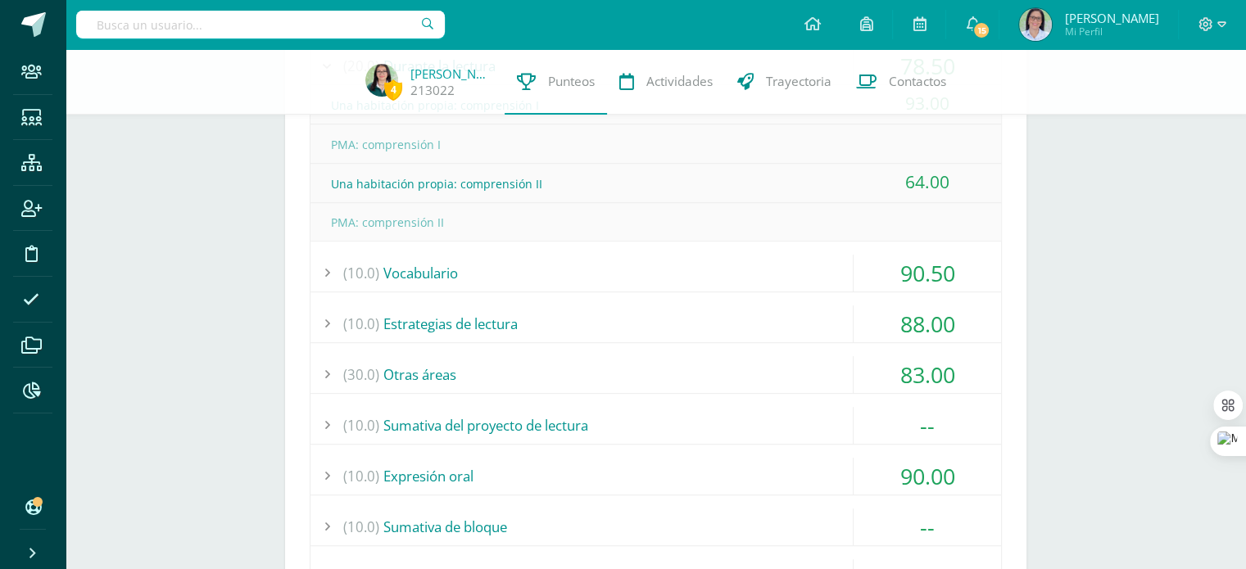
click at [579, 318] on div "(10.0) Estrategias de lectura" at bounding box center [656, 324] width 691 height 37
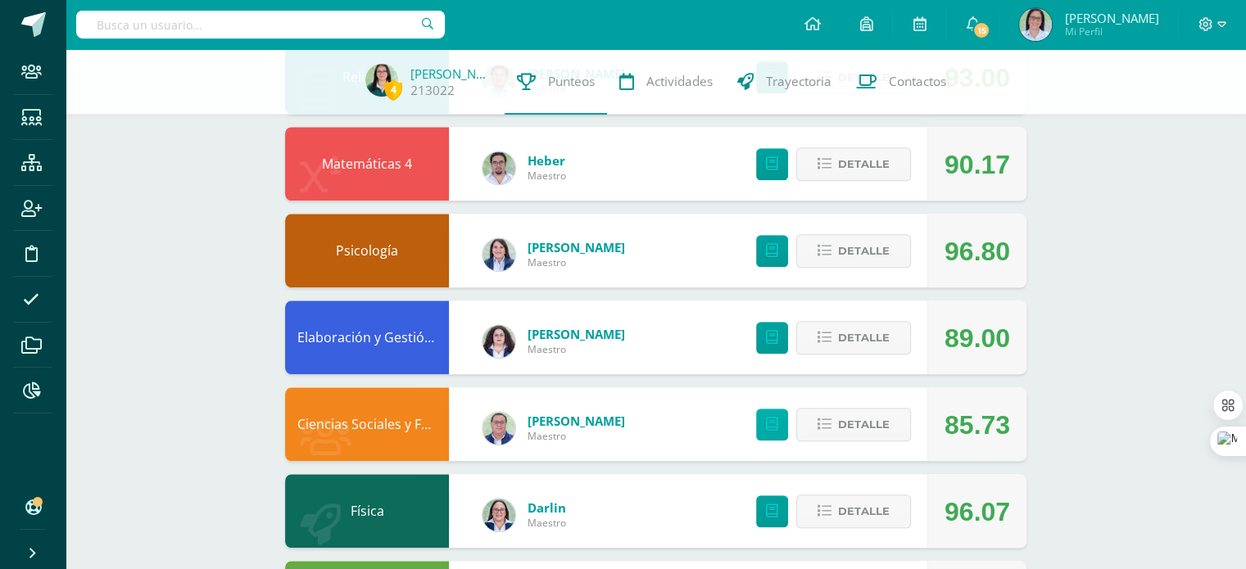
scroll to position [1604, 0]
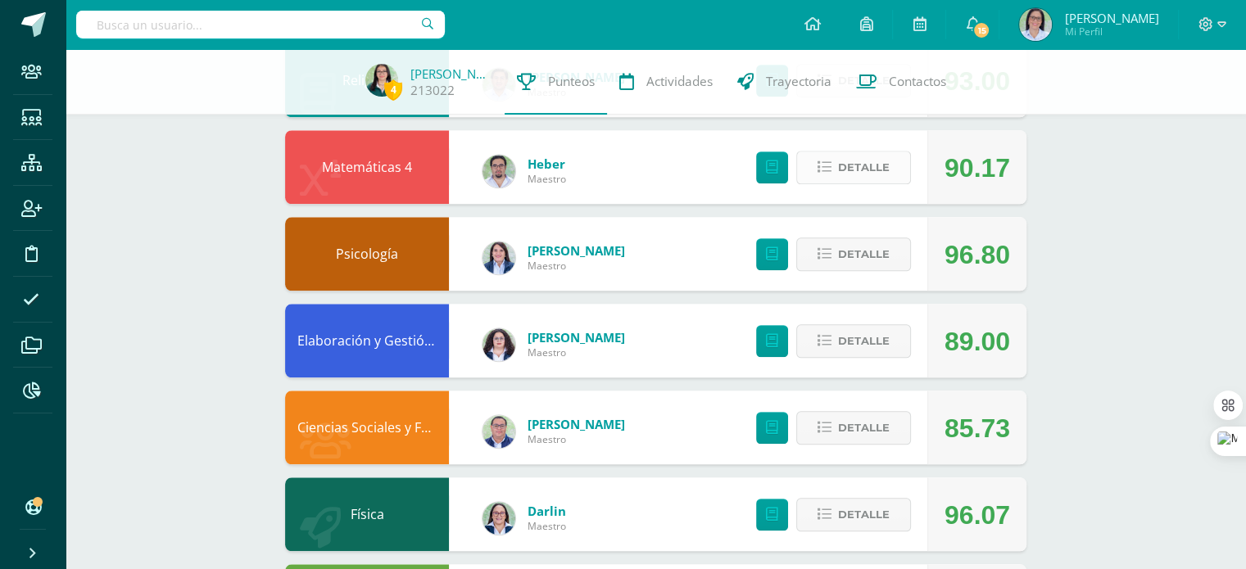
click at [850, 161] on span "Detalle" at bounding box center [864, 167] width 52 height 30
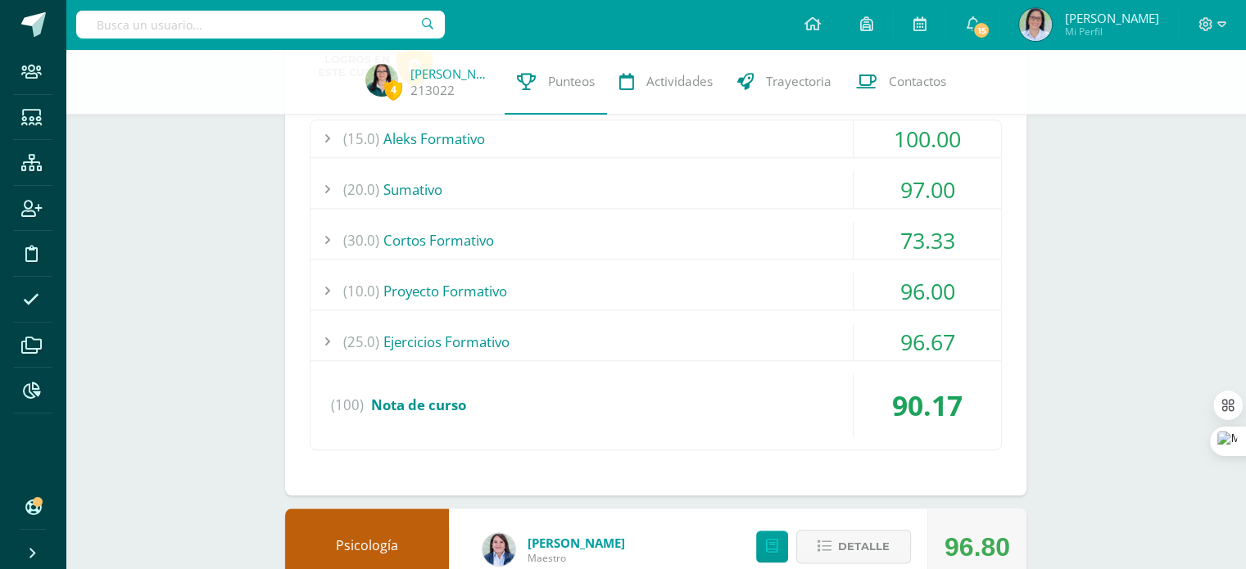
scroll to position [1780, 0]
click at [769, 179] on div "(20.0) [GEOGRAPHIC_DATA]" at bounding box center [656, 188] width 691 height 37
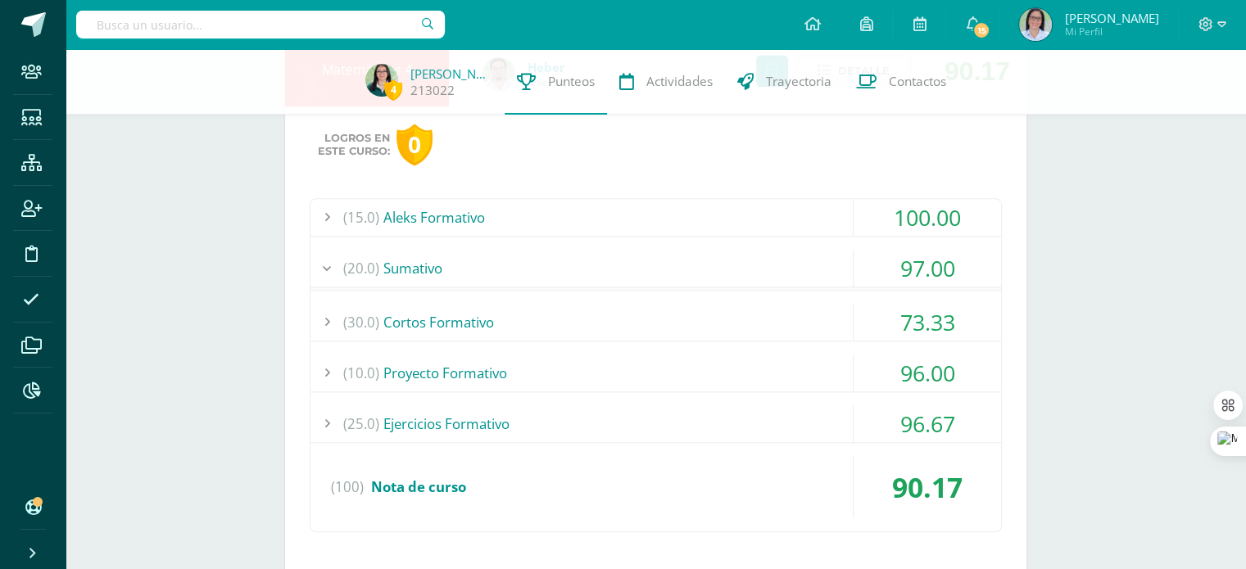
scroll to position [1623, 0]
